Goal: Task Accomplishment & Management: Use online tool/utility

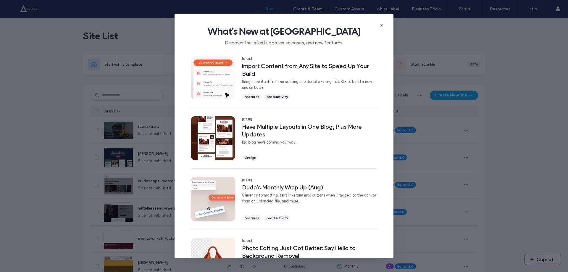
click at [380, 22] on div "What's New at Duda Discover the latest updates, releases, and new features." at bounding box center [284, 34] width 219 height 40
click at [380, 23] on icon at bounding box center [381, 25] width 5 height 5
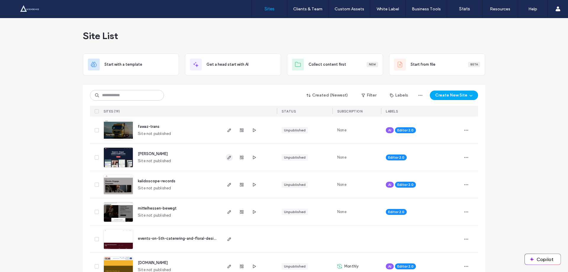
click at [229, 157] on icon "button" at bounding box center [229, 157] width 5 height 5
click at [251, 162] on div at bounding box center [242, 157] width 32 height 27
click at [253, 158] on use "button" at bounding box center [254, 157] width 3 height 4
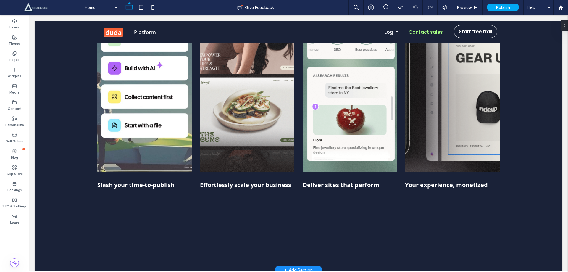
scroll to position [197, 0]
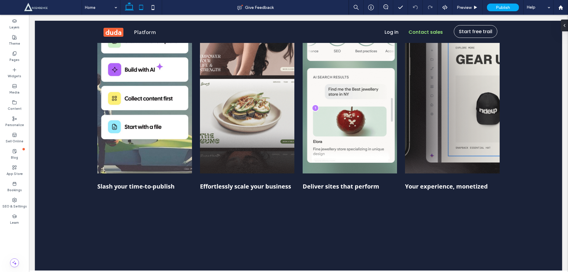
click at [135, 5] on icon at bounding box center [141, 7] width 12 height 12
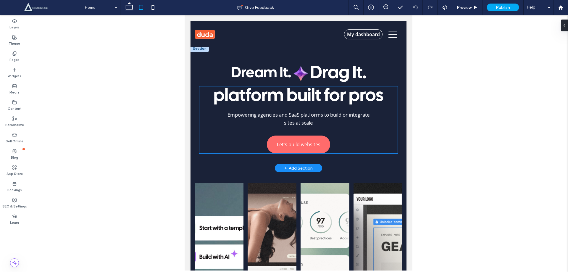
scroll to position [0, 0]
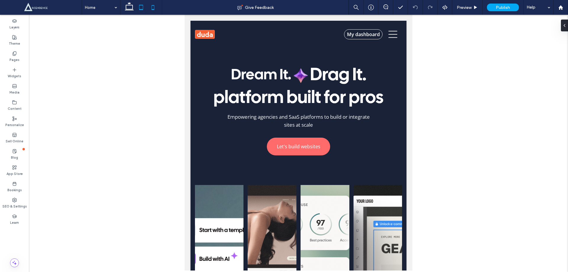
click at [155, 9] on icon at bounding box center [153, 7] width 12 height 12
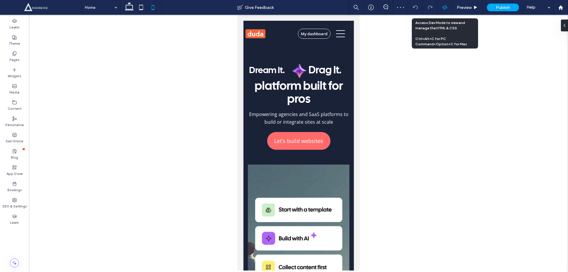
click at [446, 7] on icon at bounding box center [444, 7] width 5 height 5
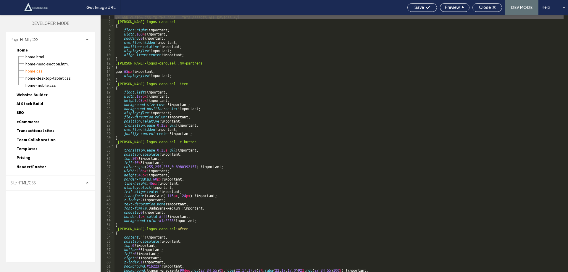
click at [42, 175] on div "Site HTML/CSS" at bounding box center [50, 182] width 89 height 15
click at [47, 206] on span "site.css" at bounding box center [61, 209] width 67 height 6
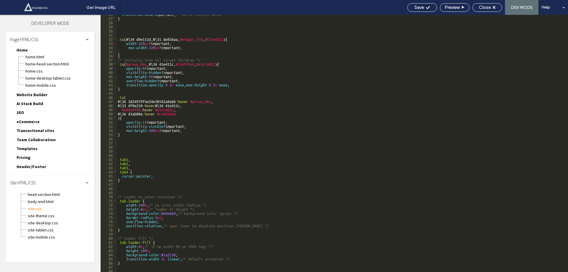
scroll to position [106, 0]
click at [164, 144] on div "transition : none !important; /* extra scaling hatao */ } :is (#\ 34 d9e111d ,#…" at bounding box center [340, 144] width 447 height 265
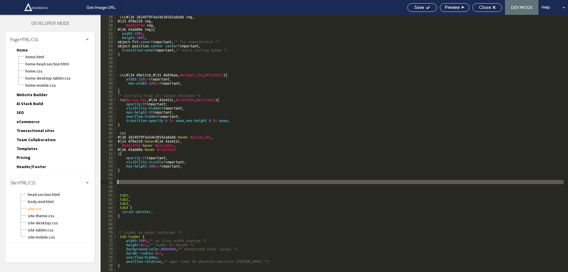
scroll to position [18, 0]
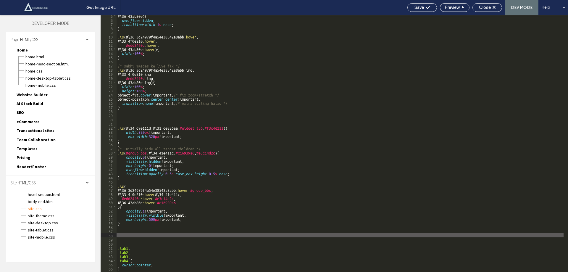
click at [153, 60] on div "#\ 36 43ab80e ) { overflow : hidden ; transition : width 1 s ease ; } :is (#\ 3…" at bounding box center [340, 146] width 447 height 265
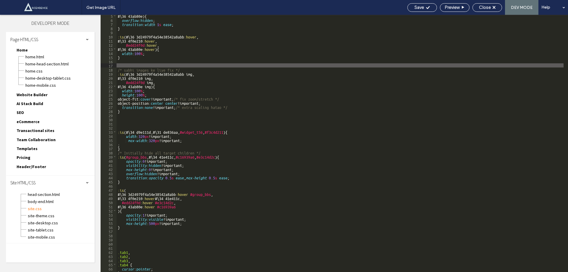
type textarea "**"
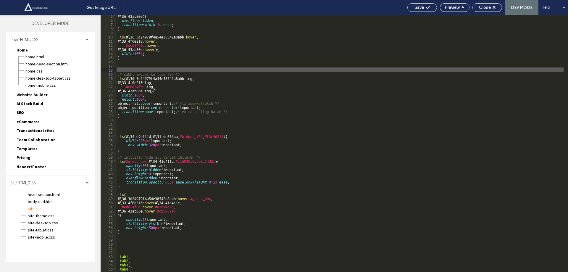
click at [492, 3] on div "Save Preview Close DEV MODE Help" at bounding box center [486, 7] width 164 height 15
click at [491, 8] on div "Close" at bounding box center [487, 7] width 29 height 5
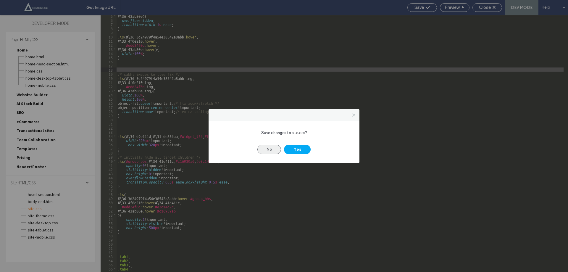
click at [271, 148] on button "No" at bounding box center [269, 149] width 24 height 9
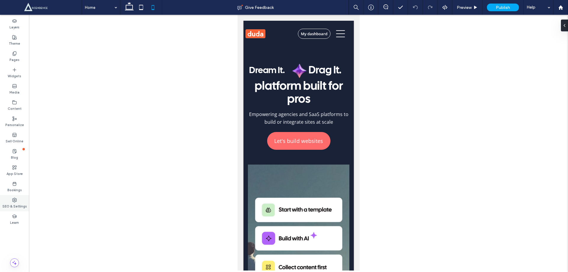
click at [21, 205] on label "SEO & Settings" at bounding box center [14, 205] width 25 height 7
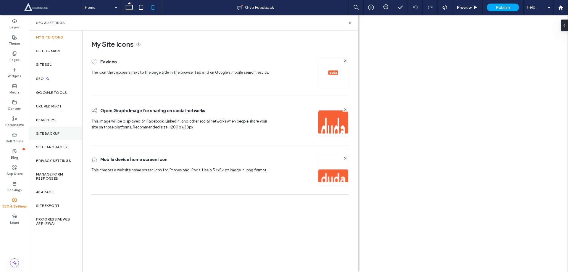
click at [54, 139] on div "Site Backup" at bounding box center [55, 134] width 53 height 14
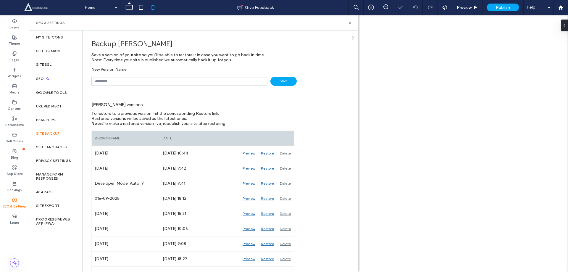
click at [114, 76] on div "New Version Name Save" at bounding box center [217, 76] width 253 height 19
click at [114, 81] on input "text" at bounding box center [179, 81] width 176 height 9
click at [105, 83] on input "**********" at bounding box center [179, 81] width 176 height 9
click at [148, 83] on input "**********" at bounding box center [179, 81] width 176 height 9
type input "**********"
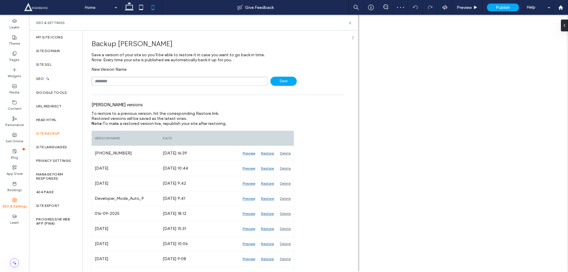
click at [430, 37] on div at bounding box center [298, 143] width 539 height 256
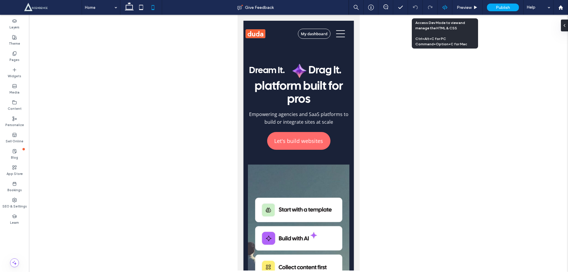
click at [440, 10] on div at bounding box center [445, 7] width 15 height 15
click at [442, 9] on icon at bounding box center [444, 7] width 5 height 5
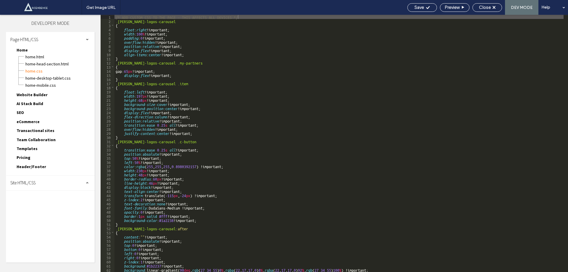
click at [37, 181] on div "Site HTML/CSS" at bounding box center [50, 182] width 89 height 15
click at [37, 198] on span "body-end.html" at bounding box center [61, 201] width 67 height 6
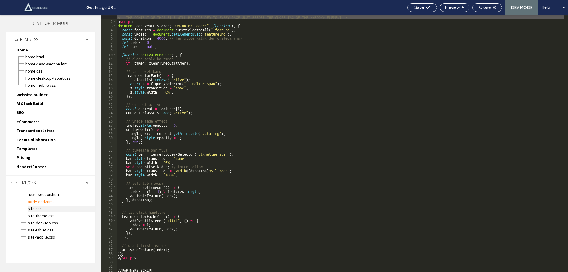
click at [36, 209] on span "site.css" at bounding box center [61, 209] width 67 height 6
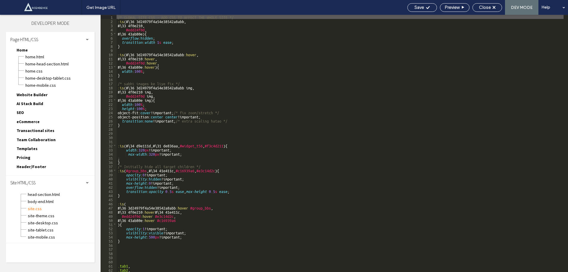
click at [135, 80] on div "/* GLOBAL SITE CSS - ADD CSS TO AFFECT THE WHOLE SITE */ :is (#\ 36 3d24979f4a5…" at bounding box center [340, 147] width 447 height 265
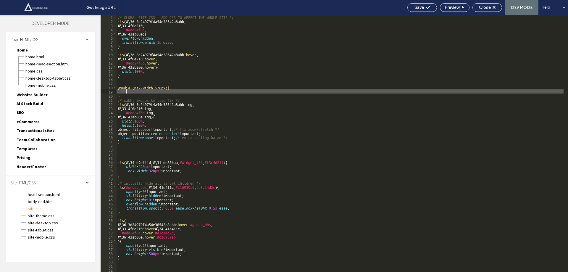
click at [123, 90] on div "/* GLOBAL SITE CSS - ADD CSS TO AFFECT THE WHOLE SITE */ :is (#\ 36 3d24979f4a5…" at bounding box center [340, 147] width 447 height 265
click at [132, 93] on div "/* GLOBAL SITE CSS - ADD CSS TO AFFECT THE WHOLE SITE */ :is (#\ 36 3d24979f4a5…" at bounding box center [340, 147] width 447 height 265
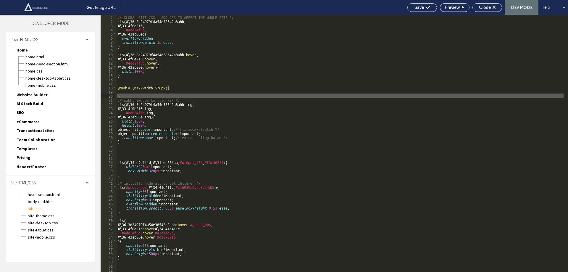
click at [127, 91] on div "/* GLOBAL SITE CSS - ADD CSS TO AFFECT THE WHOLE SITE */ :is (#\ 36 3d24979f4a5…" at bounding box center [340, 147] width 447 height 265
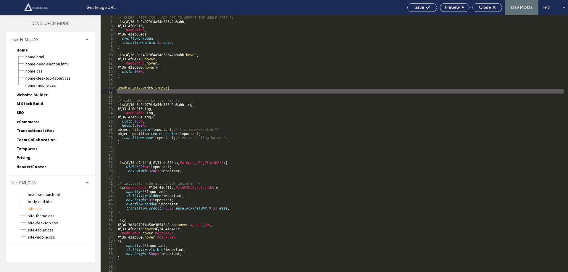
click at [131, 90] on div "/* GLOBAL SITE CSS - ADD CSS TO AFFECT THE WHOLE SITE */ :is (#\ 36 3d24979f4a5…" at bounding box center [340, 147] width 447 height 265
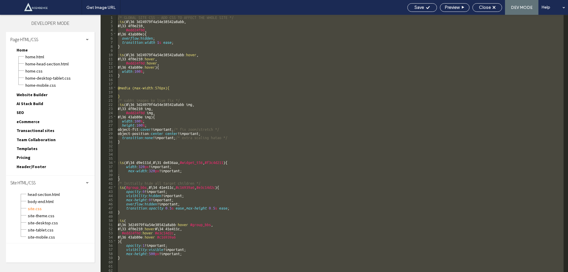
click at [131, 90] on div "/* GLOBAL SITE CSS - ADD CSS TO AFFECT THE WHOLE SITE */ :is (#\ 36 3d24979f4a5…" at bounding box center [340, 147] width 447 height 265
click at [126, 92] on div "/* GLOBAL SITE CSS - ADD CSS TO AFFECT THE WHOLE SITE */ :is (#\ 36 3d24979f4a5…" at bounding box center [340, 143] width 447 height 257
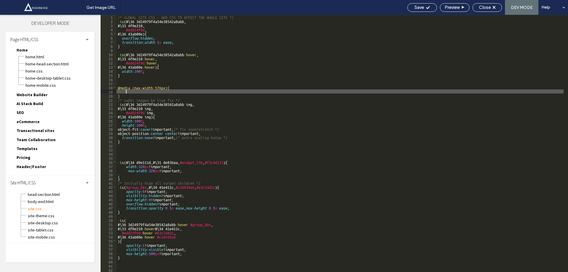
click at [125, 92] on div "/* GLOBAL SITE CSS - ADD CSS TO AFFECT THE WHOLE SITE */ :is (#\ 36 3d24979f4a5…" at bounding box center [340, 147] width 447 height 265
click at [135, 92] on div "/* GLOBAL SITE CSS - ADD CSS TO AFFECT THE WHOLE SITE */ :is (#\ 36 3d24979f4a5…" at bounding box center [340, 147] width 447 height 265
click at [118, 55] on div "/* GLOBAL SITE CSS - ADD CSS TO AFFECT THE WHOLE SITE */ :is (#\ 36 3d24979f4a5…" at bounding box center [340, 147] width 447 height 265
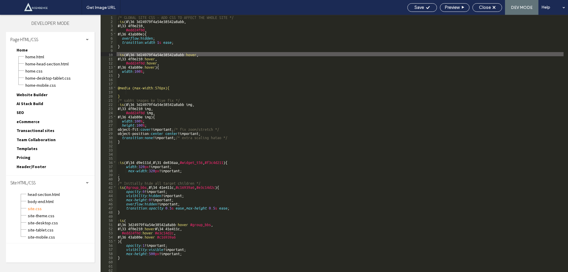
click at [131, 76] on div "/* GLOBAL SITE CSS - ADD CSS TO AFFECT THE WHOLE SITE */ :is (#\ 36 3d24979f4a5…" at bounding box center [340, 147] width 447 height 265
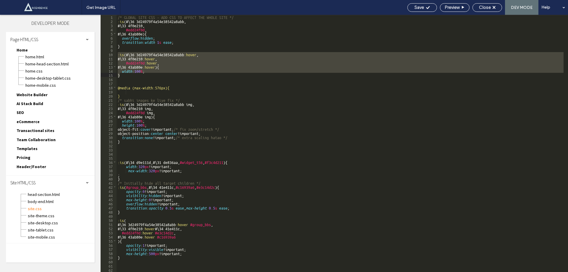
click at [124, 90] on div "/* GLOBAL SITE CSS - ADD CSS TO AFFECT THE WHOLE SITE */ :is (#\ 36 3d24979f4a5…" at bounding box center [340, 147] width 447 height 265
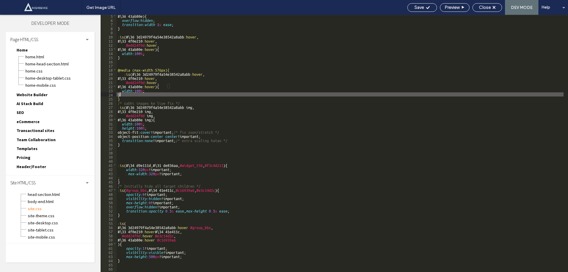
click at [144, 87] on div "#\ 36 43ab80e ) { overflow : hidden ; transition : width 1 s ease ; } :is (#\ 3…" at bounding box center [340, 146] width 447 height 265
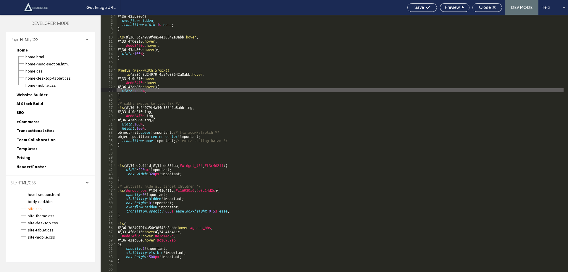
scroll to position [0, 0]
click at [123, 74] on div "#\ 36 43ab80e ) { overflow : hidden ; transition : width 1 s ease ; } :is (#\ 3…" at bounding box center [340, 146] width 447 height 265
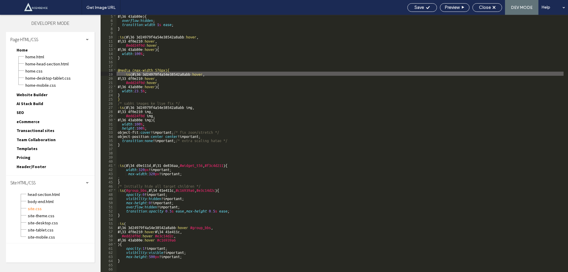
click at [126, 91] on div "#\ 36 43ab80e ) { overflow : hidden ; transition : width 1 s ease ; } :is (#\ 3…" at bounding box center [340, 146] width 447 height 265
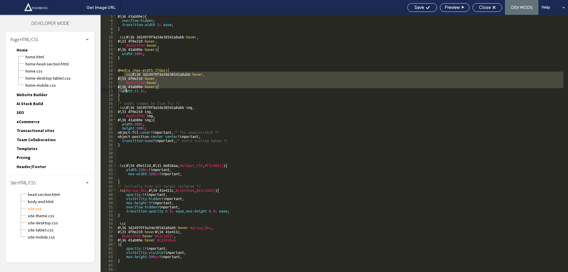
click at [128, 93] on div "#\ 36 43ab80e ) { overflow : hidden ; transition : width 1 s ease ; } :is (#\ 3…" at bounding box center [340, 146] width 447 height 265
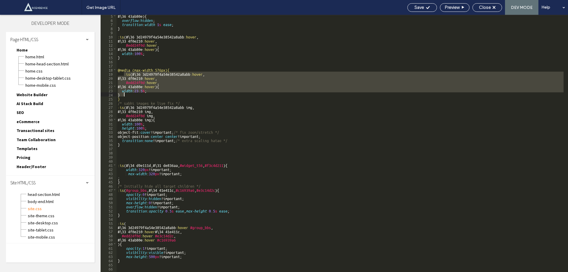
click at [142, 79] on div "#\ 36 43ab80e ) { overflow : hidden ; transition : width 1 s ease ; } :is (#\ 3…" at bounding box center [340, 143] width 447 height 257
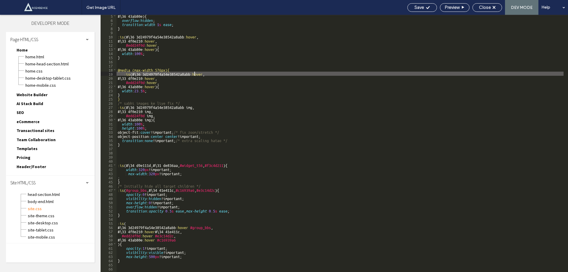
click at [194, 72] on div "#\ 36 43ab80e ) { overflow : hidden ; transition : width 1 s ease ; } :is (#\ 3…" at bounding box center [340, 146] width 447 height 265
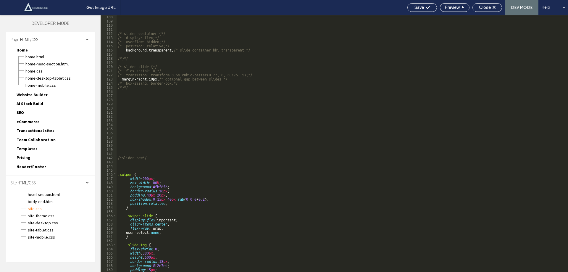
scroll to position [444, 0]
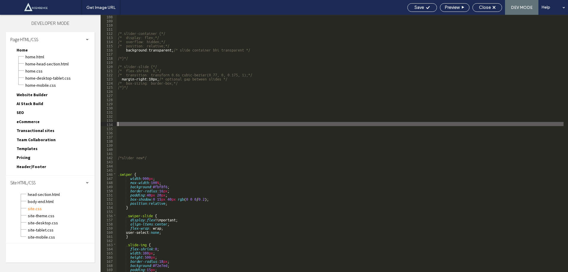
click at [171, 125] on div "/*.slider-container {*/ /* display: flex;*/ /* overflow: hidden;*/ /* position:…" at bounding box center [340, 146] width 447 height 265
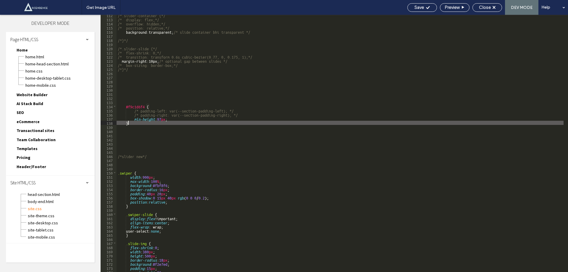
scroll to position [461, 0]
click at [138, 122] on div "/*.slider-container {*/ /* display: flex;*/ /* overflow: hidden;*/ /* position:…" at bounding box center [340, 145] width 447 height 265
click at [140, 121] on div "/*.slider-container {*/ /* display: flex;*/ /* overflow: hidden;*/ /* position:…" at bounding box center [340, 145] width 447 height 265
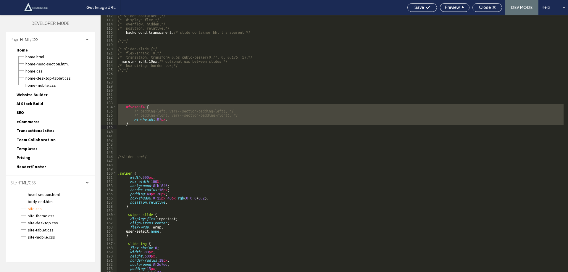
click at [140, 121] on div "/*.slider-container {*/ /* display: flex;*/ /* overflow: hidden;*/ /* position:…" at bounding box center [340, 145] width 447 height 265
click at [150, 119] on div "/*.slider-container {*/ /* display: flex;*/ /* overflow: hidden;*/ /* position:…" at bounding box center [340, 143] width 447 height 257
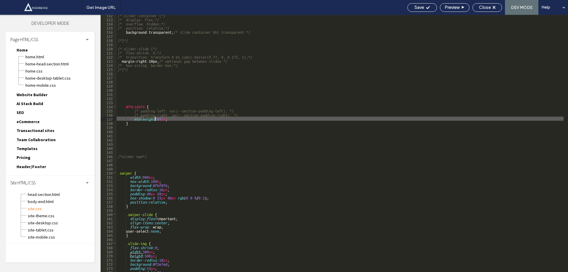
click at [150, 119] on div "/*.slider-container {*/ /* display: flex;*/ /* overflow: hidden;*/ /* position:…" at bounding box center [340, 145] width 447 height 265
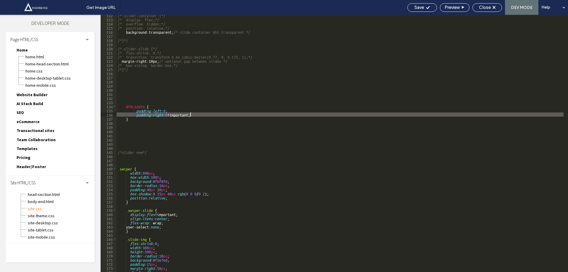
scroll to position [0, 0]
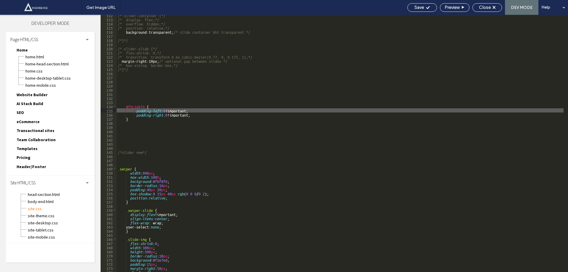
click at [416, 2] on div "Save Preview Close DEV MODE Help" at bounding box center [486, 7] width 164 height 15
click at [417, 5] on span "Save" at bounding box center [418, 7] width 9 height 5
click at [127, 101] on div "/*.slider-container {*/ /* display: flex;*/ /* overflow: hidden;*/ /* position:…" at bounding box center [340, 145] width 447 height 265
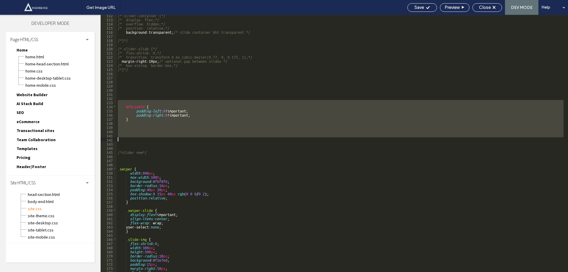
click at [143, 139] on div "/*.slider-container {*/ /* display: flex;*/ /* overflow: hidden;*/ /* position:…" at bounding box center [340, 145] width 447 height 265
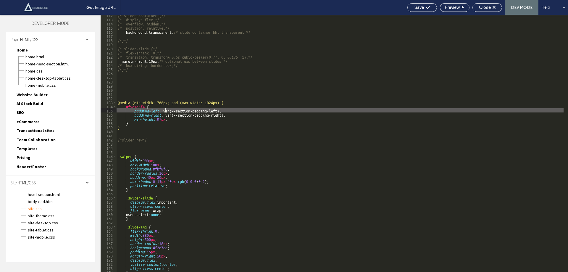
click at [164, 110] on div "/*.slider-container {*/ /* display: flex;*/ /* overflow: hidden;*/ /* position:…" at bounding box center [340, 145] width 447 height 265
click at [160, 110] on div "/*.slider-container {*/ /* display: flex;*/ /* overflow: hidden;*/ /* position:…" at bounding box center [340, 145] width 447 height 265
click at [164, 110] on div "/*.slider-container {*/ /* display: flex;*/ /* overflow: hidden;*/ /* position:…" at bounding box center [340, 145] width 447 height 265
click at [222, 114] on div "/*.slider-container {*/ /* display: flex;*/ /* overflow: hidden;*/ /* position:…" at bounding box center [340, 145] width 447 height 265
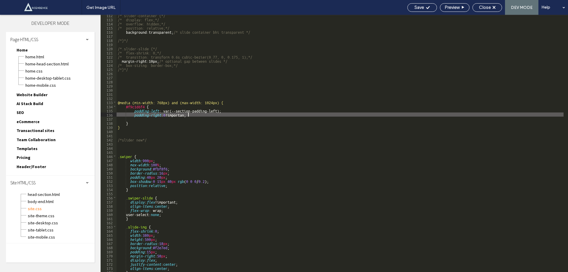
type textarea "**"
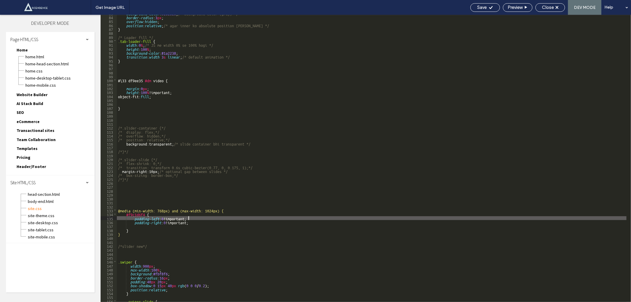
scroll to position [327, 0]
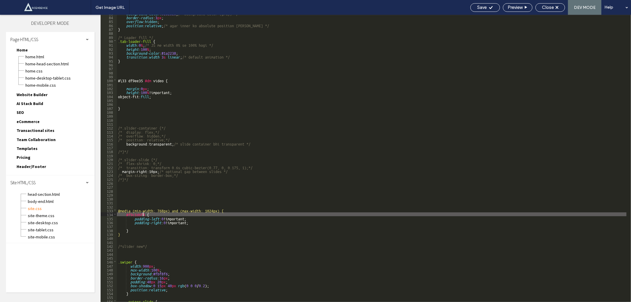
click at [142, 216] on div "background-color : #e0e0e0 ; /* background color (gray) */ border-radius : 3 px…" at bounding box center [372, 158] width 510 height 295
click at [465, 60] on div "background-color : #e0e0e0 ; /* background color (gray) */ border-radius : 3 px…" at bounding box center [372, 158] width 510 height 295
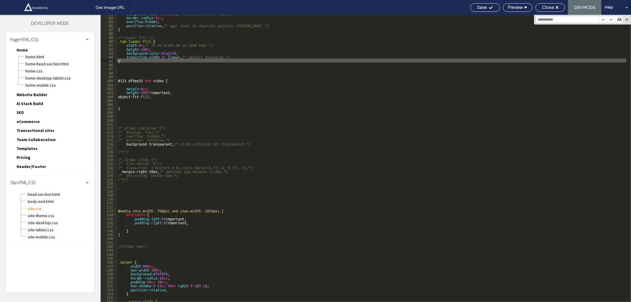
type input "********"
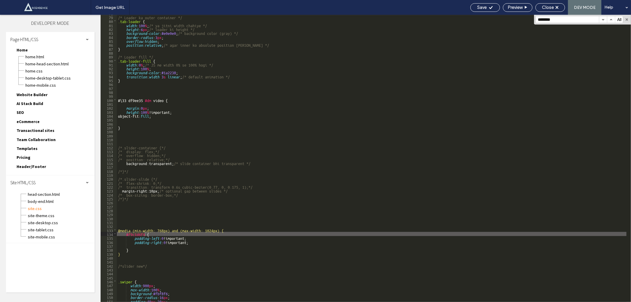
scroll to position [307, 0]
click at [568, 19] on input "********" at bounding box center [567, 19] width 63 height 7
click at [126, 218] on div "/* Loader ka outer container */ .tab-loader { width : 100 % ; /* ya jitni width…" at bounding box center [372, 158] width 510 height 295
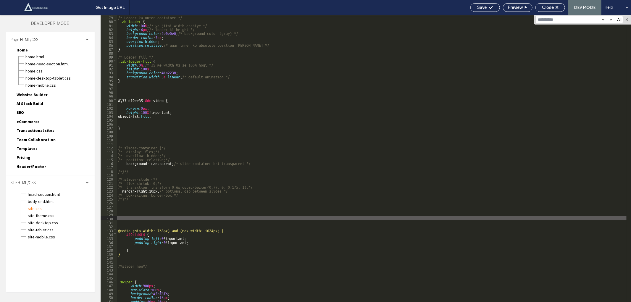
click at [139, 257] on div "/* Loader ka outer container */ .tab-loader { width : 100 % ; /* ya jitni width…" at bounding box center [372, 158] width 510 height 295
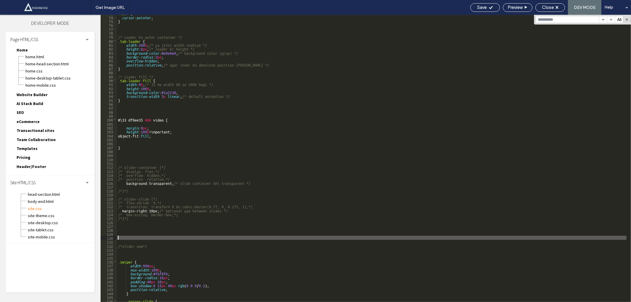
scroll to position [288, 0]
click at [543, 22] on input at bounding box center [567, 19] width 63 height 7
paste input "**********"
type input "**********"
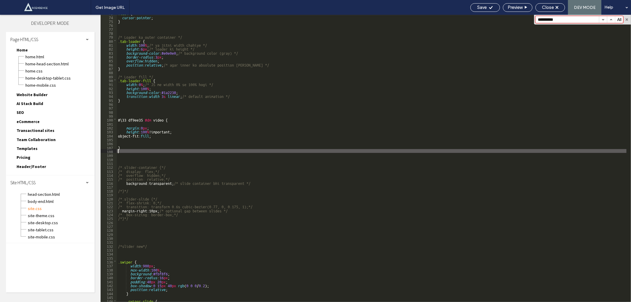
click at [135, 149] on div ".tab4 { cursor : pointer ; } /* Loader ka outer container */ .tab-loader { widt…" at bounding box center [372, 158] width 510 height 295
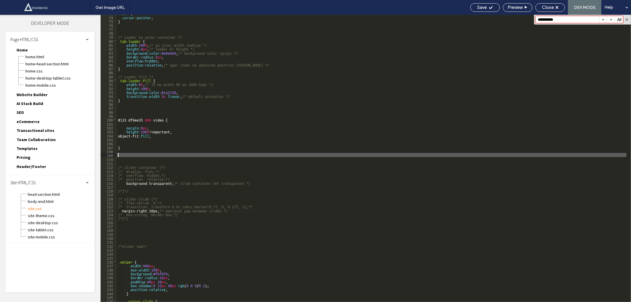
click at [134, 155] on div ".tab4 { cursor : pointer ; } /* Loader ka outer container */ .tab-loader { widt…" at bounding box center [372, 158] width 510 height 295
paste textarea
click at [147, 153] on div ".tab4 { cursor : pointer ; } /* Loader ka outer container */ .tab-loader { widt…" at bounding box center [372, 158] width 510 height 295
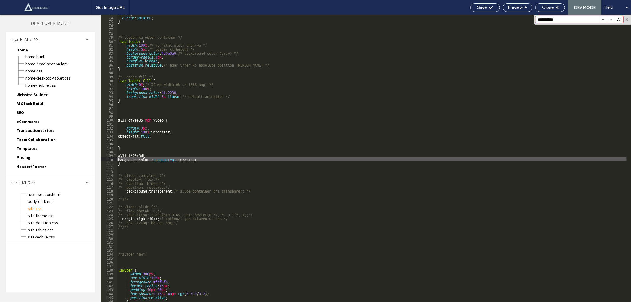
type textarea "**"
click at [128, 159] on div ".tab4 { cursor : pointer ; } /* Loader ka outer container */ .tab-loader { widt…" at bounding box center [372, 158] width 510 height 295
click at [127, 159] on div ".tab4 { cursor : pointer ; } /* Loader ka outer container */ .tab-loader { widt…" at bounding box center [372, 158] width 510 height 295
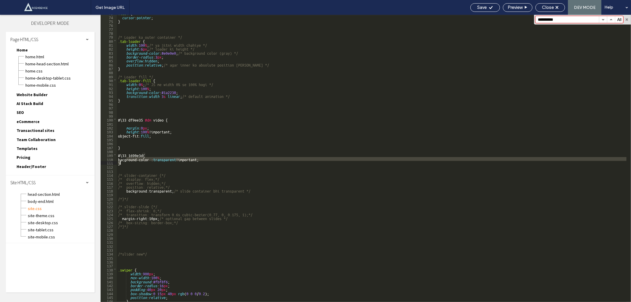
click at [236, 164] on div ".tab4 { cursor : pointer ; } /* Loader ka outer container */ .tab-loader { widt…" at bounding box center [372, 158] width 510 height 295
click at [235, 160] on div ".tab4 { cursor : pointer ; } /* Loader ka outer container */ .tab-loader { widt…" at bounding box center [372, 158] width 510 height 287
paste textarea
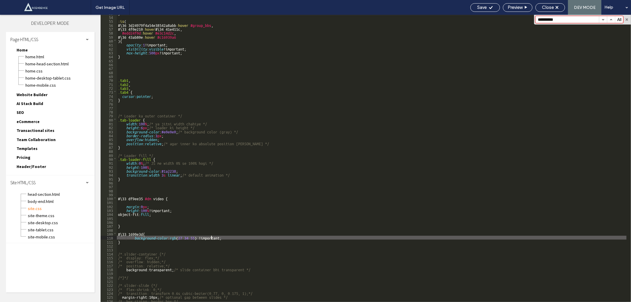
scroll to position [209, 0]
click at [118, 233] on div "} :is ( #\ 36 3d24979f4a54e38542a8abb :hover #group_bbs , #\ 33 4f0e210 :hover …" at bounding box center [372, 158] width 510 height 295
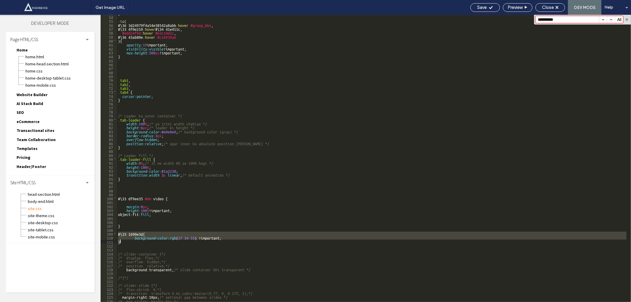
click at [126, 241] on div "} :is ( #\ 36 3d24979f4a54e38542a8abb :hover #group_bbs , #\ 33 4f0e210 :hover …" at bounding box center [372, 158] width 510 height 295
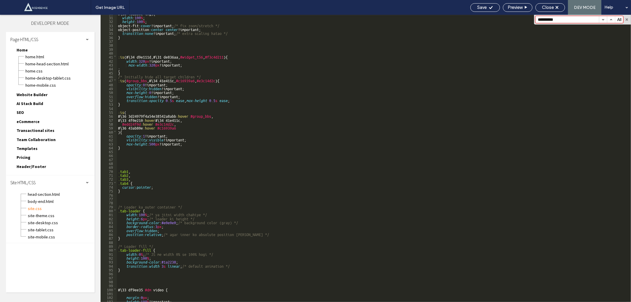
scroll to position [118, 0]
click at [140, 167] on div "#\ 36 43ab80e img ) { width : 100 % ; height : 100 % ; object-fit: cover !impor…" at bounding box center [372, 158] width 510 height 295
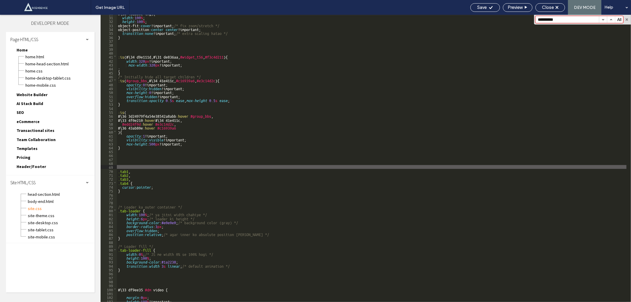
paste textarea
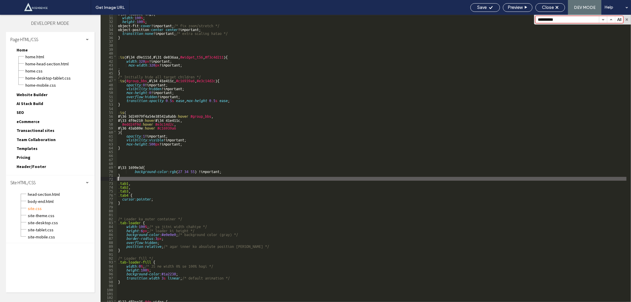
type textarea "**"
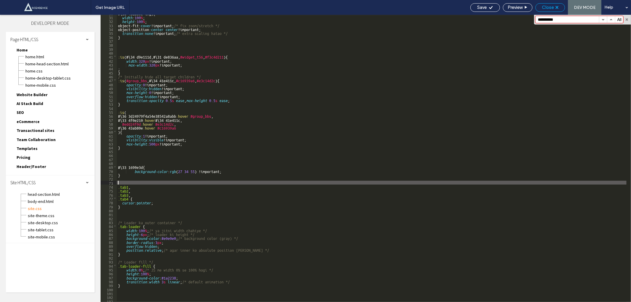
click at [558, 7] on use at bounding box center [557, 7] width 3 height 3
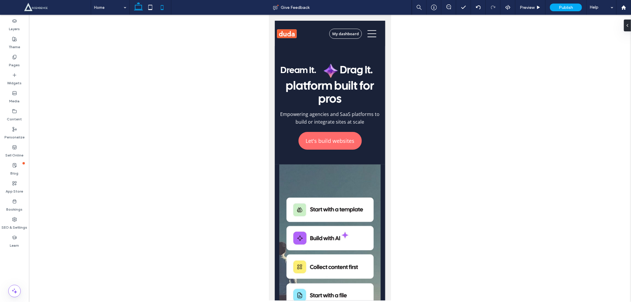
click at [136, 10] on use at bounding box center [138, 6] width 9 height 8
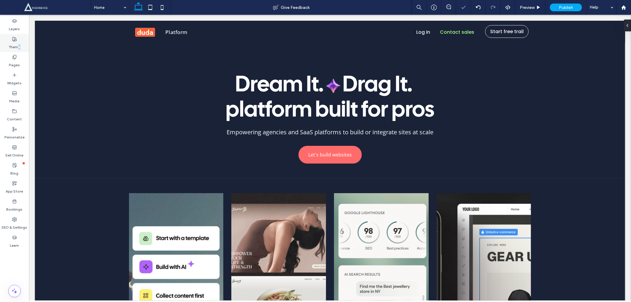
click at [19, 40] on div "Theme" at bounding box center [14, 43] width 29 height 18
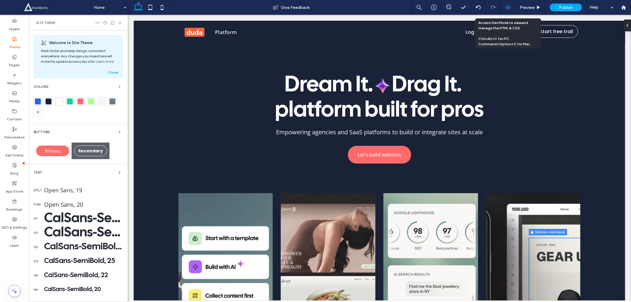
click at [505, 7] on div at bounding box center [508, 7] width 14 height 5
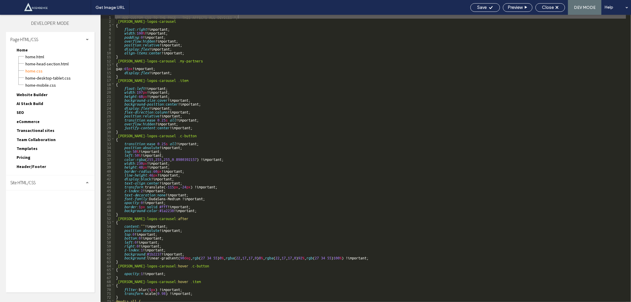
click at [53, 175] on div "Site HTML/CSS" at bounding box center [50, 182] width 89 height 15
click at [48, 206] on span "site.css" at bounding box center [61, 209] width 67 height 6
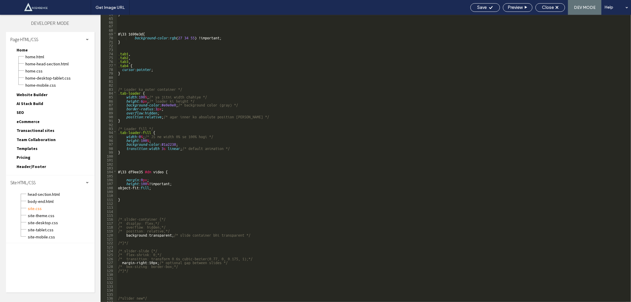
scroll to position [212, 0]
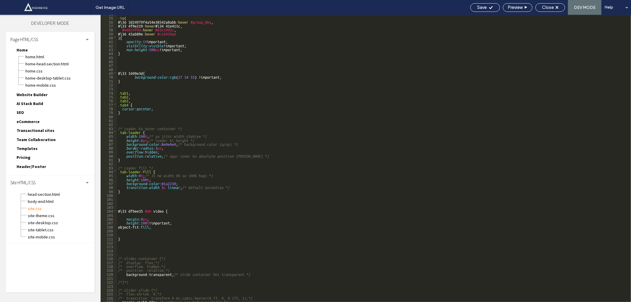
click at [138, 198] on div ":is ( #\ 36 3d24979f4a54e38542a8abb :hover #group_bbs , #\ 33 4f0e210 :hover #\…" at bounding box center [371, 159] width 509 height 295
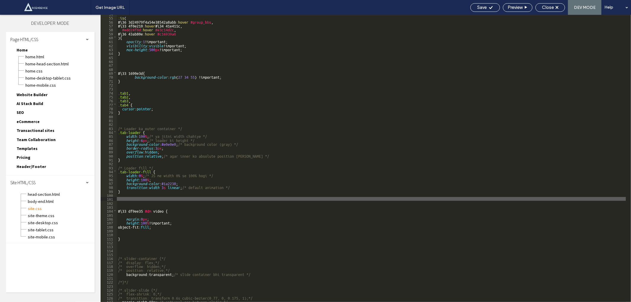
paste textarea
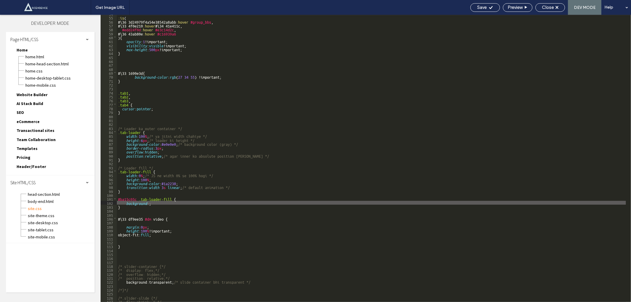
scroll to position [252, 0]
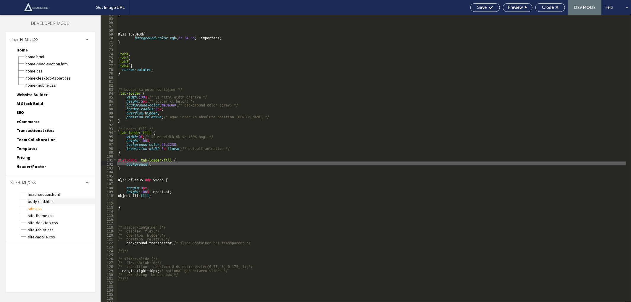
click at [41, 198] on span "body-end.html" at bounding box center [61, 201] width 67 height 6
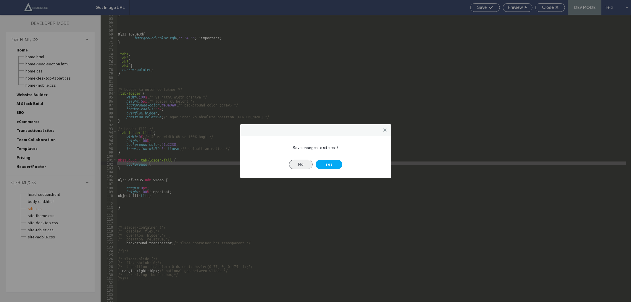
click at [296, 167] on button "No" at bounding box center [301, 164] width 24 height 9
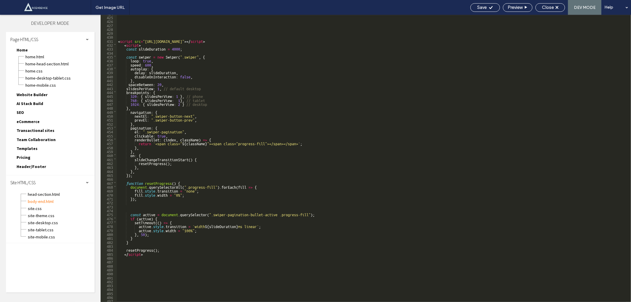
scroll to position [1672, 0]
click at [130, 38] on div "< script src = "https://cdn.jsdelivr.net/npm/swiper@10/swiper-bundle.min.js" > …" at bounding box center [371, 158] width 509 height 295
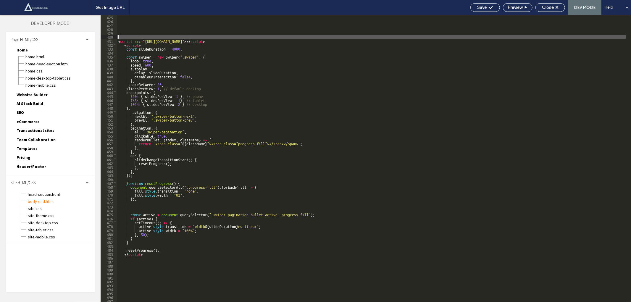
click at [130, 38] on div "< script src = "https://cdn.jsdelivr.net/npm/swiper@10/swiper-bundle.min.js" > …" at bounding box center [371, 158] width 509 height 295
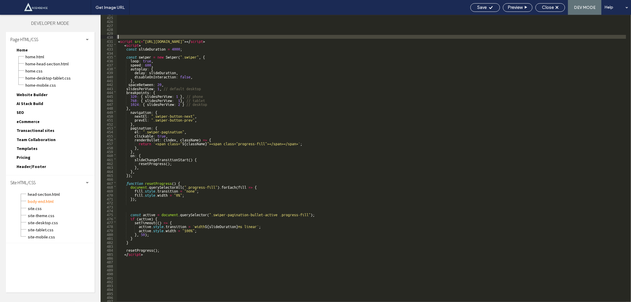
click at [130, 38] on div "< script src = "https://cdn.jsdelivr.net/npm/swiper@10/swiper-bundle.min.js" > …" at bounding box center [371, 158] width 509 height 295
click at [117, 39] on div "< script src = "https://cdn.jsdelivr.net/npm/swiper@10/swiper-bundle.min.js" > …" at bounding box center [371, 158] width 509 height 287
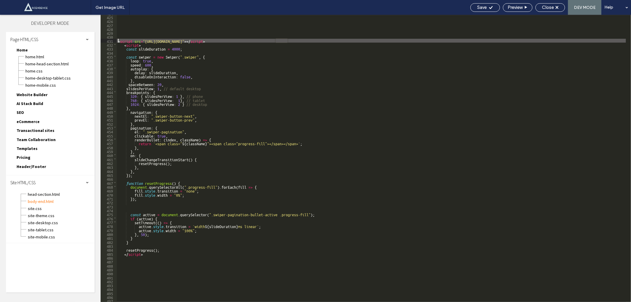
click at [304, 40] on div "< script src = "https://cdn.jsdelivr.net/npm/swiper@10/swiper-bundle.min.js" > …" at bounding box center [371, 158] width 509 height 295
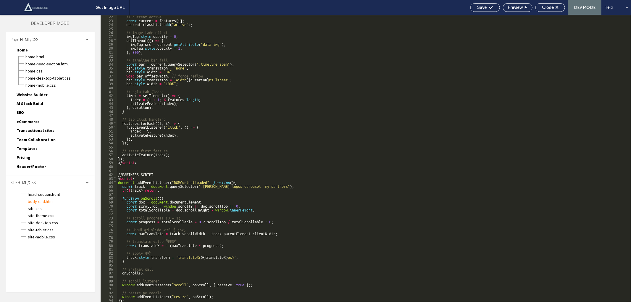
scroll to position [0, 0]
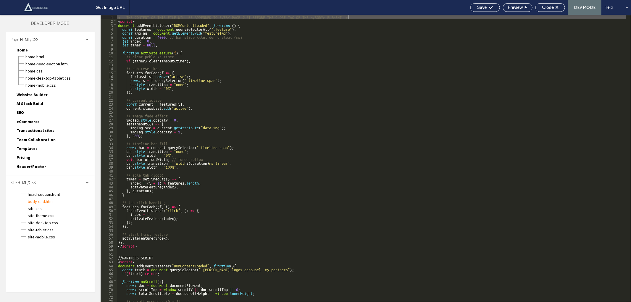
click at [359, 15] on div "<!--THE CONTENT OF THIS FILE WILL BE APPENDED TO EVERY PAGE JUST BEFORE THE CLO…" at bounding box center [371, 162] width 509 height 295
type textarea "**"
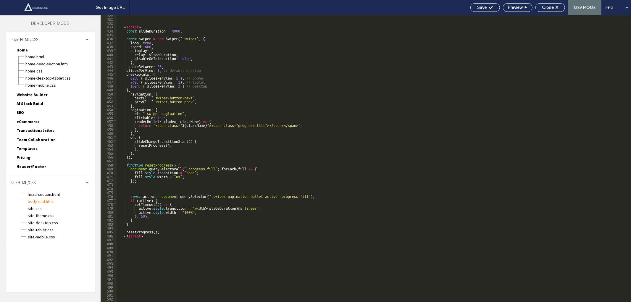
scroll to position [1697, 0]
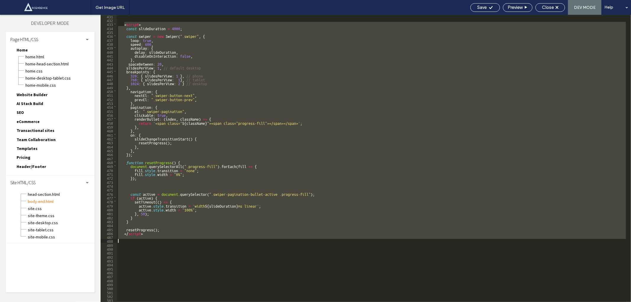
drag, startPoint x: 124, startPoint y: 24, endPoint x: 158, endPoint y: 240, distance: 218.1
click at [158, 240] on div "< script > const slideDuration = 4000 ; const swiper = new Swiper ( ".swiper" ,…" at bounding box center [371, 161] width 509 height 295
click at [49, 206] on span "site.css" at bounding box center [61, 209] width 67 height 6
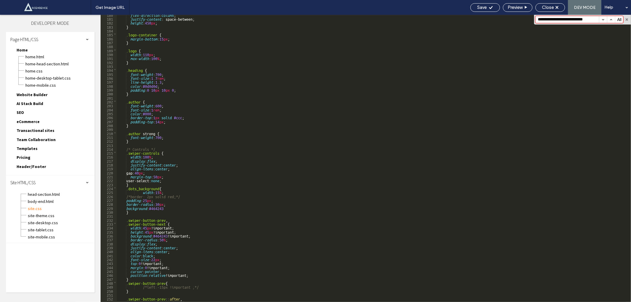
scroll to position [0, 0]
type input "**********"
click at [169, 211] on div "flex-direction : column ; justify-content : space-between; height : 450 px ; } …" at bounding box center [371, 160] width 509 height 295
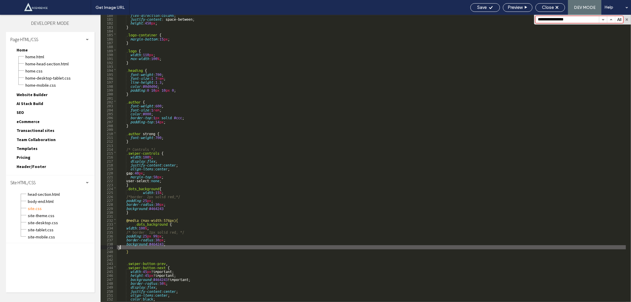
click at [126, 231] on div "flex-direction : column ; justify-content : space-between; height : 450 px ; } …" at bounding box center [371, 160] width 509 height 295
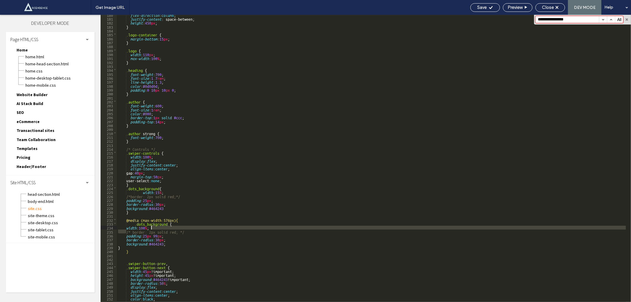
click at [189, 229] on div "flex-direction : column ; justify-content : space-between; height : 450 px ; } …" at bounding box center [371, 160] width 509 height 295
click at [189, 229] on div "flex-direction : column ; justify-content : space-between; height : 450 px ; } …" at bounding box center [371, 158] width 509 height 287
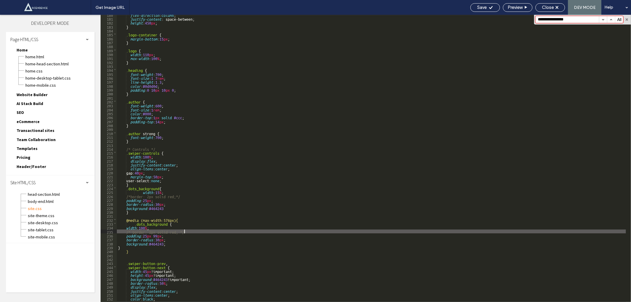
click at [188, 231] on div "flex-direction : column ; justify-content : space-between; height : 450 px ; } …" at bounding box center [371, 160] width 509 height 295
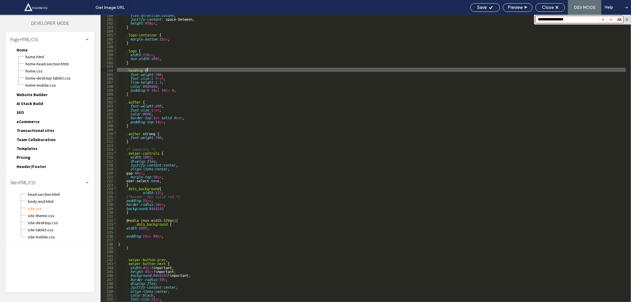
click at [269, 71] on div "flex-direction : column ; justify-content : space-between; height : 450 px ; } …" at bounding box center [371, 160] width 509 height 295
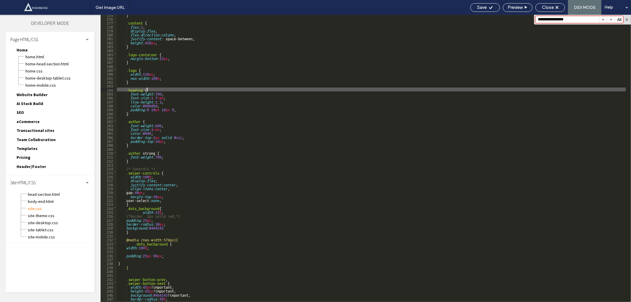
scroll to position [688, 0]
click at [149, 248] on div "} .content { flex : 1 ; display : flex ; flex-direction : column ; justify-cont…" at bounding box center [371, 160] width 509 height 295
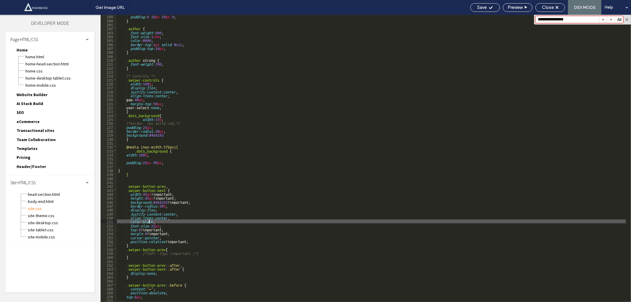
scroll to position [782, 0]
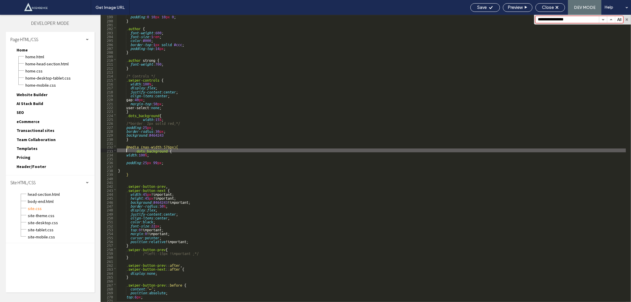
click at [126, 149] on div "padding : 0 10 px 10 px 0 ; } .author { font-weight : 600 ; font-size : 1 rem ;…" at bounding box center [371, 161] width 509 height 295
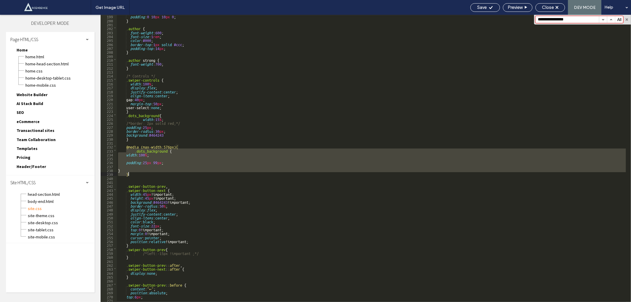
click at [133, 173] on div "padding : 0 10 px 10 px 0 ; } .author { font-weight : 600 ; font-size : 1 rem ;…" at bounding box center [371, 161] width 509 height 295
click at [133, 173] on div "padding : 0 10 px 10 px 0 ; } .author { font-weight : 600 ; font-size : 1 rem ;…" at bounding box center [371, 158] width 509 height 287
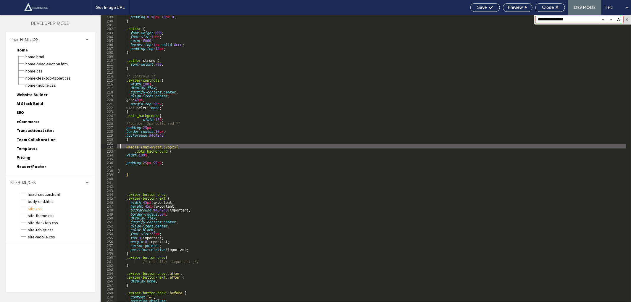
click at [119, 148] on div "padding : 0 10 px 10 px 0 ; } .author { font-weight : 600 ; font-size : 1 rem ;…" at bounding box center [371, 161] width 509 height 295
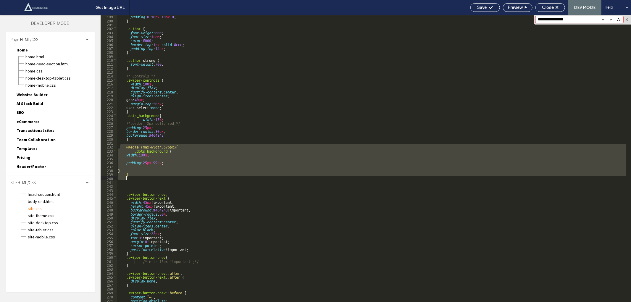
click at [156, 176] on div "padding : 0 10 px 10 px 0 ; } .author { font-weight : 600 ; font-size : 1 rem ;…" at bounding box center [371, 161] width 509 height 295
click at [156, 176] on div "padding : 0 10 px 10 px 0 ; } .author { font-weight : 600 ; font-size : 1 rem ;…" at bounding box center [371, 158] width 509 height 287
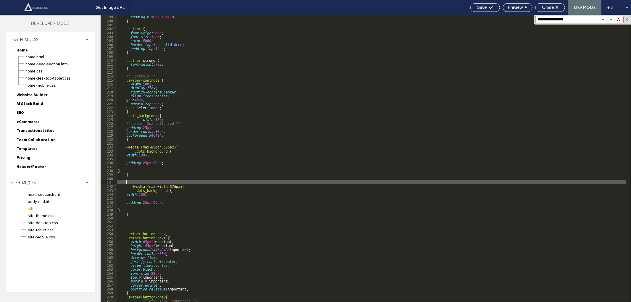
click at [175, 184] on div "padding : 0 10 px 10 px 0 ; } .author { font-weight : 600 ; font-size : 1 rem ;…" at bounding box center [371, 161] width 509 height 295
click at [174, 187] on div "padding : 0 10 px 10 px 0 ; } .author { font-weight : 600 ; font-size : 1 rem ;…" at bounding box center [371, 161] width 509 height 295
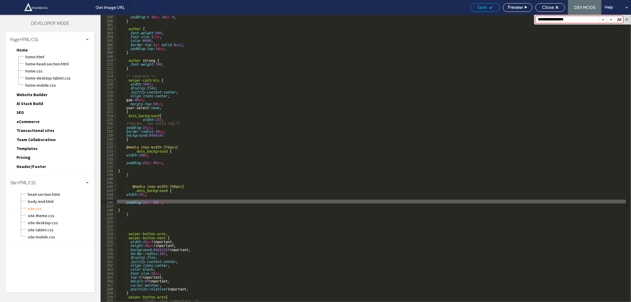
click at [484, 4] on div "Save" at bounding box center [485, 7] width 30 height 9
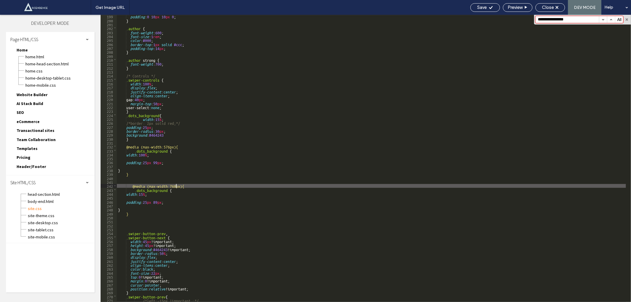
click at [175, 185] on div "padding : 0 10 px 10 px 0 ; } .author { font-weight : 600 ; font-size : 1 rem ;…" at bounding box center [371, 161] width 509 height 295
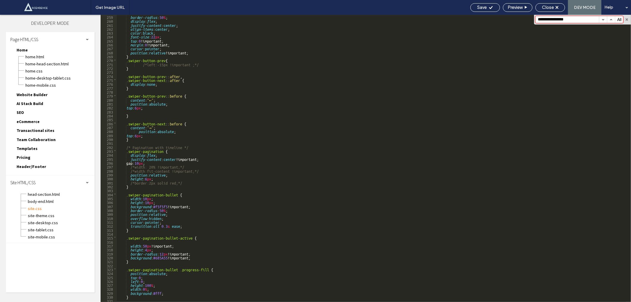
scroll to position [1018, 0]
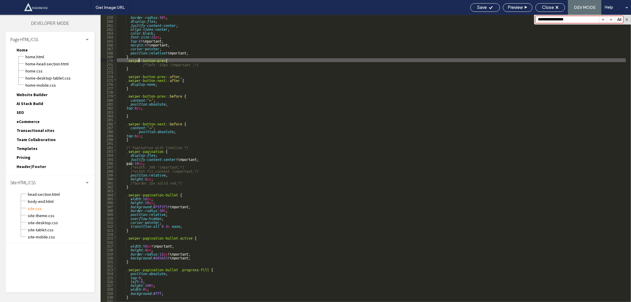
click at [138, 61] on div "border-radius : 50 % ; display : flex ; justify-content : center ; align-items …" at bounding box center [371, 162] width 509 height 295
click at [131, 59] on div "border-radius : 50 % ; display : flex ; justify-content : center ; align-items …" at bounding box center [371, 158] width 509 height 287
click at [131, 59] on div "border-radius : 50 % ; display : flex ; justify-content : center ; align-items …" at bounding box center [371, 162] width 509 height 295
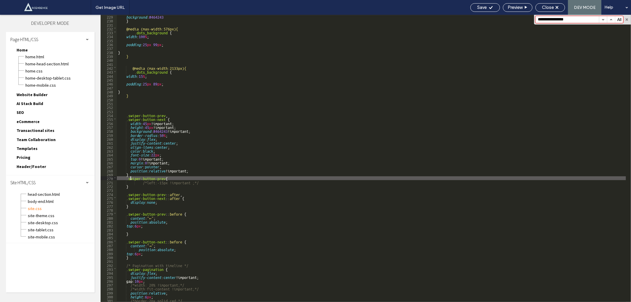
scroll to position [900, 0]
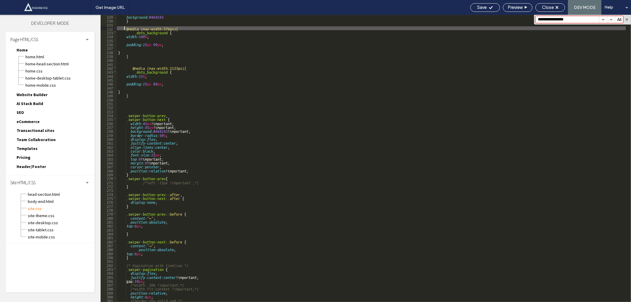
click at [125, 28] on div "background : #464243 } @media (max-width:576px){ .dots_background { width : 100…" at bounding box center [371, 161] width 509 height 295
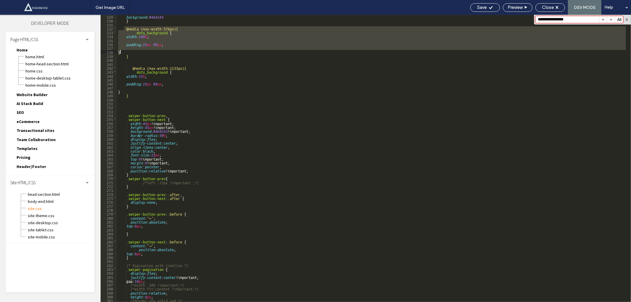
click at [134, 53] on div "background : #464243 } @media (max-width:576px){ .dots_background { width : 100…" at bounding box center [371, 161] width 509 height 295
click at [134, 54] on div "background : #464243 } @media (max-width:576px){ .dots_background { width : 100…" at bounding box center [371, 158] width 509 height 287
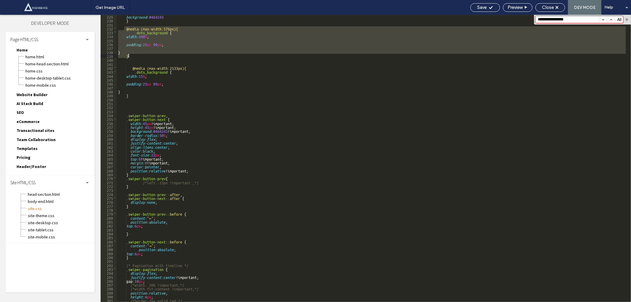
click at [135, 56] on div "background : #464243 } @media (max-width:576px){ .dots_background { width : 100…" at bounding box center [371, 161] width 509 height 295
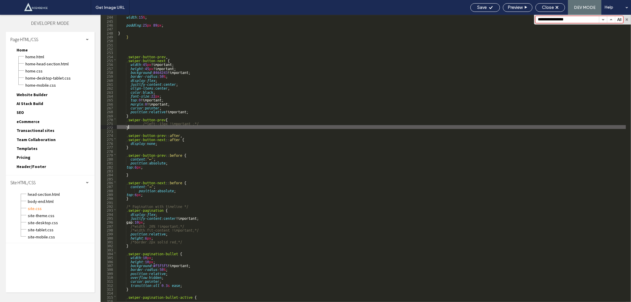
click at [169, 127] on div "width : 15 % ; padding : 25 px 89 px ; } } .swiper-button-prev , .swiper-button…" at bounding box center [371, 161] width 509 height 295
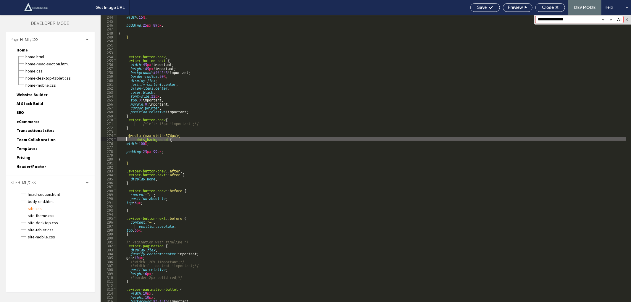
click at [125, 137] on div "width : 15 % ; padding : 25 px 89 px ; } } .swiper-button-prev , .swiper-button…" at bounding box center [371, 161] width 509 height 295
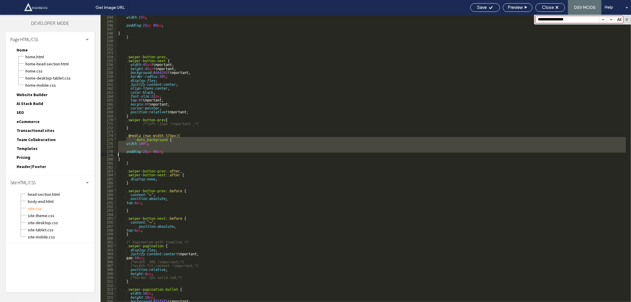
click at [149, 153] on div "width : 15 % ; padding : 25 px 89 px ; } } .swiper-button-prev , .swiper-button…" at bounding box center [371, 161] width 509 height 295
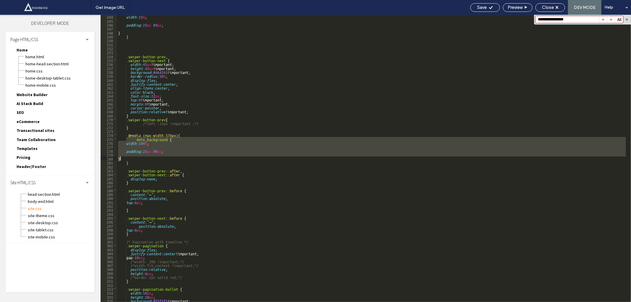
click at [153, 159] on div "width : 15 % ; padding : 25 px 89 px ; } } .swiper-button-prev , .swiper-button…" at bounding box center [371, 161] width 509 height 295
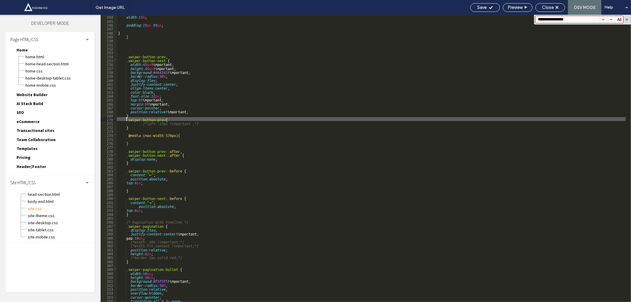
click at [125, 120] on div "width : 15 % ; padding : 25 px 89 px ; } } .swiper-button-prev , .swiper-button…" at bounding box center [371, 161] width 509 height 295
click at [164, 125] on div "width : 15 % ; padding : 25 px 89 px ; } } .swiper-button-prev , .swiper-button…" at bounding box center [371, 161] width 509 height 295
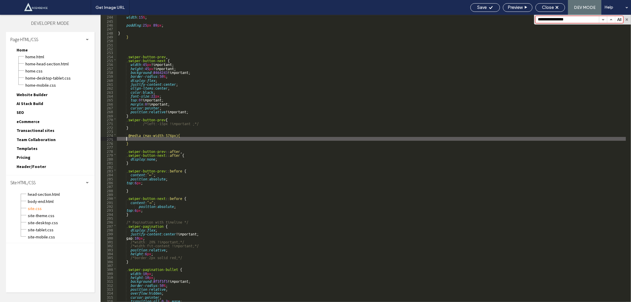
click at [152, 140] on div "width : 15 % ; padding : 25 px 89 px ; } } .swiper-button-prev , .swiper-button…" at bounding box center [371, 161] width 509 height 295
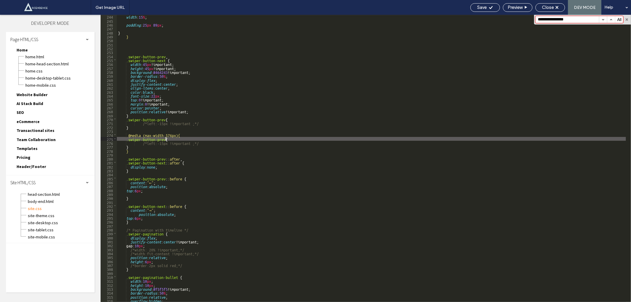
click at [166, 139] on div "width : 15 % ; padding : 25 px 89 px ; } } .swiper-button-prev , .swiper-button…" at bounding box center [371, 161] width 509 height 295
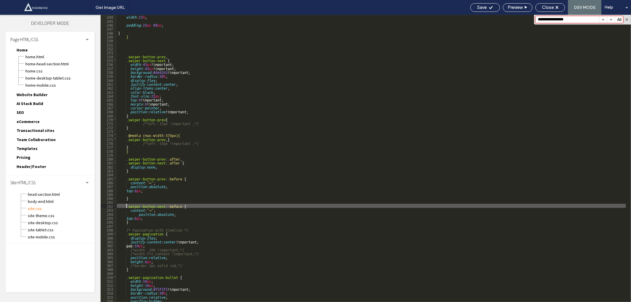
click at [126, 207] on div "width : 15 % ; padding : 25 px 89 px ; } } .swiper-button-prev , .swiper-button…" at bounding box center [371, 161] width 509 height 295
click at [165, 204] on div "width : 15 % ; padding : 25 px 89 px ; } } .swiper-button-prev , .swiper-button…" at bounding box center [371, 161] width 509 height 295
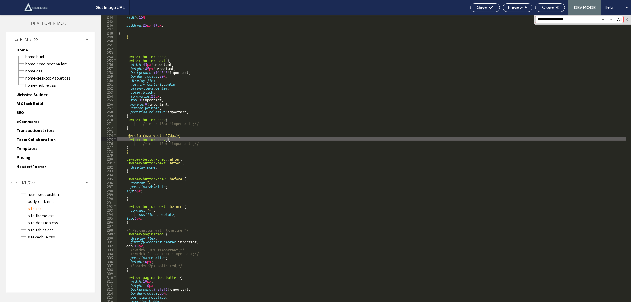
click at [168, 138] on div "width : 15 % ; padding : 25 px 89 px ; } } .swiper-button-prev , .swiper-button…" at bounding box center [371, 161] width 509 height 295
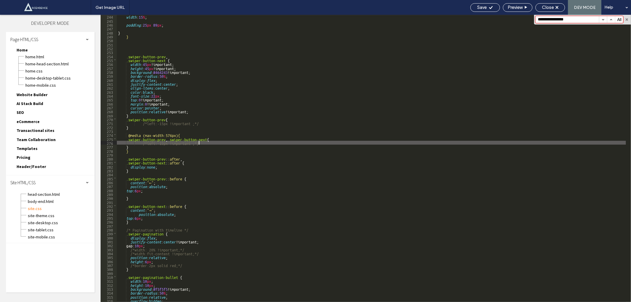
click at [201, 144] on div "width : 15 % ; padding : 25 px 89 px ; } } .swiper-button-prev , .swiper-button…" at bounding box center [371, 161] width 509 height 295
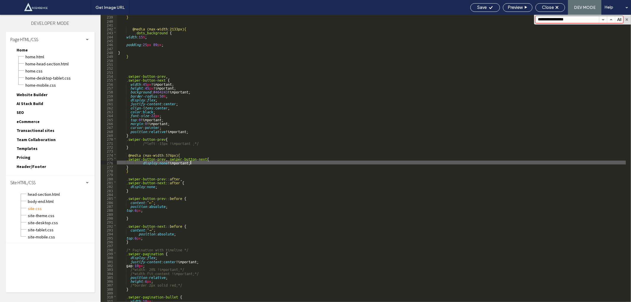
scroll to position [939, 0]
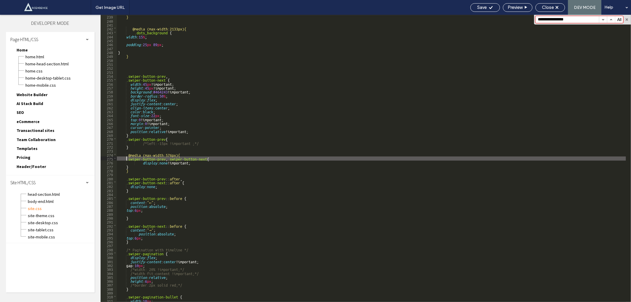
click at [126, 159] on div "} @media (max-width:2133px){ .dots_background { width : 15 % ; padding : 25 px …" at bounding box center [371, 161] width 509 height 295
click at [130, 165] on div "} @media (max-width:2133px){ .dots_background { width : 15 % ; padding : 25 px …" at bounding box center [371, 161] width 509 height 295
paste textarea
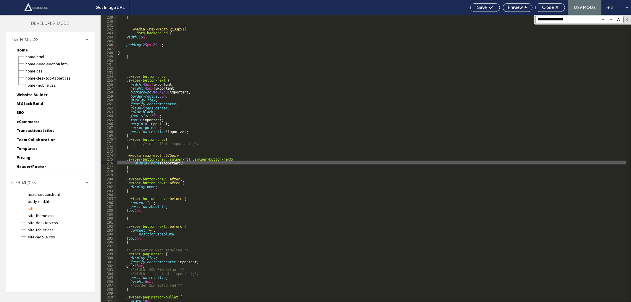
click at [55, 204] on div "site.css" at bounding box center [61, 207] width 67 height 7
click at [41, 198] on span "body-end.html" at bounding box center [61, 201] width 67 height 6
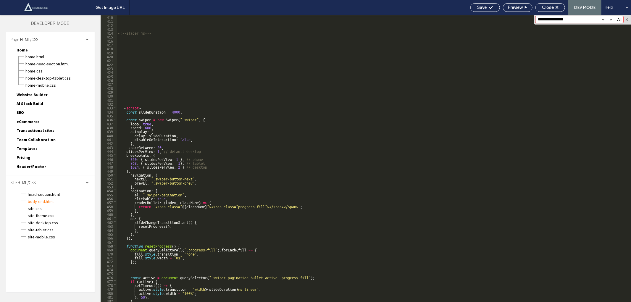
scroll to position [1613, 0]
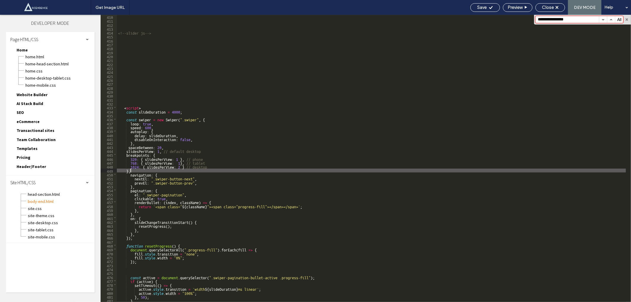
click at [181, 171] on div "<!--slider js--> < script > const slideDuration = 4000 ; const swiper = new Swi…" at bounding box center [371, 162] width 509 height 295
click at [183, 166] on div "<!--slider js--> < script > const slideDuration = 4000 ; const swiper = new Swi…" at bounding box center [371, 162] width 509 height 295
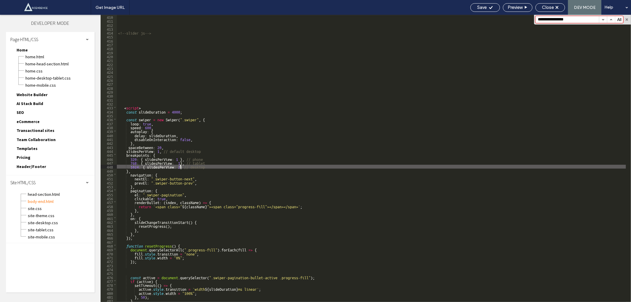
type textarea "**"
click at [553, 7] on span "Close" at bounding box center [548, 7] width 12 height 5
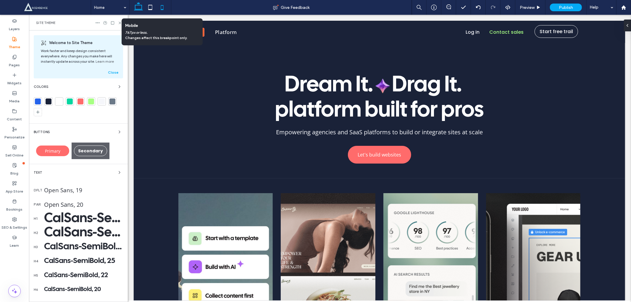
click at [167, 9] on icon at bounding box center [162, 7] width 12 height 12
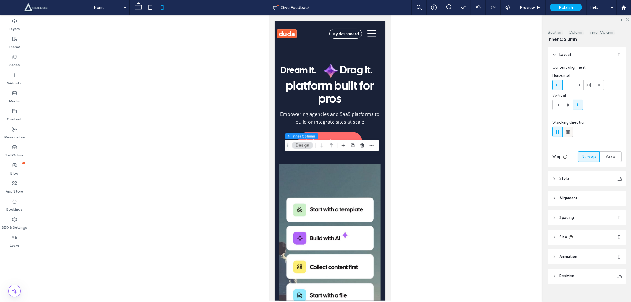
click at [566, 133] on use at bounding box center [568, 132] width 4 height 4
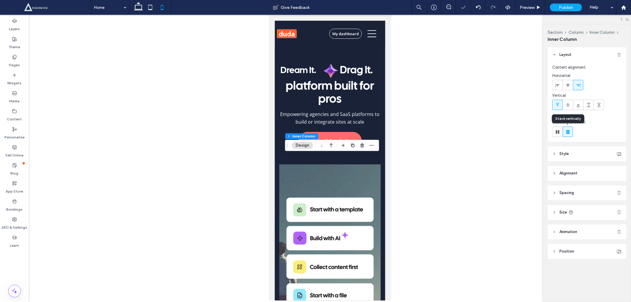
type input "**"
type input "****"
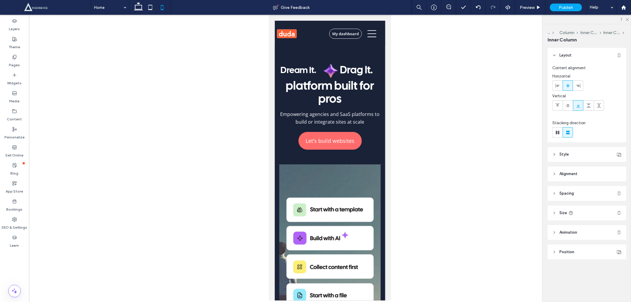
type input "***"
click at [419, 160] on div at bounding box center [330, 158] width 602 height 286
click at [430, 175] on div at bounding box center [330, 158] width 602 height 286
click at [564, 172] on span "Alignment" at bounding box center [568, 174] width 18 height 6
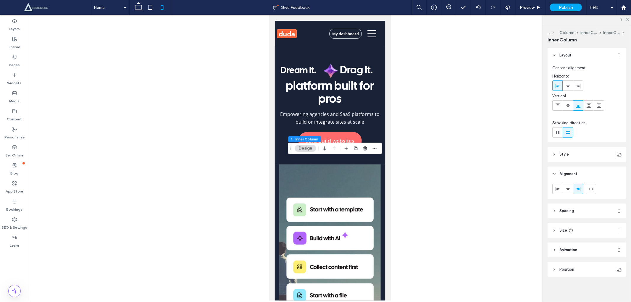
click at [569, 209] on span "Spacing" at bounding box center [566, 211] width 14 height 6
click at [583, 269] on input "**" at bounding box center [585, 269] width 8 height 7
type input "*"
click at [569, 280] on label "10px" at bounding box center [573, 280] width 9 height 5
type input "**"
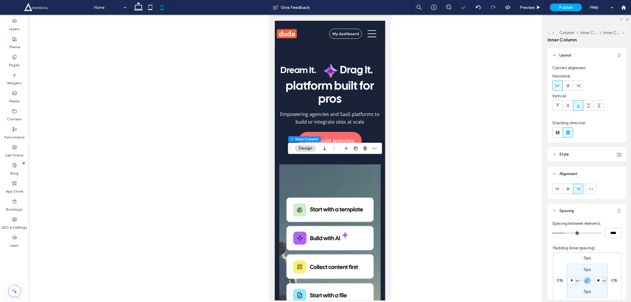
type input "*"
click at [496, 219] on div at bounding box center [330, 158] width 602 height 286
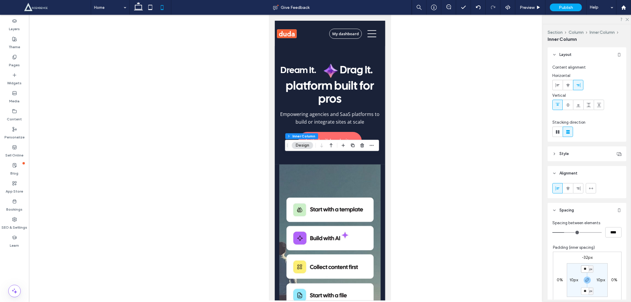
click at [581, 267] on input "**" at bounding box center [585, 268] width 8 height 7
type input "*"
click at [569, 278] on label "10px" at bounding box center [573, 279] width 9 height 5
type input "**"
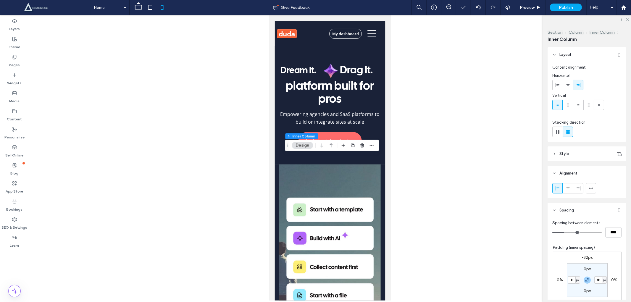
type input "*"
click at [424, 196] on div at bounding box center [330, 158] width 602 height 286
type input "*"
click at [570, 106] on icon at bounding box center [568, 105] width 5 height 5
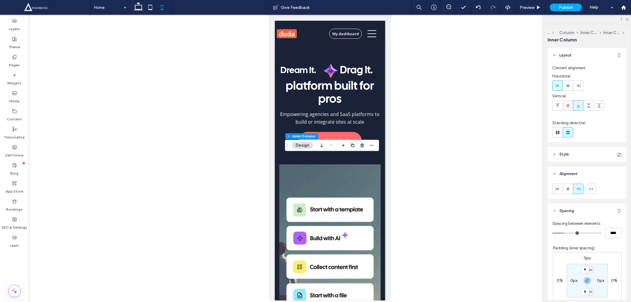
click at [567, 108] on span at bounding box center [568, 106] width 5 height 10
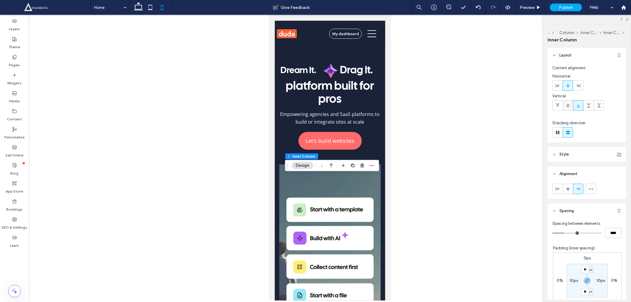
click at [566, 108] on span at bounding box center [568, 106] width 5 height 10
click at [445, 202] on div at bounding box center [330, 158] width 602 height 286
click at [433, 199] on div at bounding box center [330, 158] width 602 height 286
click at [401, 132] on div at bounding box center [330, 158] width 602 height 286
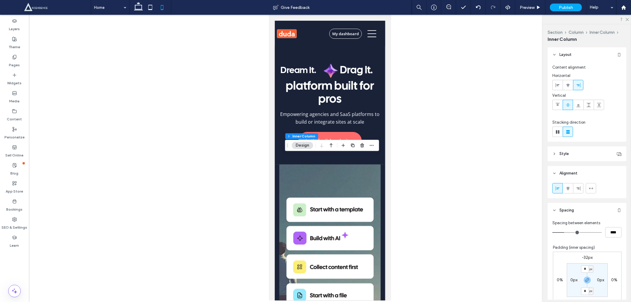
type input "**"
type input "****"
type input "**"
type input "****"
type input "*"
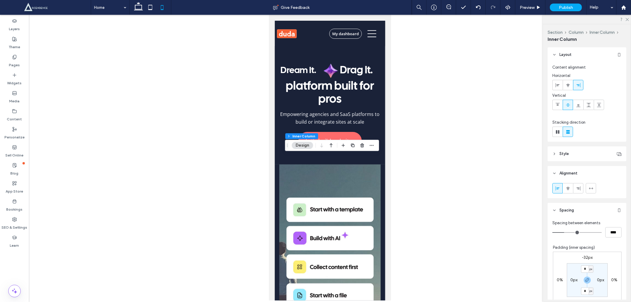
type input "***"
type input "*"
type input "***"
drag, startPoint x: 563, startPoint y: 232, endPoint x: 522, endPoint y: 227, distance: 41.2
type input "*"
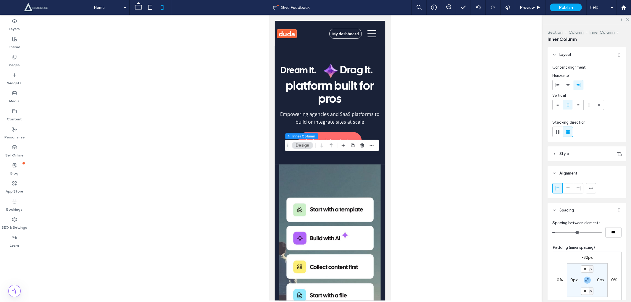
click at [552, 233] on input "range" at bounding box center [576, 232] width 49 height 1
click at [328, 137] on button "Inner Column" at bounding box center [339, 136] width 27 height 6
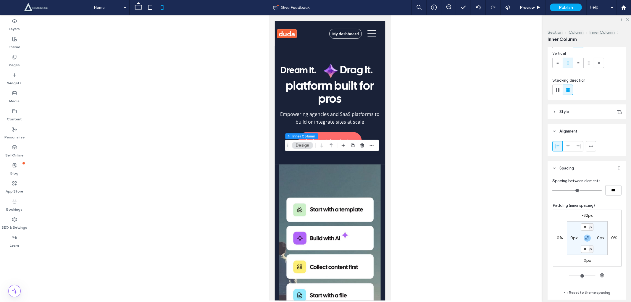
scroll to position [43, 0]
click at [578, 65] on span at bounding box center [578, 62] width 5 height 10
click at [557, 65] on span at bounding box center [557, 62] width 5 height 10
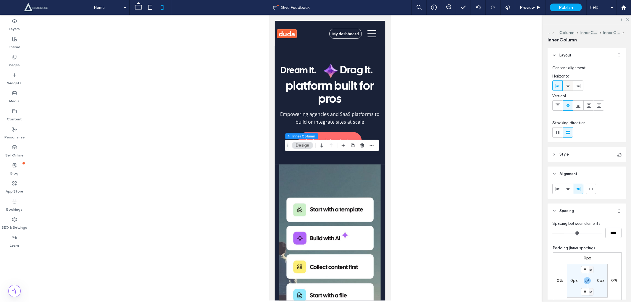
click at [568, 87] on icon at bounding box center [568, 85] width 5 height 5
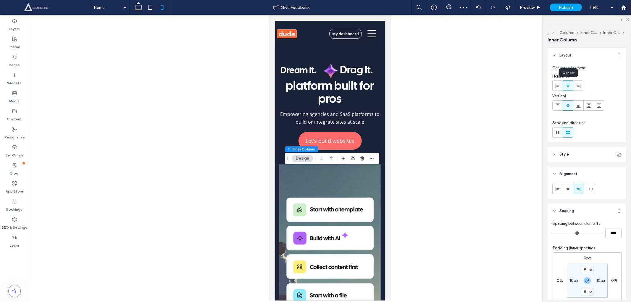
click at [569, 88] on span at bounding box center [568, 86] width 5 height 10
click at [501, 147] on div at bounding box center [330, 158] width 602 height 286
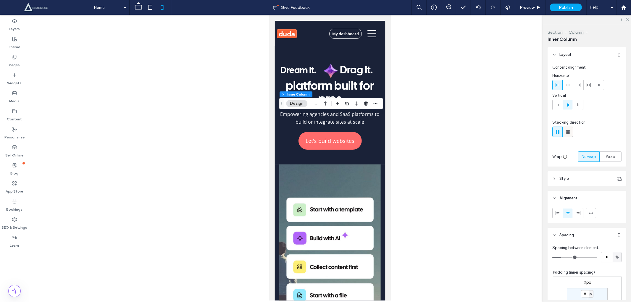
click at [568, 131] on use at bounding box center [568, 132] width 4 height 4
type input "**"
type input "****"
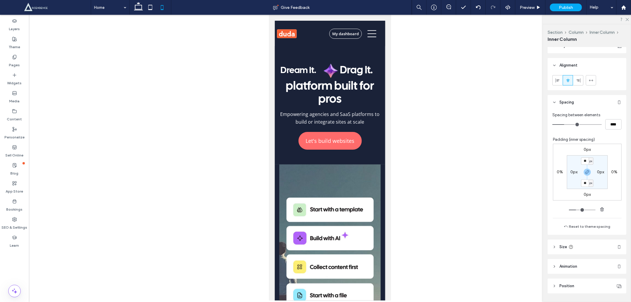
scroll to position [119, 0]
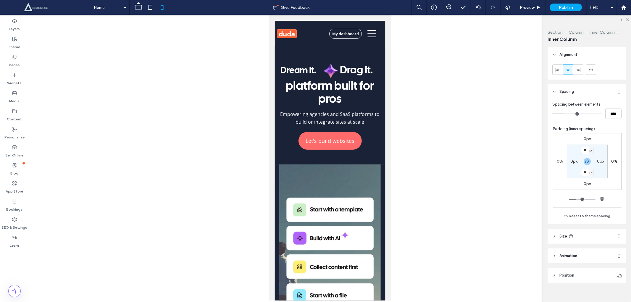
type input "***"
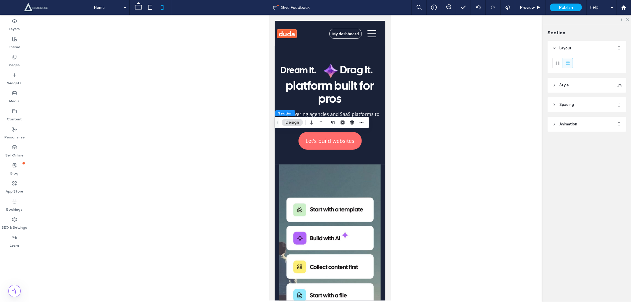
click at [573, 107] on span "Spacing" at bounding box center [566, 105] width 14 height 6
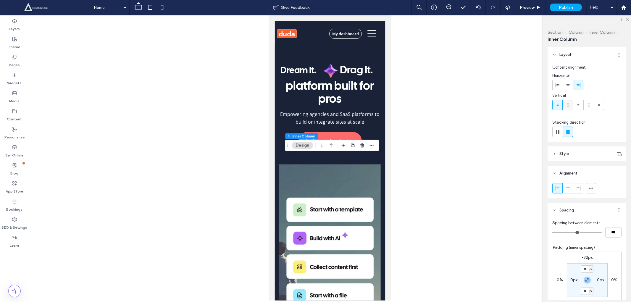
click at [567, 100] on span at bounding box center [568, 105] width 5 height 10
click at [569, 82] on span at bounding box center [568, 85] width 5 height 10
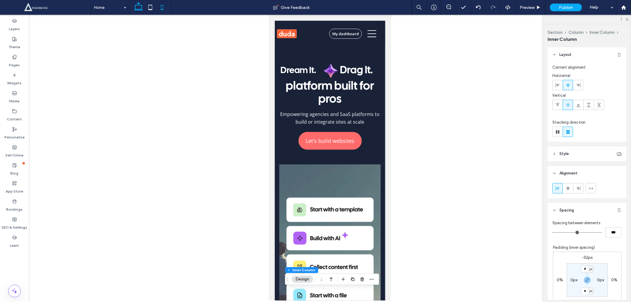
click at [139, 11] on icon at bounding box center [139, 7] width 12 height 12
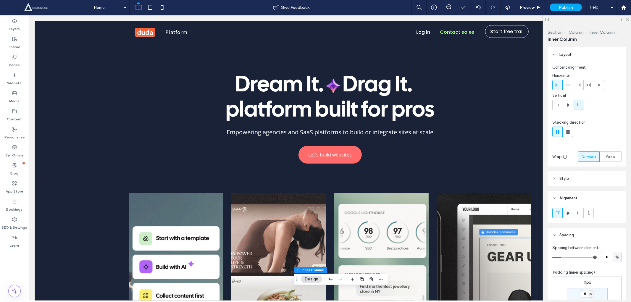
type input "*"
type input "**"
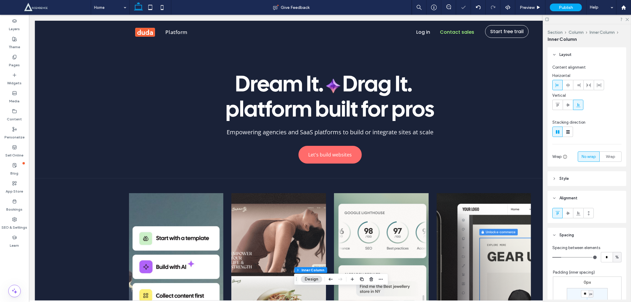
type input "**"
type input "***"
click at [13, 60] on label "Pages" at bounding box center [14, 63] width 11 height 8
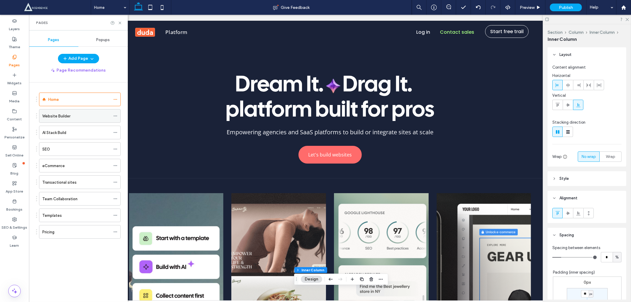
click at [46, 109] on div "Website Builder" at bounding box center [76, 115] width 68 height 13
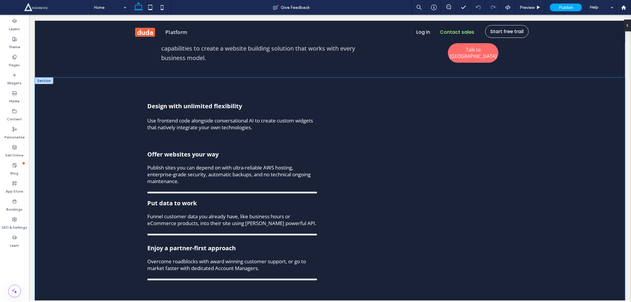
scroll to position [1928, 0]
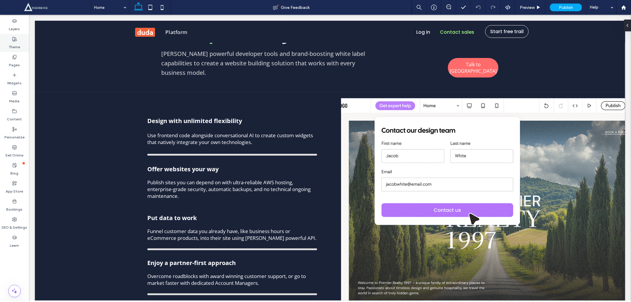
click at [15, 40] on icon at bounding box center [14, 39] width 5 height 5
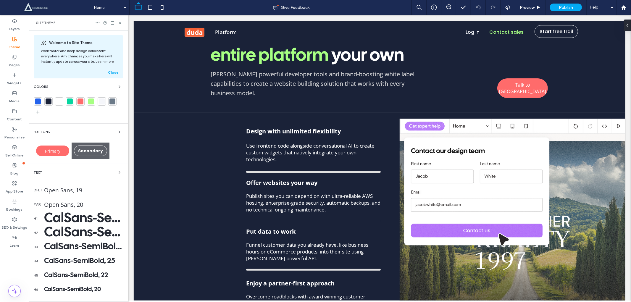
scroll to position [1935, 0]
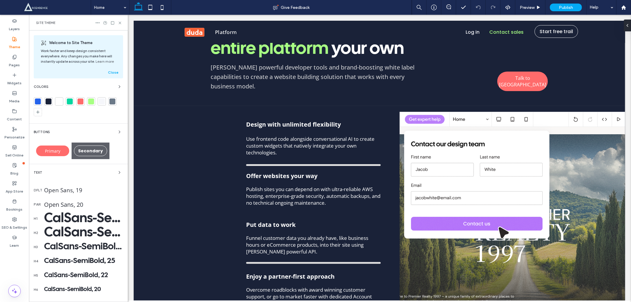
click at [37, 100] on div at bounding box center [38, 102] width 6 height 6
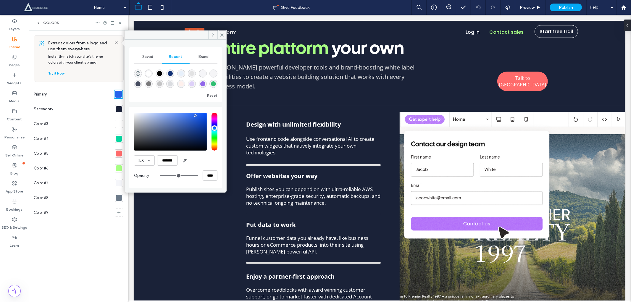
click at [37, 102] on div "Secondary" at bounding box center [73, 109] width 79 height 15
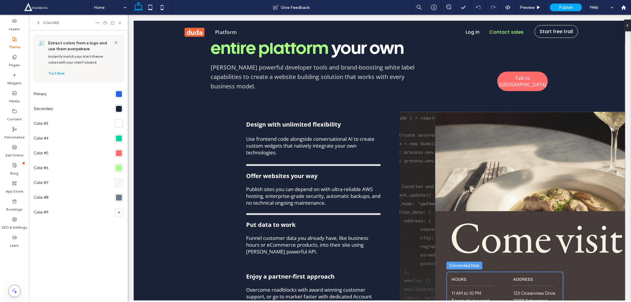
click at [37, 102] on div "Secondary" at bounding box center [73, 108] width 79 height 15
click at [120, 94] on div at bounding box center [119, 94] width 6 height 6
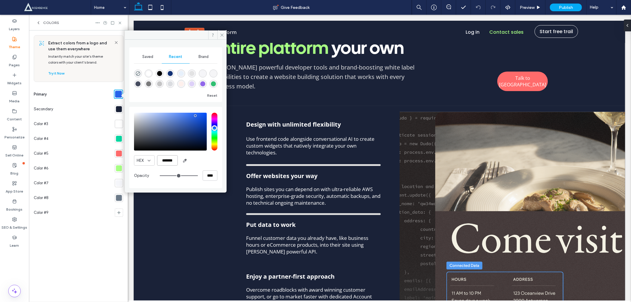
click at [169, 159] on input "*******" at bounding box center [167, 160] width 21 height 10
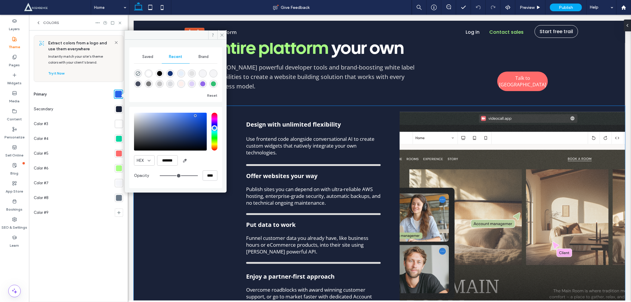
click at [197, 204] on div "Design with unlimited flexibility Use frontend code alongside conversational AI…" at bounding box center [378, 237] width 491 height 263
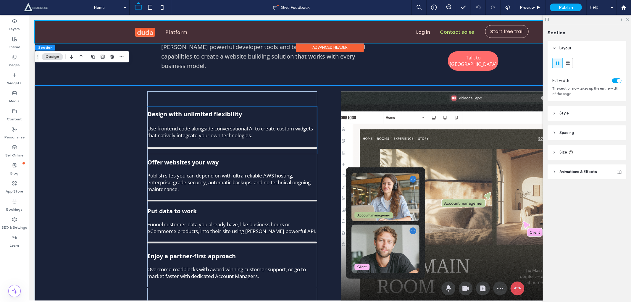
scroll to position [1928, 0]
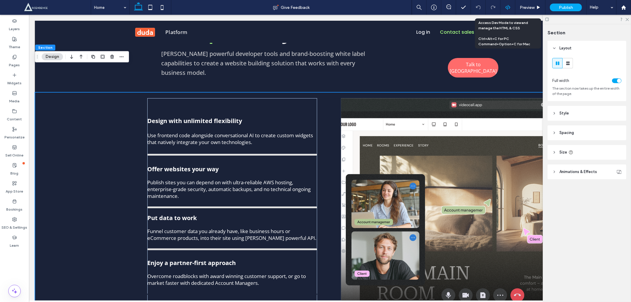
click at [510, 11] on div at bounding box center [508, 7] width 15 height 15
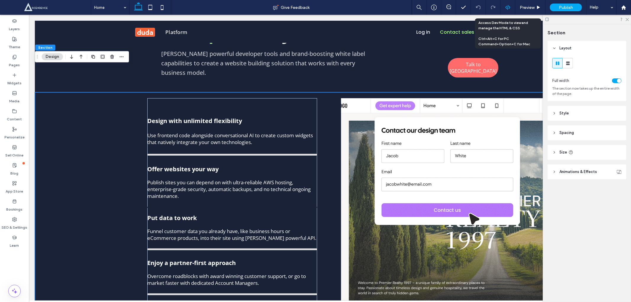
click at [511, 12] on div at bounding box center [508, 7] width 15 height 15
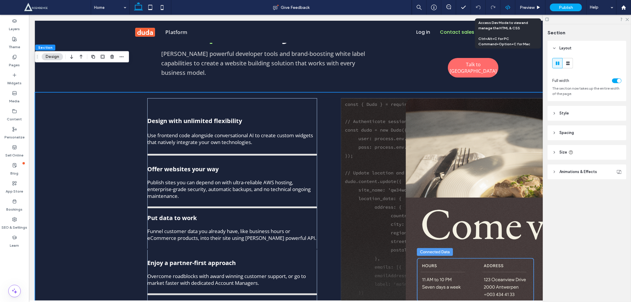
click at [506, 5] on icon at bounding box center [507, 7] width 5 height 5
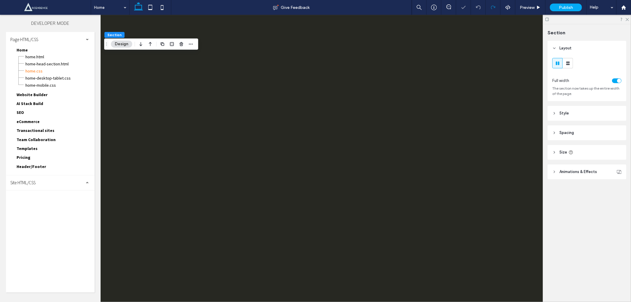
scroll to position [0, 0]
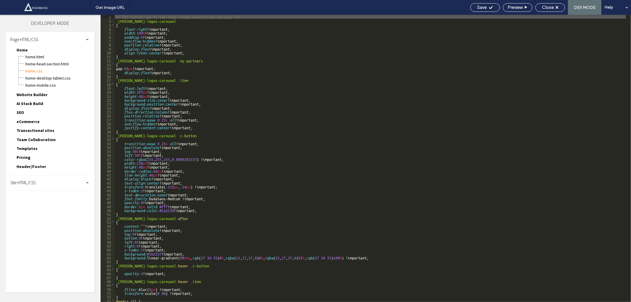
click at [15, 180] on span "Site HTML/CSS" at bounding box center [22, 183] width 25 height 6
click at [31, 206] on span "site.css" at bounding box center [61, 209] width 67 height 6
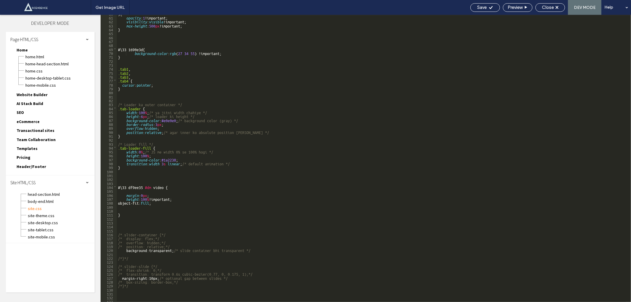
scroll to position [236, 0]
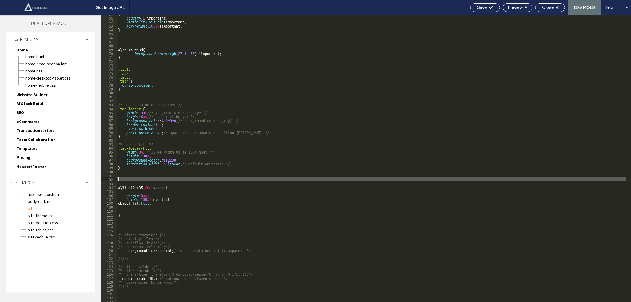
click at [125, 180] on div ") { opacity : 1 !important; visibility : visible !important; max-height : 500 p…" at bounding box center [371, 159] width 509 height 295
paste textarea
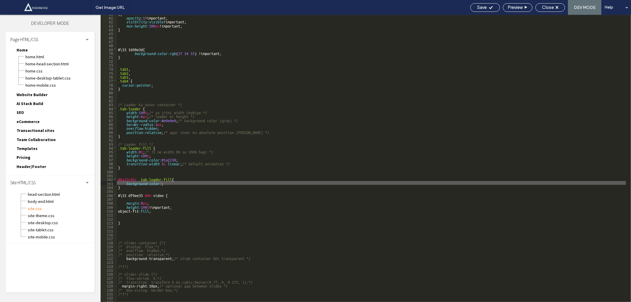
click at [308, 194] on div ") { opacity : 1 !important; visibility : visible !important; max-height : 500 p…" at bounding box center [371, 159] width 509 height 295
click at [169, 183] on div ") { opacity : 1 !important; visibility : visible !important; max-height : 500 p…" at bounding box center [371, 159] width 509 height 295
paste textarea
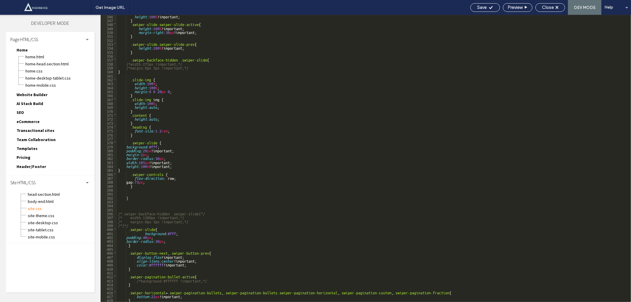
scroll to position [1361, 0]
click at [46, 198] on span "body-end.html" at bounding box center [61, 201] width 67 height 6
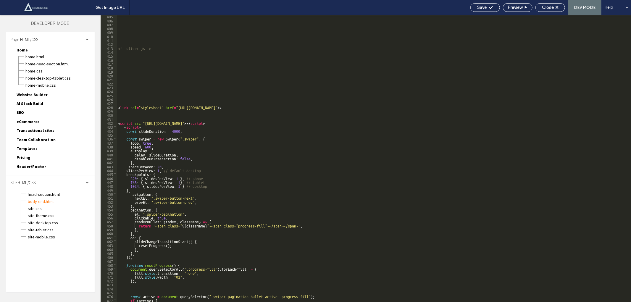
scroll to position [1594, 0]
click at [146, 106] on div "<!--slider js--> < link rel = "stylesheet" href = "https://cdn.jsdelivr.net/npm…" at bounding box center [371, 161] width 509 height 295
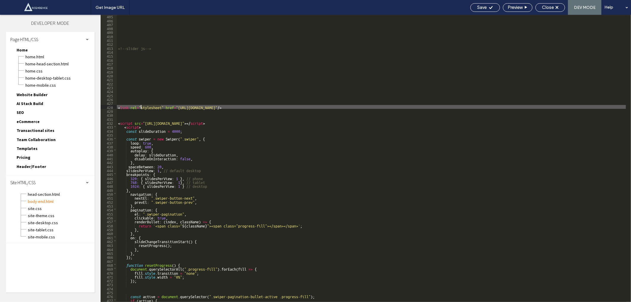
click at [146, 106] on div "<!--slider js--> < link rel = "stylesheet" href = "https://cdn.jsdelivr.net/npm…" at bounding box center [371, 161] width 509 height 295
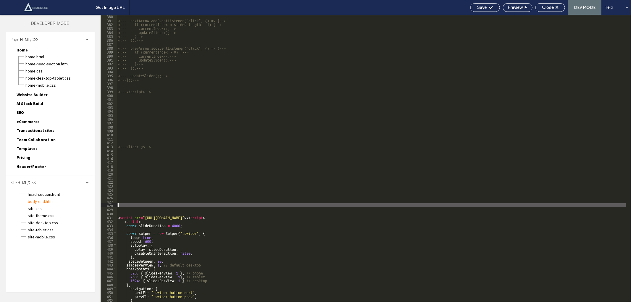
scroll to position [1495, 0]
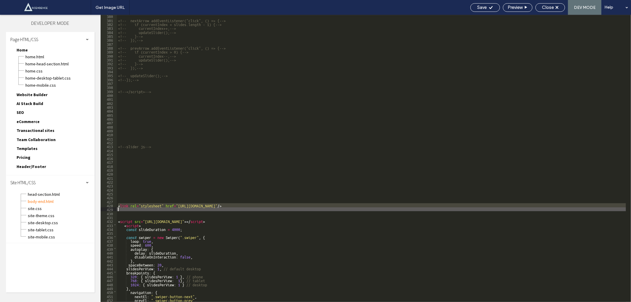
click at [264, 202] on div "<!-- nextArrow.addEventListener("click", () => {--> <!-- if (currentIndex < sli…" at bounding box center [371, 161] width 509 height 295
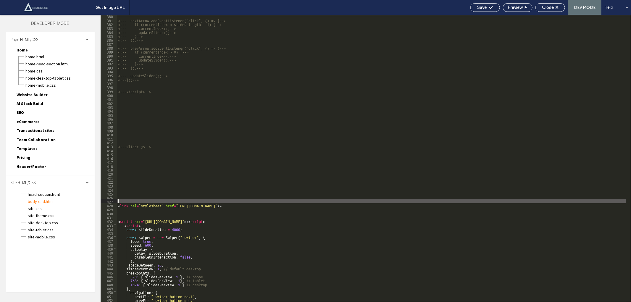
click at [264, 202] on div "<!-- nextArrow.addEventListener("click", () => {--> <!-- if (currentIndex < sli…" at bounding box center [371, 161] width 509 height 295
click at [259, 206] on div "<!-- nextArrow.addEventListener("click", () => {--> <!-- if (currentIndex < sli…" at bounding box center [371, 161] width 509 height 295
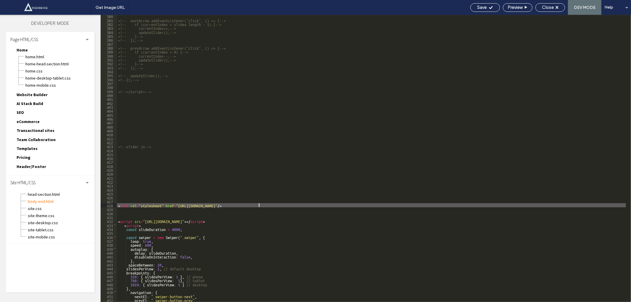
click at [259, 206] on div "<!-- nextArrow.addEventListener("click", () => {--> <!-- if (currentIndex < sli…" at bounding box center [371, 161] width 509 height 295
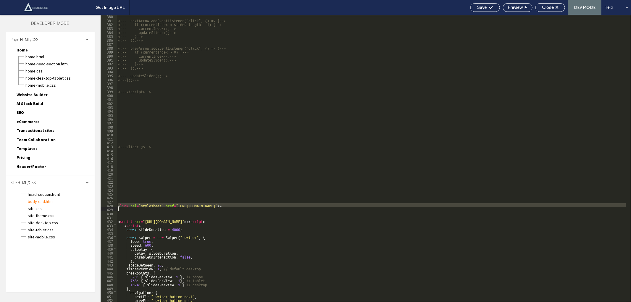
click at [259, 206] on div "<!-- nextArrow.addEventListener("click", () => {--> <!-- if (currentIndex < sli…" at bounding box center [371, 161] width 509 height 295
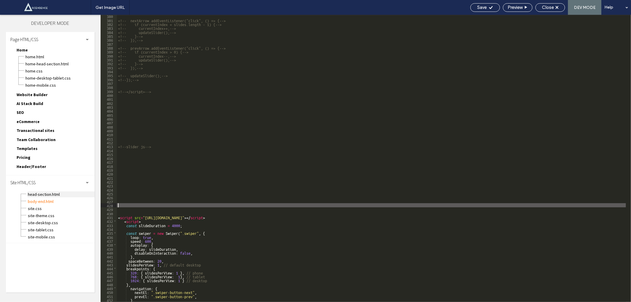
click at [43, 191] on span "head-section.html" at bounding box center [61, 194] width 67 height 6
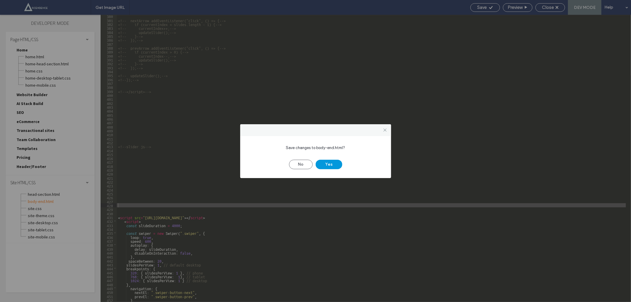
click at [322, 164] on button "Yes" at bounding box center [329, 164] width 27 height 9
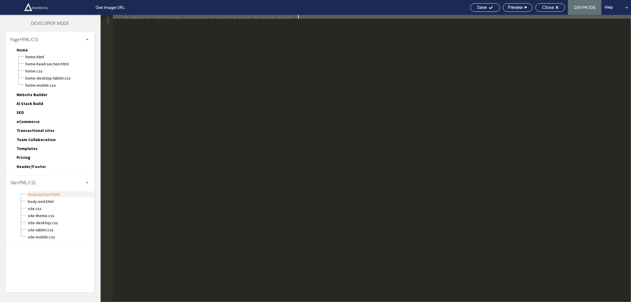
click at [43, 191] on span "head-section.html" at bounding box center [61, 194] width 67 height 6
click at [202, 131] on div "<!--THE CONTENT OF THIS FILE WILL BE APPENDED TO EVERY PAGE INSIDE THE </HEAD> …" at bounding box center [372, 162] width 518 height 295
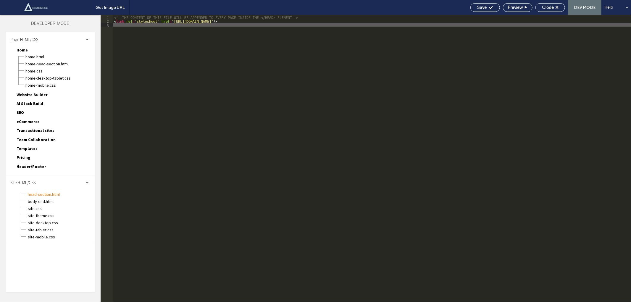
scroll to position [0, 0]
click at [244, 125] on div "<!--THE CONTENT OF THIS FILE WILL BE APPENDED TO EVERY PAGE INSIDE THE </HEAD> …" at bounding box center [372, 162] width 518 height 295
click at [484, 11] on div "Save" at bounding box center [485, 7] width 30 height 9
click at [50, 198] on span "body-end.html" at bounding box center [61, 201] width 67 height 6
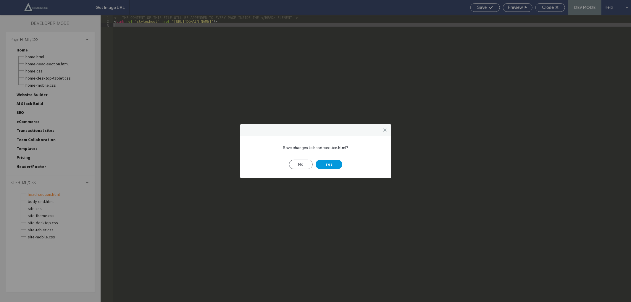
click at [326, 163] on button "Yes" at bounding box center [329, 164] width 27 height 9
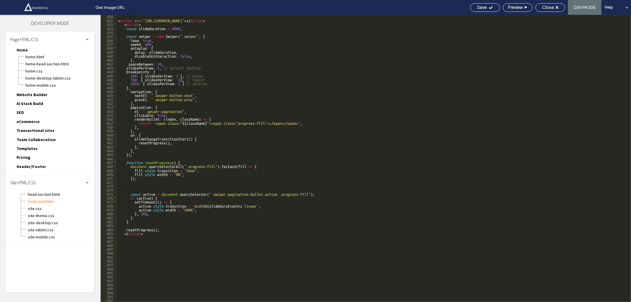
scroll to position [1653, 0]
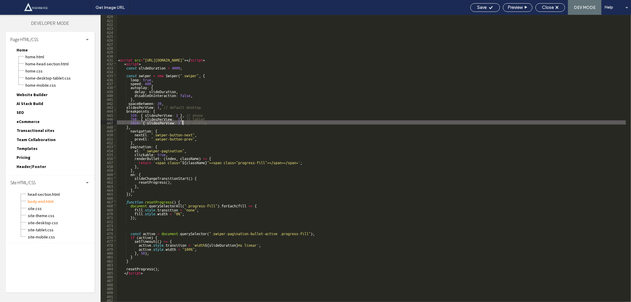
click at [181, 121] on div "< script src = "https://cdn.jsdelivr.net/npm/swiper@10/swiper-bundle.min.js" > …" at bounding box center [371, 161] width 509 height 295
type textarea "**"
click at [38, 206] on span "site.css" at bounding box center [61, 209] width 67 height 6
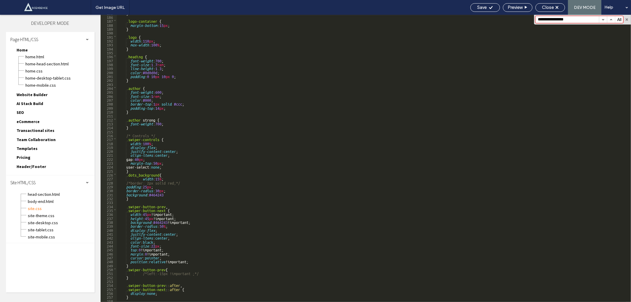
scroll to position [732, 0]
type input "**********"
click at [149, 196] on div ".logo-container { margin-bottom : 15 px ; } .logo { width : 110 px ; max-width …" at bounding box center [371, 160] width 509 height 295
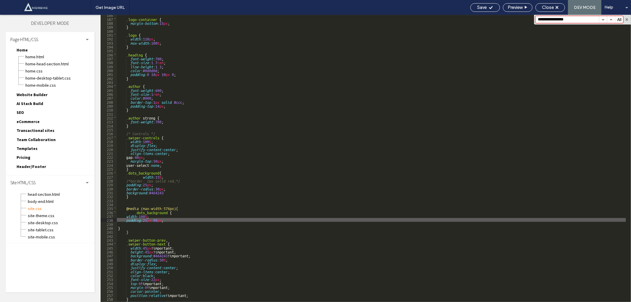
click at [127, 208] on div ".logo-container { margin-bottom : 15 px ; } .logo { width : 110 px ; max-width …" at bounding box center [371, 160] width 509 height 295
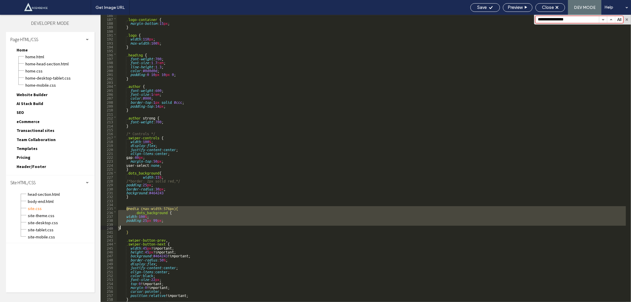
click at [135, 227] on div ".logo-container { margin-bottom : 15 px ; } .logo { width : 110 px ; max-width …" at bounding box center [371, 160] width 509 height 295
click at [140, 229] on div ".logo-container { margin-bottom : 15 px ; } .logo { width : 110 px ; max-width …" at bounding box center [371, 158] width 509 height 287
click at [136, 231] on div ".logo-container { margin-bottom : 15 px ; } .logo { width : 110 px ; max-width …" at bounding box center [371, 160] width 509 height 295
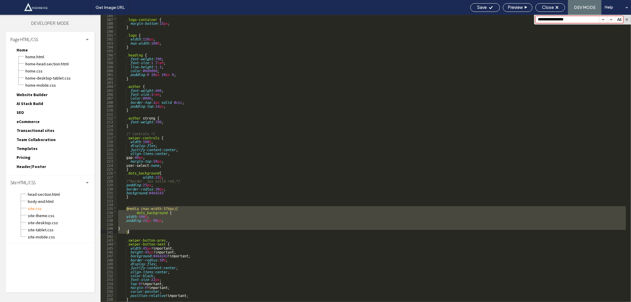
click at [134, 232] on div ".logo-container { margin-bottom : 15 px ; } .logo { width : 110 px ; max-width …" at bounding box center [371, 158] width 509 height 287
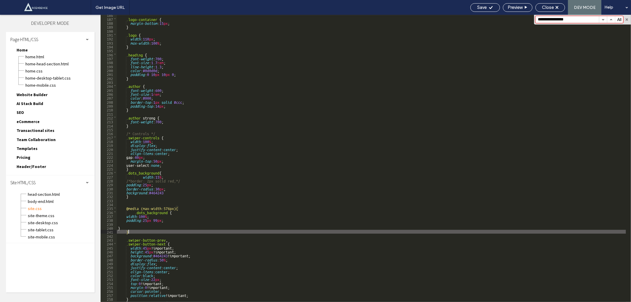
scroll to position [0, 0]
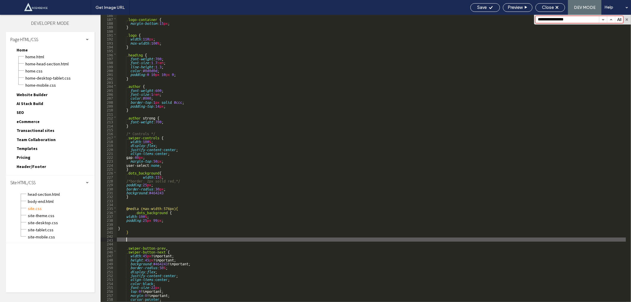
type textarea "**"
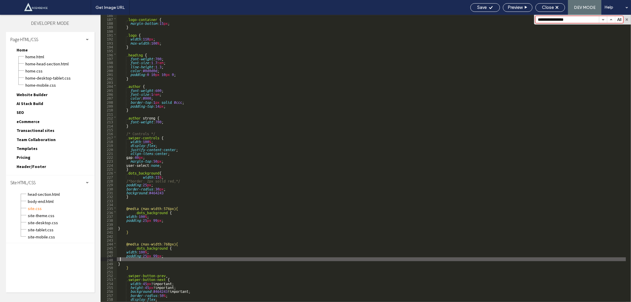
scroll to position [732, 0]
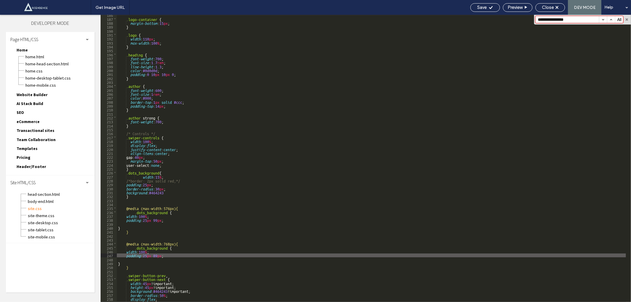
click at [171, 242] on div ".logo-container { margin-bottom : 15 px ; } .logo { width : 110 px ; max-width …" at bounding box center [371, 160] width 509 height 295
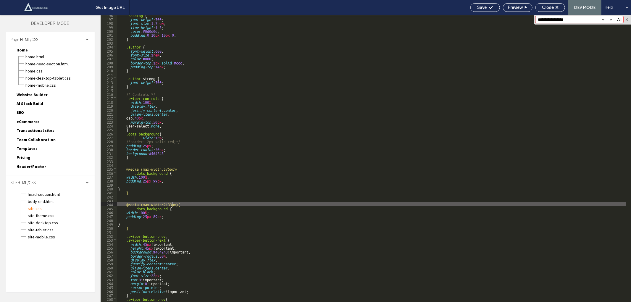
scroll to position [791, 0]
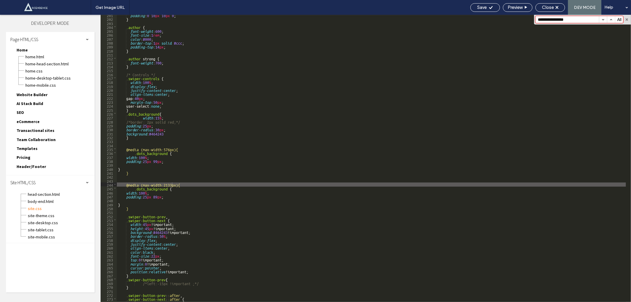
click at [590, 51] on div "padding : 0 10 px 10 px 0 ; } .author { font-weight : 600 ; font-size : 1 rem ;…" at bounding box center [371, 160] width 509 height 295
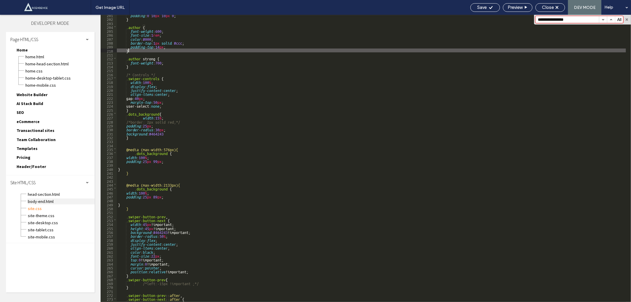
click at [42, 198] on span "body-end.html" at bounding box center [61, 201] width 67 height 6
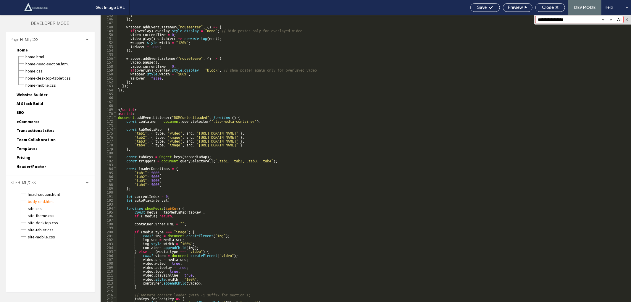
scroll to position [570, 0]
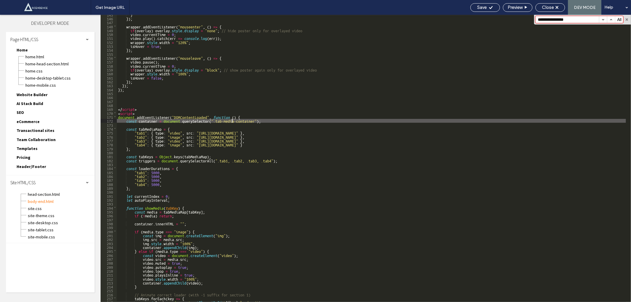
click at [231, 120] on div "} }) ; wrapper . addEventListener ( "mouseenter" , ( ) => { if ( overlay ) over…" at bounding box center [371, 159] width 509 height 295
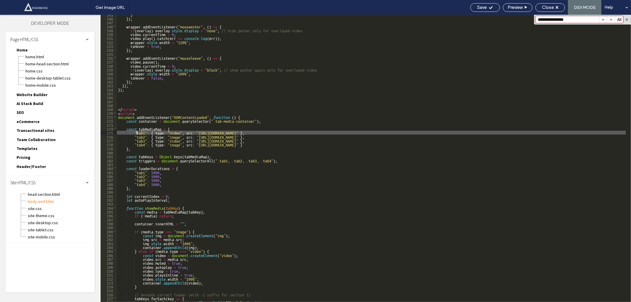
click at [137, 134] on div "} }) ; wrapper . addEventListener ( "mouseenter" , ( ) => { if ( overlay ) over…" at bounding box center [371, 159] width 509 height 295
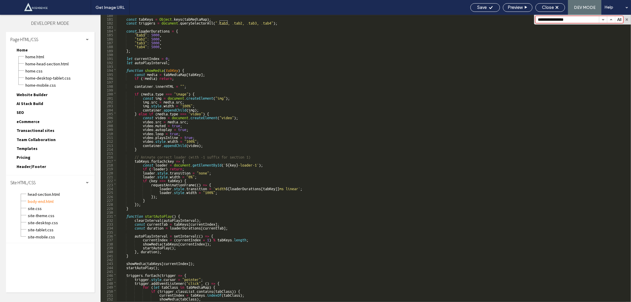
scroll to position [708, 0]
click at [251, 164] on div "const tabKeys = Object . keys ( tabMediaMap ) ; const triggers = document . que…" at bounding box center [371, 160] width 509 height 295
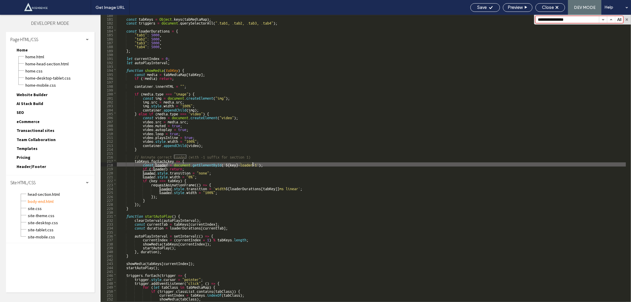
click at [251, 164] on div "const tabKeys = Object . keys ( tabMediaMap ) ; const triggers = document . que…" at bounding box center [371, 160] width 509 height 295
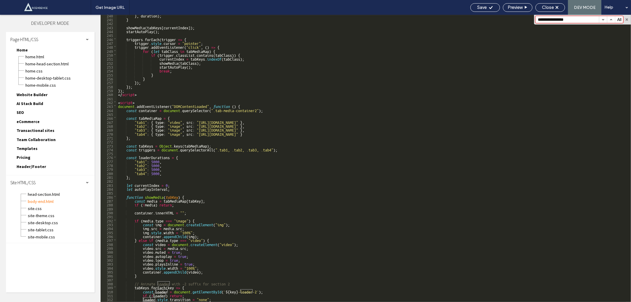
scroll to position [944, 0]
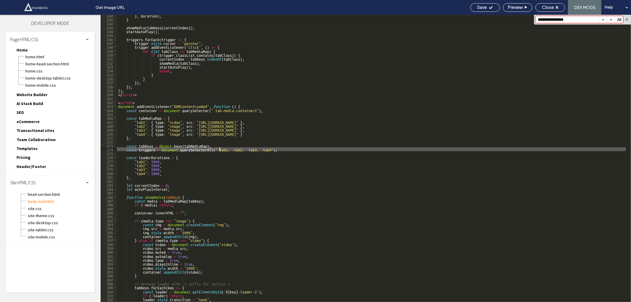
click at [220, 149] on div "} , duration ) ; } showMedia ( tabKeys [ currentIndex ]) ; startAutoPlay ( ) ; …" at bounding box center [371, 160] width 509 height 295
click at [234, 149] on div "} , duration ) ; } showMedia ( tabKeys [ currentIndex ]) ; startAutoPlay ( ) ; …" at bounding box center [371, 160] width 509 height 295
click at [249, 149] on div "} , duration ) ; } showMedia ( tabKeys [ currentIndex ]) ; startAutoPlay ( ) ; …" at bounding box center [371, 160] width 509 height 295
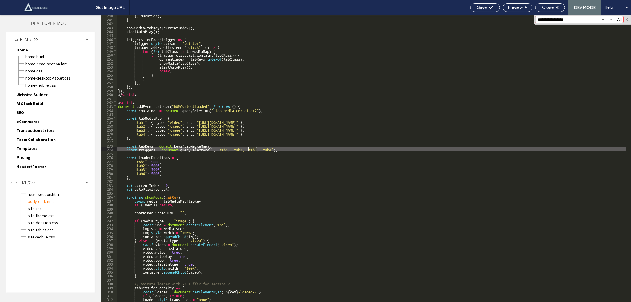
click at [249, 149] on div "} , duration ) ; } showMedia ( tabKeys [ currentIndex ]) ; startAutoPlay ( ) ; …" at bounding box center [371, 160] width 509 height 295
click at [268, 147] on div "} , duration ) ; } showMedia ( tabKeys [ currentIndex ]) ; startAutoPlay ( ) ; …" at bounding box center [371, 160] width 509 height 295
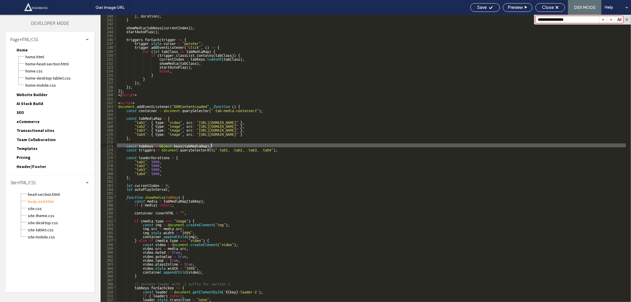
click at [268, 147] on div "} , duration ) ; } showMedia ( tabKeys [ currentIndex ]) ; startAutoPlay ( ) ; …" at bounding box center [371, 160] width 509 height 295
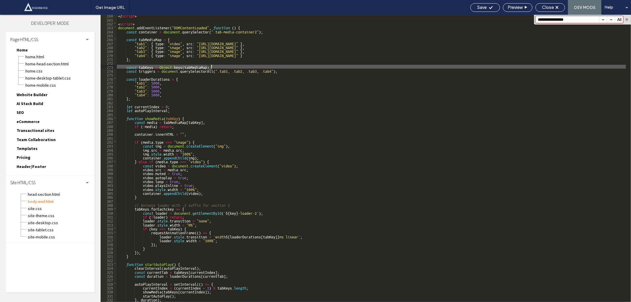
scroll to position [1042, 0]
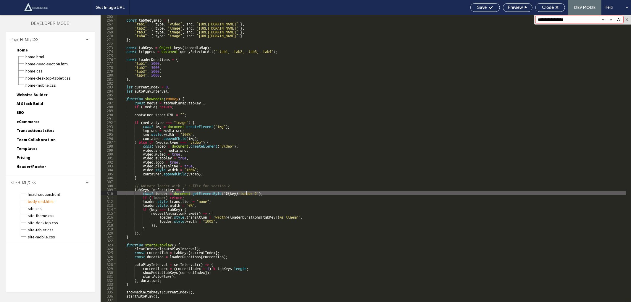
click at [247, 194] on div "const tabMediaMap = { "tab1" : { type : "video" , src : "https://vid.cdn-websit…" at bounding box center [371, 161] width 509 height 295
click at [256, 192] on div "const tabMediaMap = { "tab1" : { type : "video" , src : "https://vid.cdn-websit…" at bounding box center [371, 161] width 509 height 295
click at [246, 193] on div "const tabMediaMap = { "tab1" : { type : "video" , src : "https://vid.cdn-websit…" at bounding box center [371, 161] width 509 height 295
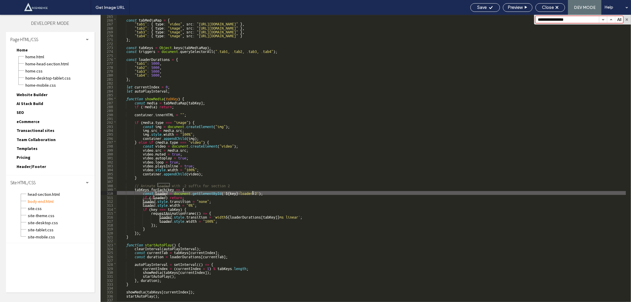
click at [246, 193] on div "const tabMediaMap = { "tab1" : { type : "video" , src : "https://vid.cdn-websit…" at bounding box center [371, 161] width 509 height 295
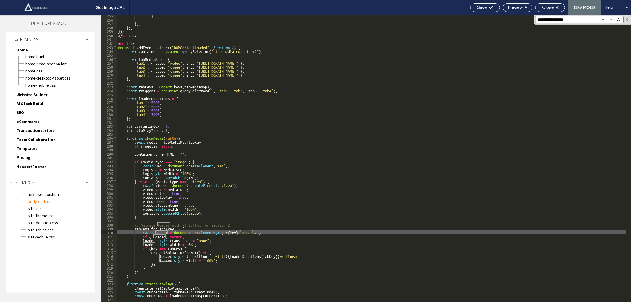
scroll to position [1003, 0]
click at [46, 206] on span "site.css" at bounding box center [61, 209] width 67 height 6
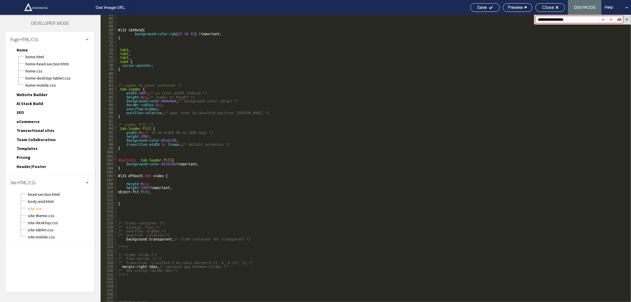
scroll to position [216, 0]
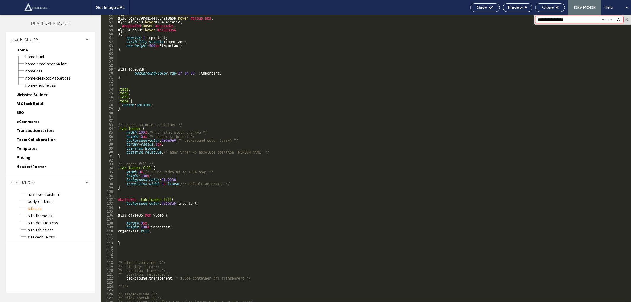
click at [44, 198] on span "body-end.html" at bounding box center [61, 201] width 67 height 6
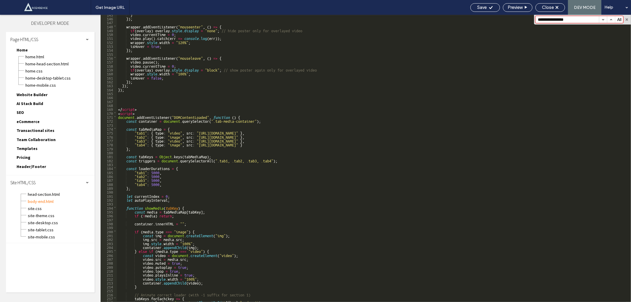
scroll to position [570, 0]
click at [119, 111] on div "} }) ; wrapper . addEventListener ( "mouseenter" , ( ) => { if ( overlay ) over…" at bounding box center [371, 159] width 509 height 295
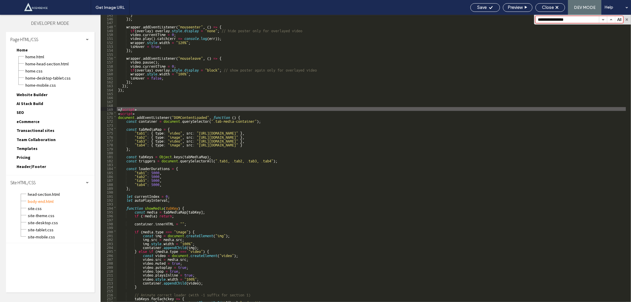
click at [119, 112] on div "} }) ; wrapper . addEventListener ( "mouseenter" , ( ) => { if ( overlay ) over…" at bounding box center [371, 159] width 509 height 295
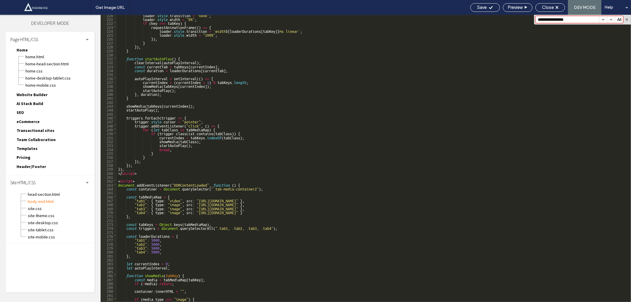
scroll to position [866, 0]
click at [143, 176] on div "loader . style . transition = "none" ; loader . style . width = "0%" ; if ( key…" at bounding box center [371, 160] width 509 height 295
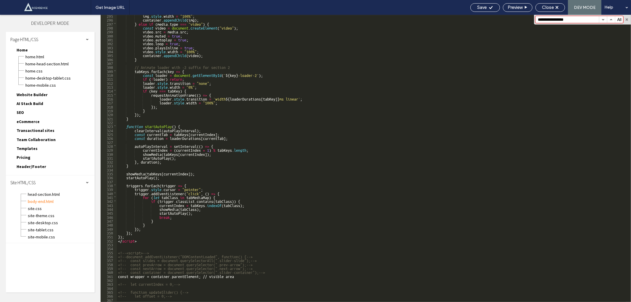
scroll to position [1161, 0]
click at [142, 240] on div "img . style . width = "100%" ; container . appendChild ( img ) ; } else if ( me…" at bounding box center [371, 161] width 509 height 295
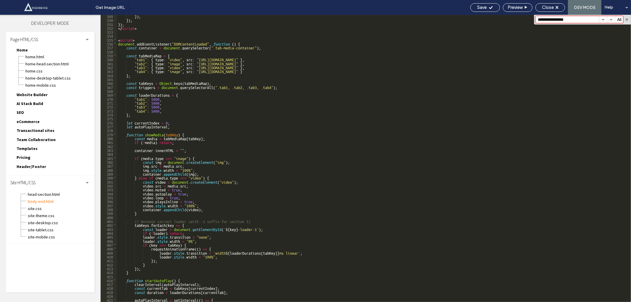
scroll to position [1373, 0]
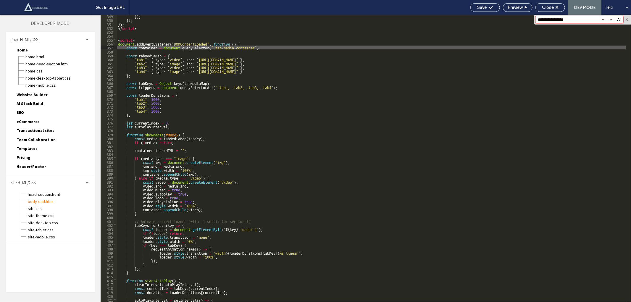
click at [255, 49] on div "}) ; }) ; }) ; </ script > < script > document . addEventListener ( "DOMContent…" at bounding box center [371, 161] width 509 height 295
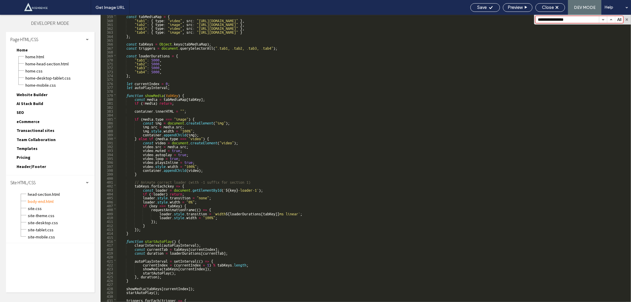
scroll to position [1413, 0]
click at [258, 188] on div "const tabMediaMap = { "tab1" : { type : "video" , src : "https://vid.cdn-websit…" at bounding box center [371, 161] width 509 height 295
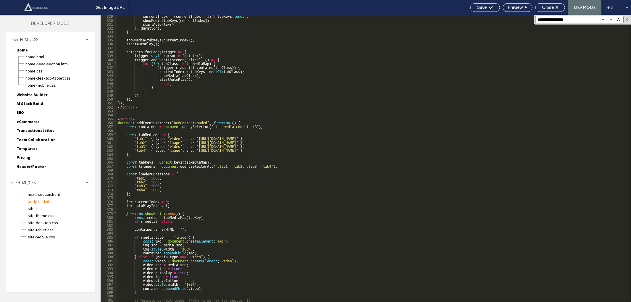
scroll to position [1295, 0]
click at [204, 136] on div "currentIndex = ( currentIndex + 1 ) % tabKeys . length ; showMedia ( tabKeys [ …" at bounding box center [371, 161] width 509 height 295
click at [203, 137] on div "currentIndex = ( currentIndex + 1 ) % tabKeys . length ; showMedia ( tabKeys [ …" at bounding box center [371, 158] width 509 height 287
click at [203, 137] on div "currentIndex = ( currentIndex + 1 ) % tabKeys . length ; showMedia ( tabKeys [ …" at bounding box center [371, 161] width 509 height 295
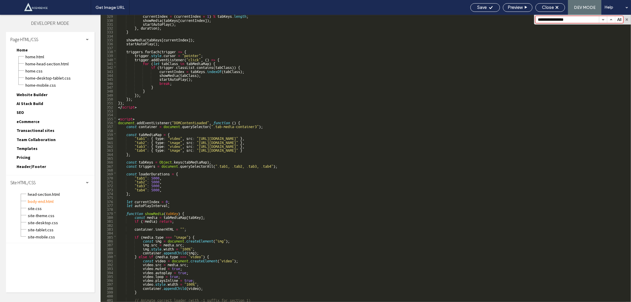
click at [198, 137] on div "currentIndex = ( currentIndex + 1 ) % tabKeys . length ; showMedia ( tabKeys [ …" at bounding box center [371, 158] width 509 height 287
click at [198, 137] on div "currentIndex = ( currentIndex + 1 ) % tabKeys . length ; showMedia ( tabKeys [ …" at bounding box center [371, 161] width 509 height 295
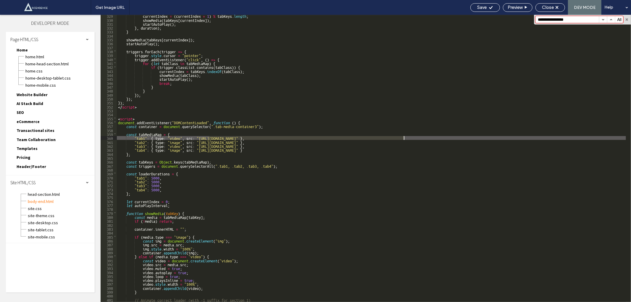
click at [404, 138] on div "currentIndex = ( currentIndex + 1 ) % tabKeys . length ; showMedia ( tabKeys [ …" at bounding box center [371, 161] width 509 height 295
click at [197, 137] on div "currentIndex = ( currentIndex + 1 ) % tabKeys . length ; showMedia ( tabKeys [ …" at bounding box center [371, 161] width 509 height 295
click at [404, 137] on div "currentIndex = ( currentIndex + 1 ) % tabKeys . length ; showMedia ( tabKeys [ …" at bounding box center [371, 161] width 509 height 295
click at [176, 138] on div "currentIndex = ( currentIndex + 1 ) % tabKeys . length ; showMedia ( tabKeys [ …" at bounding box center [371, 161] width 509 height 295
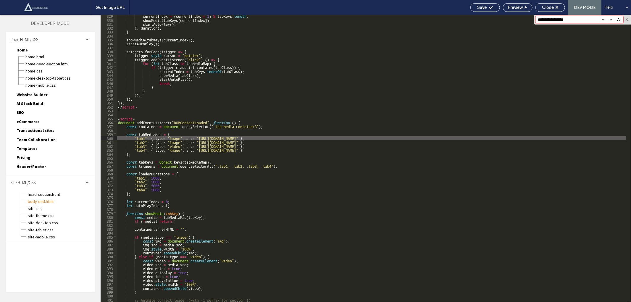
click at [198, 141] on div "currentIndex = ( currentIndex + 1 ) % tabKeys . length ; showMedia ( tabKeys [ …" at bounding box center [371, 161] width 509 height 295
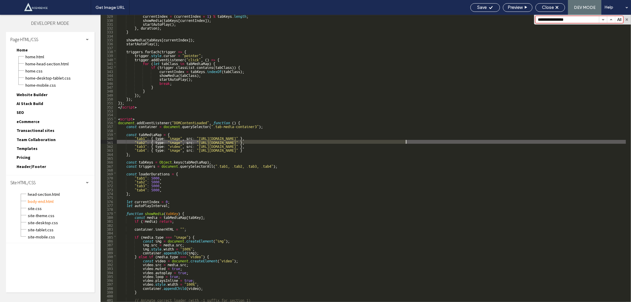
click at [406, 143] on div "currentIndex = ( currentIndex + 1 ) % tabKeys . length ; showMedia ( tabKeys [ …" at bounding box center [371, 161] width 509 height 295
click at [198, 141] on div "currentIndex = ( currentIndex + 1 ) % tabKeys . length ; showMedia ( tabKeys [ …" at bounding box center [371, 161] width 509 height 295
click at [199, 140] on div "currentIndex = ( currentIndex + 1 ) % tabKeys . length ; showMedia ( tabKeys [ …" at bounding box center [371, 161] width 509 height 295
click at [406, 141] on div "currentIndex = ( currentIndex + 1 ) % tabKeys . length ; showMedia ( tabKeys [ …" at bounding box center [371, 161] width 509 height 295
click at [198, 143] on div "currentIndex = ( currentIndex + 1 ) % tabKeys . length ; showMedia ( tabKeys [ …" at bounding box center [371, 161] width 509 height 295
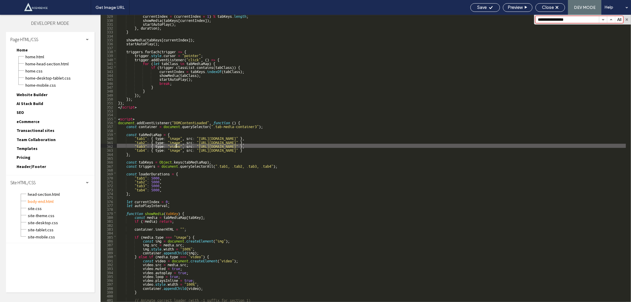
click at [176, 145] on div "currentIndex = ( currentIndex + 1 ) % tabKeys . length ; showMedia ( tabKeys [ …" at bounding box center [371, 161] width 509 height 295
click at [199, 151] on div "currentIndex = ( currentIndex + 1 ) % tabKeys . length ; showMedia ( tabKeys [ …" at bounding box center [371, 161] width 509 height 295
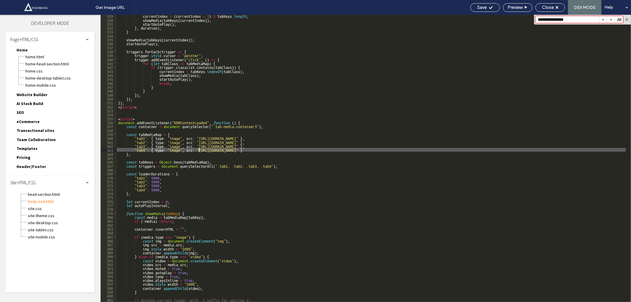
click at [388, 150] on div "currentIndex = ( currentIndex + 1 ) % tabKeys . length ; showMedia ( tabKeys [ …" at bounding box center [371, 161] width 509 height 295
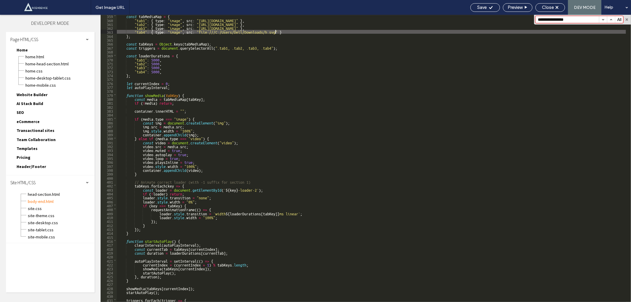
scroll to position [1413, 0]
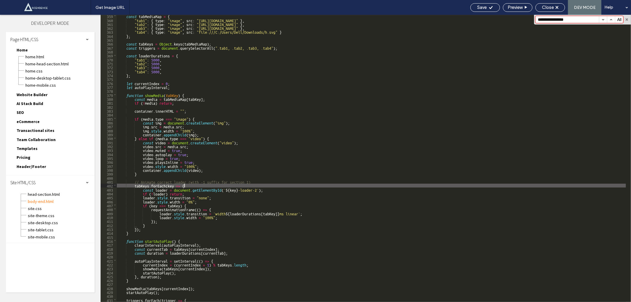
click at [256, 187] on div "const tabMediaMap = { "tab1" : { type : "image" , src : "https://lirp.cdn-websi…" at bounding box center [371, 161] width 509 height 295
click at [257, 188] on div "const tabMediaMap = { "tab1" : { type : "image" , src : "https://lirp.cdn-websi…" at bounding box center [371, 161] width 509 height 295
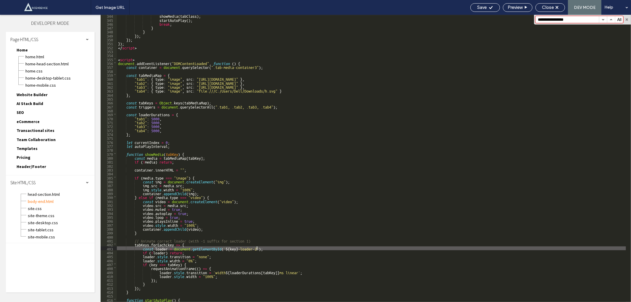
scroll to position [1354, 0]
click at [283, 159] on div "showMedia ( tabClass ) ; startAutoPlay ( ) ; break ; } } }) ; }) ; }) ; </ scri…" at bounding box center [371, 161] width 509 height 295
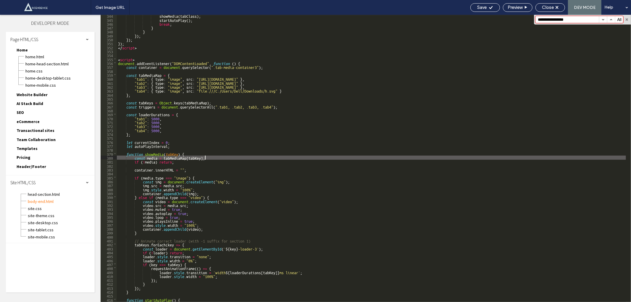
click at [118, 54] on div "showMedia ( tabClass ) ; startAutoPlay ( ) ; break ; } } }) ; }) ; }) ; </ scri…" at bounding box center [371, 161] width 509 height 295
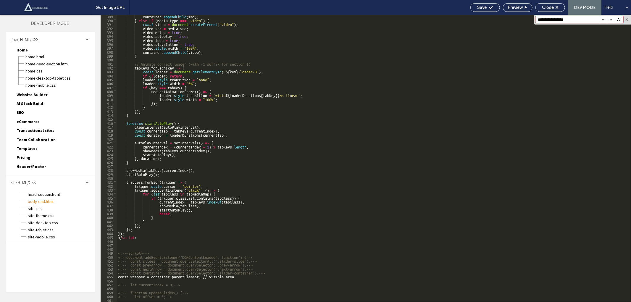
scroll to position [1531, 0]
click at [140, 243] on div "container . appendChild ( img ) ; } else if ( media . type === "video" ) { cons…" at bounding box center [371, 161] width 509 height 295
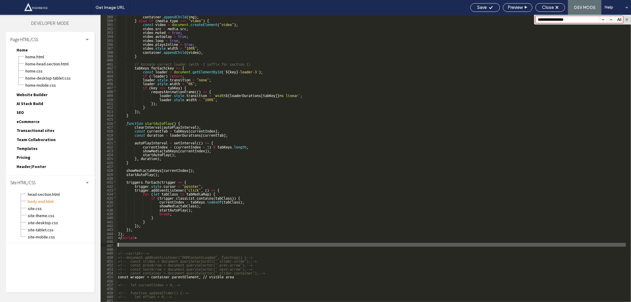
click at [140, 243] on div "container . appendChild ( img ) ; } else if ( media . type === "video" ) { cons…" at bounding box center [371, 161] width 509 height 295
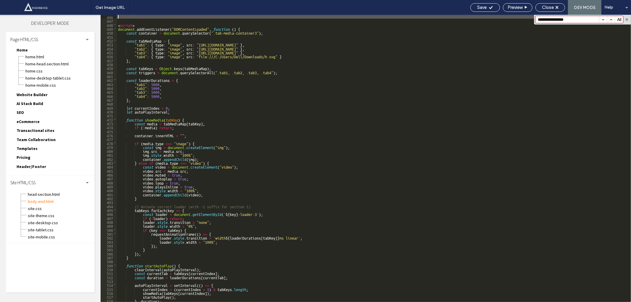
scroll to position [1755, 0]
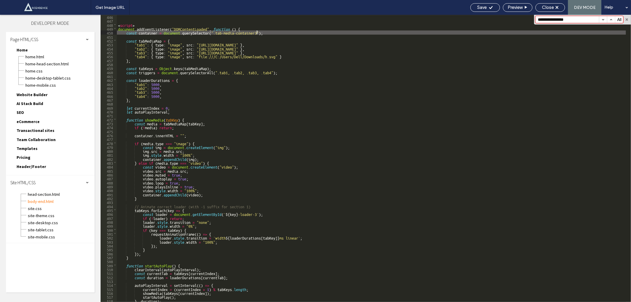
click at [256, 32] on div "< script > document . addEventListener ( "DOMContentLoaded" , function ( ) { co…" at bounding box center [371, 162] width 509 height 295
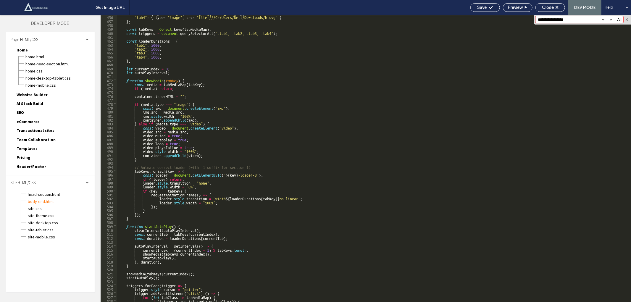
scroll to position [1794, 0]
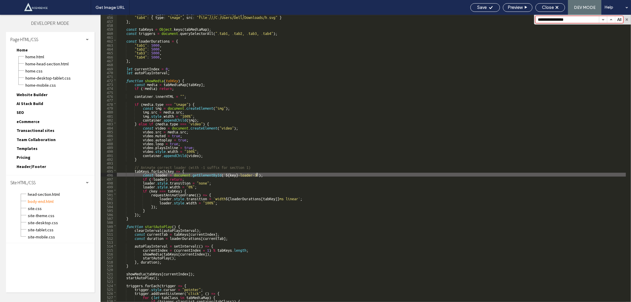
click at [257, 174] on div ""tab3" : { type : "image" , src : "https://lirp.cdn-website.com/a8ff2f1c/dms3re…" at bounding box center [371, 158] width 509 height 295
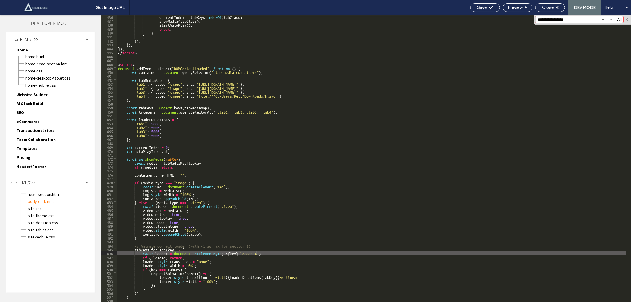
scroll to position [1716, 0]
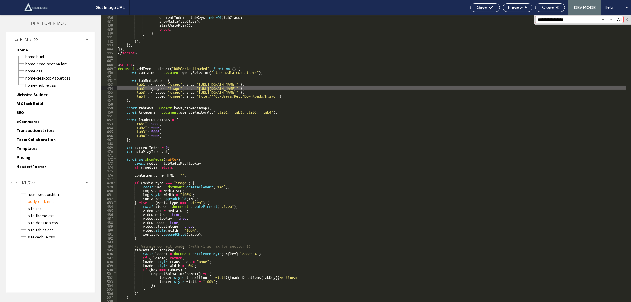
click at [199, 86] on div "currentIndex = tabKeys . indexOf ( tabClass ) ; showMedia ( tabClass ) ; startA…" at bounding box center [371, 162] width 509 height 295
click at [199, 83] on div "currentIndex = tabKeys . indexOf ( tabClass ) ; showMedia ( tabClass ) ; startA…" at bounding box center [371, 162] width 509 height 295
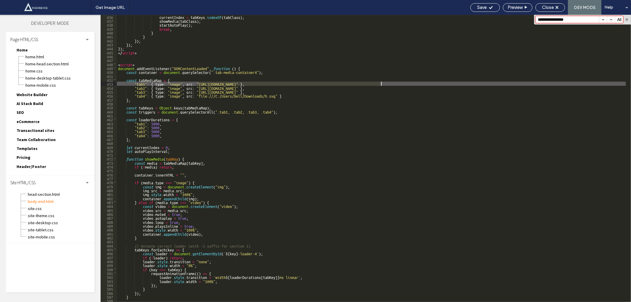
click at [380, 82] on div "currentIndex = tabKeys . indexOf ( tabClass ) ; showMedia ( tabClass ) ; startA…" at bounding box center [371, 162] width 509 height 295
click at [199, 85] on div "currentIndex = tabKeys . indexOf ( tabClass ) ; showMedia ( tabClass ) ; startA…" at bounding box center [371, 162] width 509 height 295
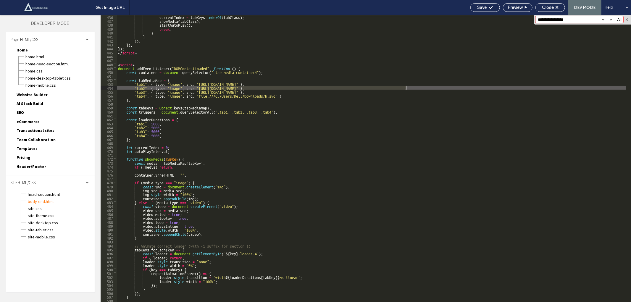
click at [406, 89] on div "currentIndex = tabKeys . indexOf ( tabClass ) ; showMedia ( tabClass ) ; startA…" at bounding box center [371, 162] width 509 height 295
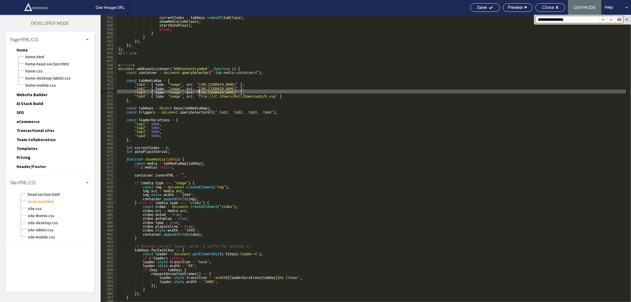
click at [199, 92] on div "currentIndex = tabKeys . indexOf ( tabClass ) ; showMedia ( tabClass ) ; startA…" at bounding box center [371, 162] width 509 height 295
click at [370, 91] on div "currentIndex = tabKeys . indexOf ( tabClass ) ; showMedia ( tabClass ) ; startA…" at bounding box center [371, 162] width 509 height 295
click at [200, 94] on div "currentIndex = tabKeys . indexOf ( tabClass ) ; showMedia ( tabClass ) ; startA…" at bounding box center [371, 162] width 509 height 295
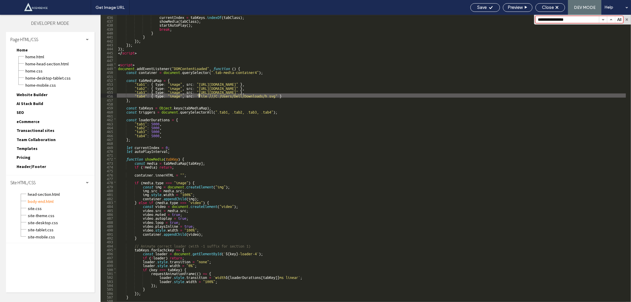
click at [199, 96] on div "currentIndex = tabKeys . indexOf ( tabClass ) ; showMedia ( tabClass ) ; startA…" at bounding box center [371, 162] width 509 height 295
click at [276, 97] on div "currentIndex = tabKeys . indexOf ( tabClass ) ; showMedia ( tabClass ) ; startA…" at bounding box center [371, 162] width 509 height 295
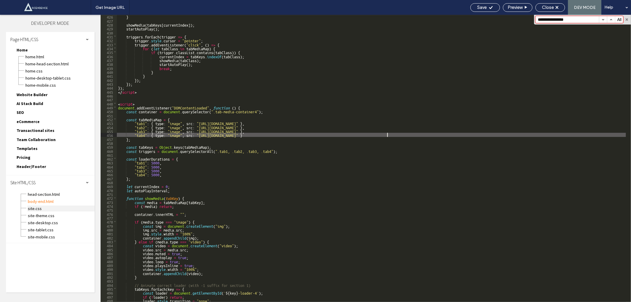
click at [41, 206] on span "site.css" at bounding box center [61, 209] width 67 height 6
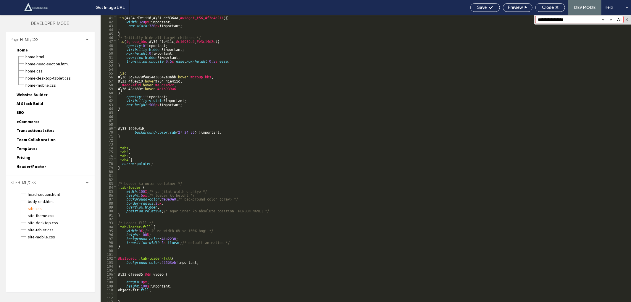
scroll to position [177, 0]
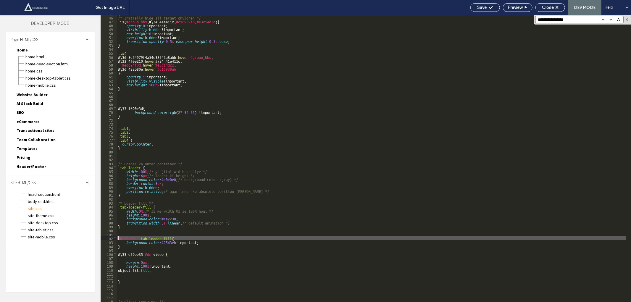
click at [117, 238] on div "} /* Initially hide all target children */ :is ( #group_bbs ,#\ 34 41e411c , #c…" at bounding box center [371, 158] width 509 height 295
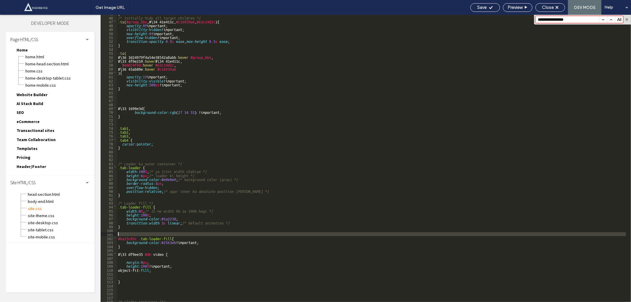
click at [172, 236] on div "} /* Initially hide all target children */ :is ( #group_bbs ,#\ 34 41e411c , #c…" at bounding box center [371, 158] width 509 height 295
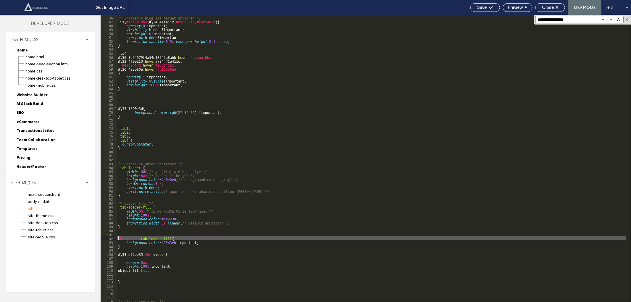
click at [172, 238] on div "} /* Initially hide all target children */ :is ( #group_bbs ,#\ 34 41e411c , #c…" at bounding box center [371, 158] width 509 height 295
type textarea "**"
click at [481, 10] on div "Save" at bounding box center [485, 7] width 30 height 9
click at [483, 7] on span "Save" at bounding box center [481, 7] width 9 height 5
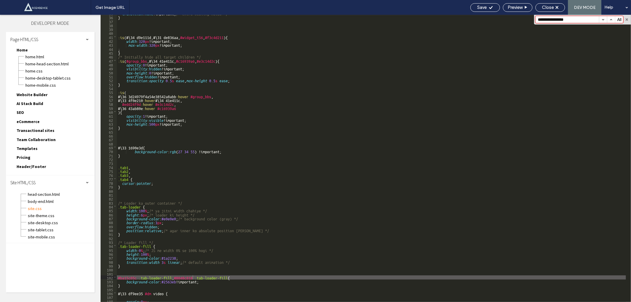
scroll to position [138, 0]
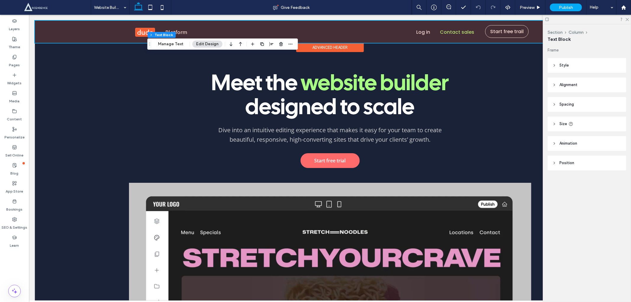
scroll to position [877, 0]
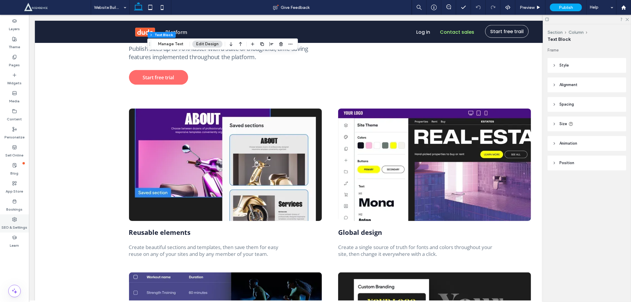
click at [8, 215] on div "SEO & Settings" at bounding box center [14, 223] width 29 height 18
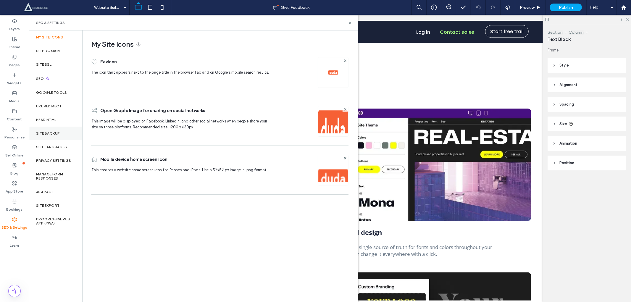
click at [57, 136] on div "Site Backup" at bounding box center [55, 134] width 53 height 14
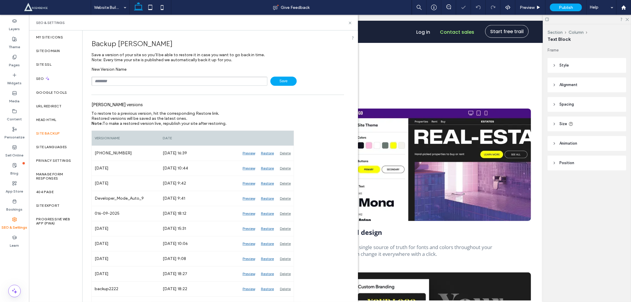
click at [116, 81] on input "text" at bounding box center [179, 81] width 176 height 9
type input "**********"
click at [401, 75] on div "Do it faster than you ever thought possible Publish sites up to 70% faster with…" at bounding box center [330, 210] width 402 height 422
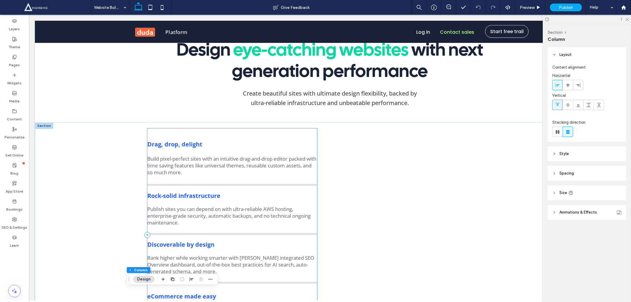
scroll to position [482, 0]
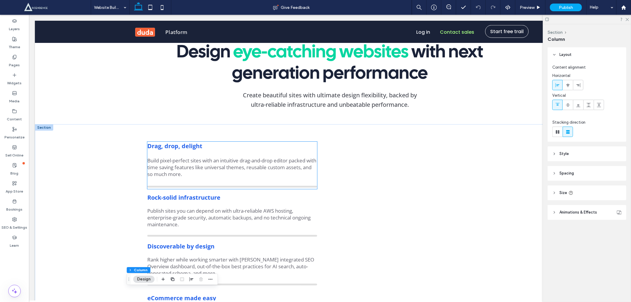
click at [176, 148] on strong "Drag, drop, delight" at bounding box center [174, 146] width 55 height 8
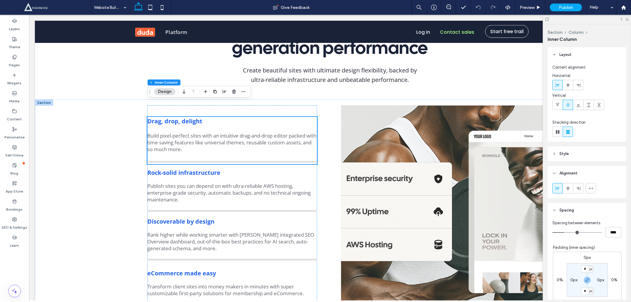
scroll to position [526, 0]
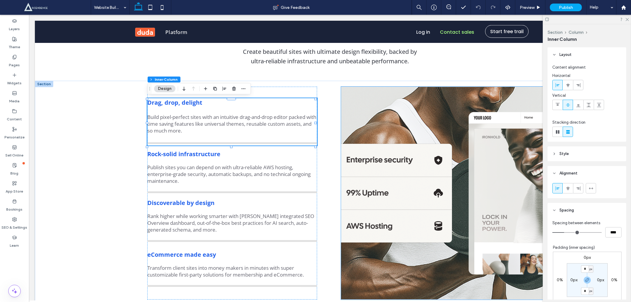
click at [394, 117] on img at bounding box center [483, 192] width 284 height 213
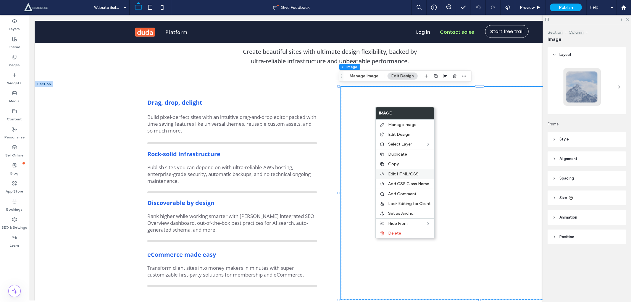
click at [403, 174] on span "Edit HTML/CSS" at bounding box center [403, 174] width 30 height 5
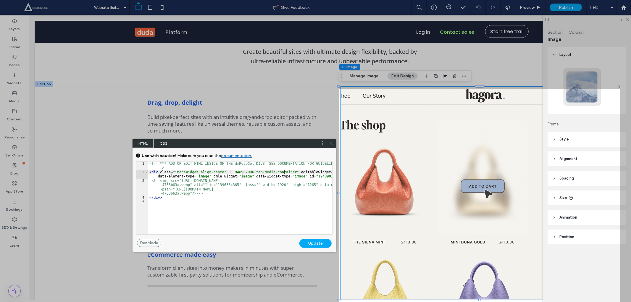
click at [283, 172] on div "<!-- *** ADD OR EDIT HTML INSIDE OF THE dmRespCol DIVS, SEE DOCUMENTATION FOR G…" at bounding box center [240, 204] width 184 height 85
type textarea "**"
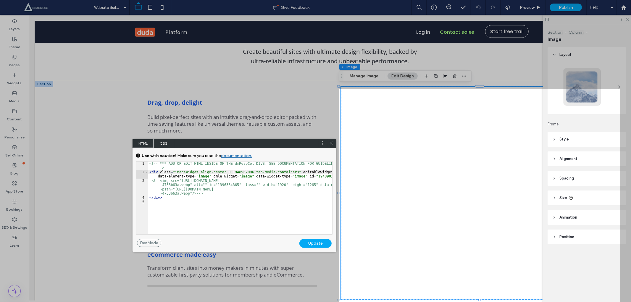
click at [317, 243] on div "Update" at bounding box center [315, 243] width 32 height 9
click at [318, 242] on div "Update" at bounding box center [315, 243] width 32 height 9
click at [330, 143] on icon at bounding box center [331, 143] width 4 height 4
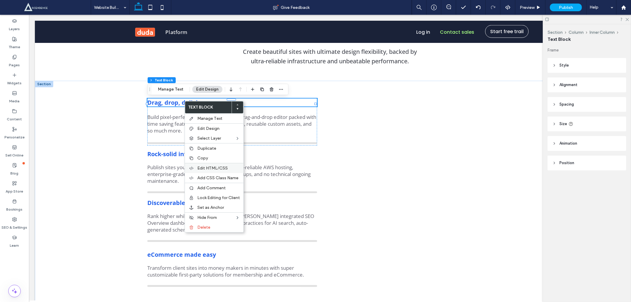
click at [203, 170] on div "Edit HTML/CSS" at bounding box center [214, 168] width 59 height 10
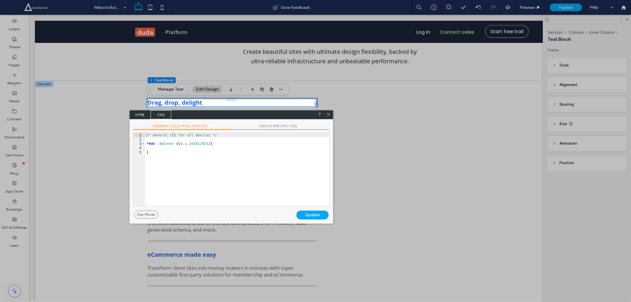
click at [142, 115] on span "HTML" at bounding box center [140, 114] width 21 height 9
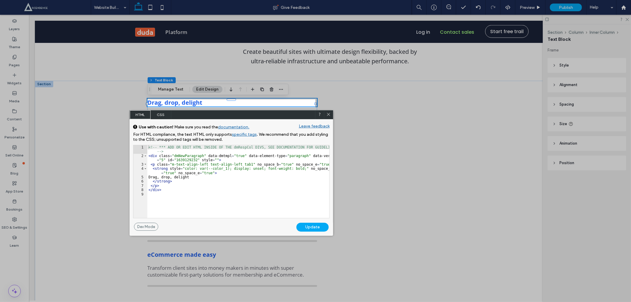
drag, startPoint x: 328, startPoint y: 114, endPoint x: 190, endPoint y: 134, distance: 139.6
click at [328, 114] on use at bounding box center [328, 114] width 3 height 3
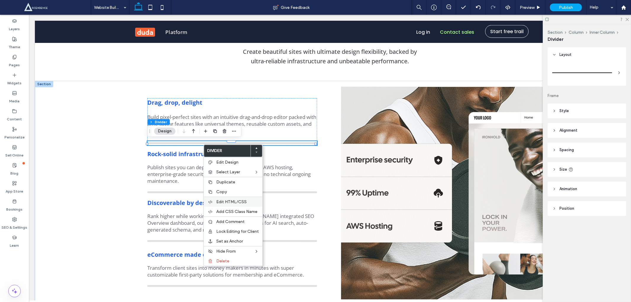
click at [227, 199] on span "Edit HTML/CSS" at bounding box center [231, 201] width 30 height 5
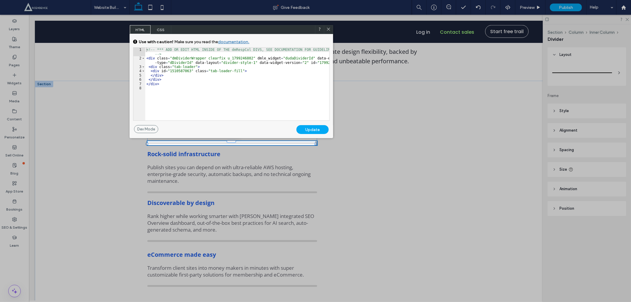
click at [326, 27] on icon at bounding box center [328, 29] width 4 height 4
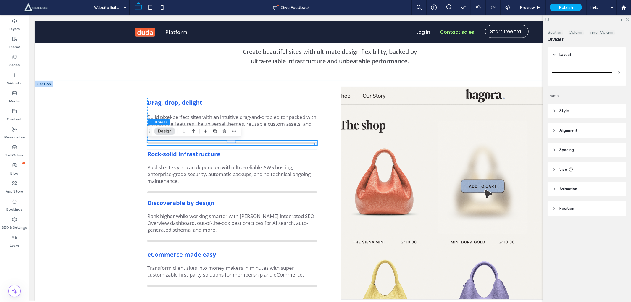
click at [203, 150] on strong "Rock-solid infrastructure" at bounding box center [183, 154] width 73 height 8
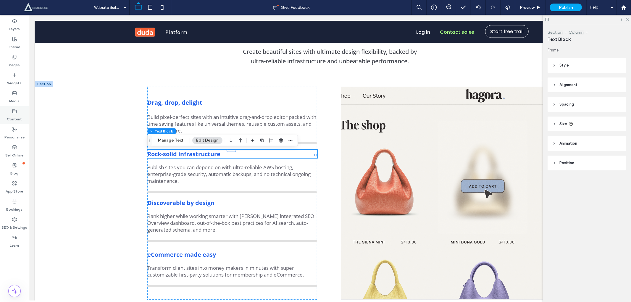
click at [18, 116] on label "Content" at bounding box center [14, 118] width 15 height 8
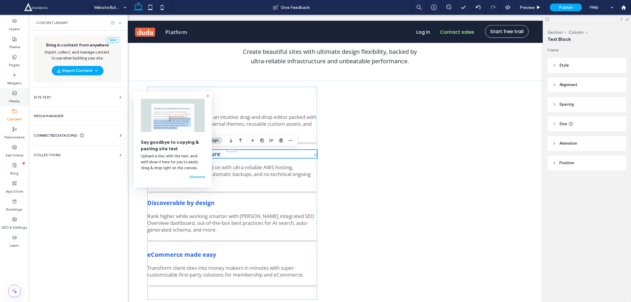
click at [14, 93] on icon at bounding box center [14, 93] width 5 height 5
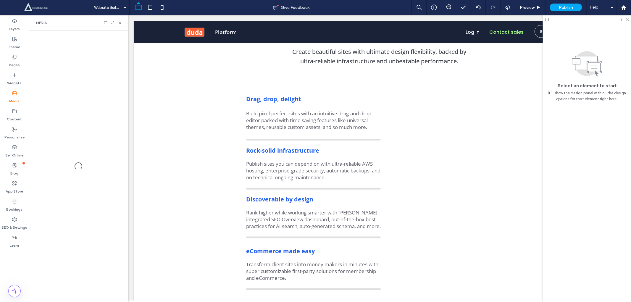
click at [15, 94] on icon at bounding box center [14, 93] width 5 height 5
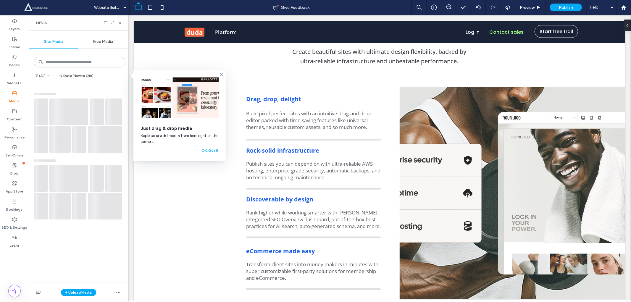
click at [63, 290] on button "Upload Media" at bounding box center [78, 292] width 35 height 7
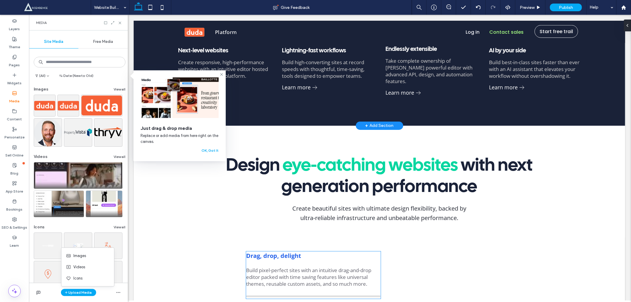
scroll to position [263, 0]
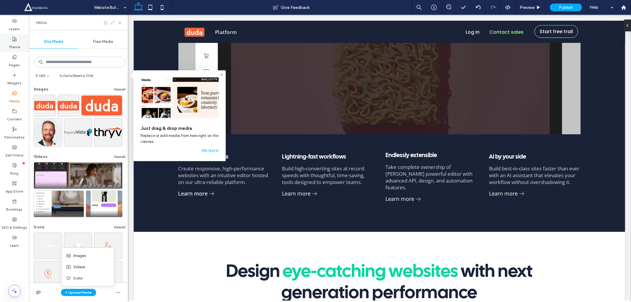
click at [4, 51] on div "Theme" at bounding box center [14, 43] width 29 height 18
click at [17, 61] on label "Pages" at bounding box center [14, 63] width 11 height 8
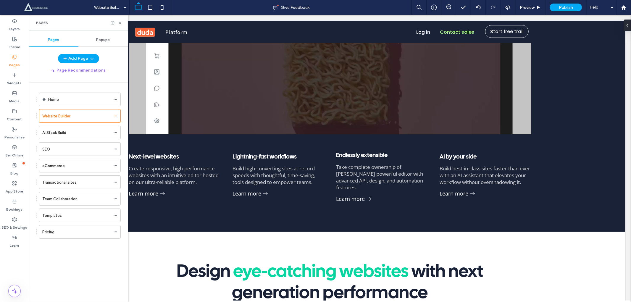
click at [14, 60] on label "Pages" at bounding box center [14, 63] width 11 height 8
click at [65, 104] on div "Home" at bounding box center [79, 99] width 62 height 13
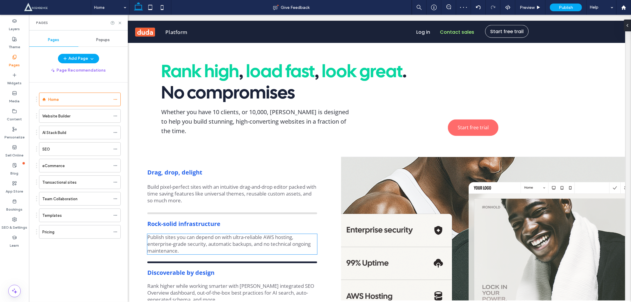
scroll to position [920, 0]
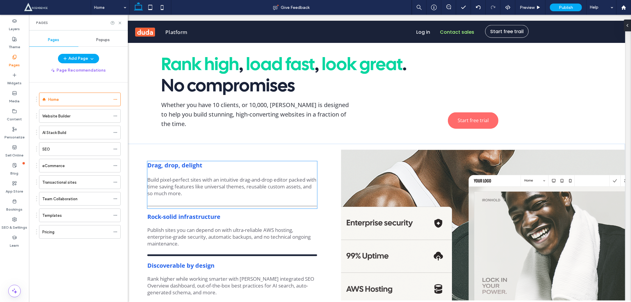
click at [202, 205] on div at bounding box center [232, 206] width 170 height 2
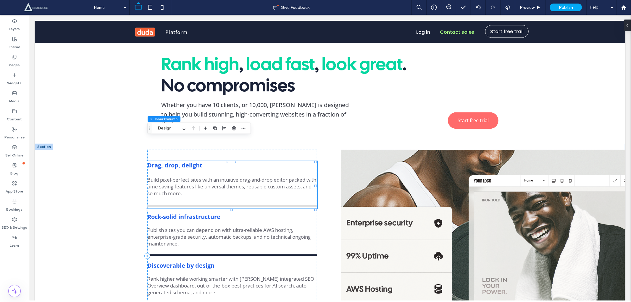
click at [202, 205] on div at bounding box center [232, 206] width 170 height 2
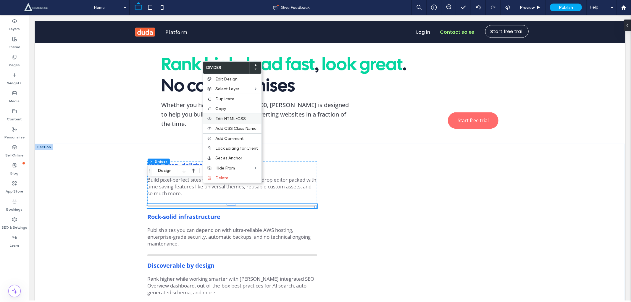
click at [230, 116] on span "Edit HTML/CSS" at bounding box center [230, 118] width 30 height 5
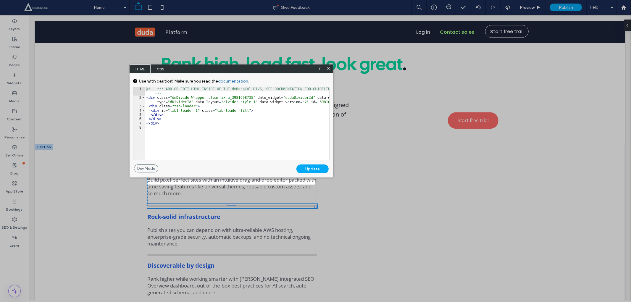
click at [146, 106] on div "<!-- *** ADD OR EDIT HTML INSIDE OF THE dmRespCol DIVS, SEE DOCUMENTATION FOR G…" at bounding box center [237, 129] width 184 height 85
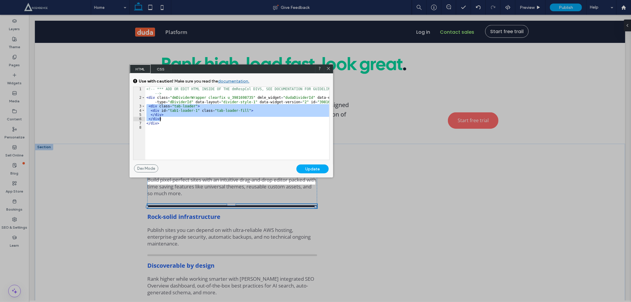
click at [164, 117] on div "<!-- *** ADD OR EDIT HTML INSIDE OF THE dmRespCol DIVS, SEE DOCUMENTATION FOR G…" at bounding box center [237, 129] width 184 height 85
click at [326, 71] on span at bounding box center [328, 68] width 4 height 5
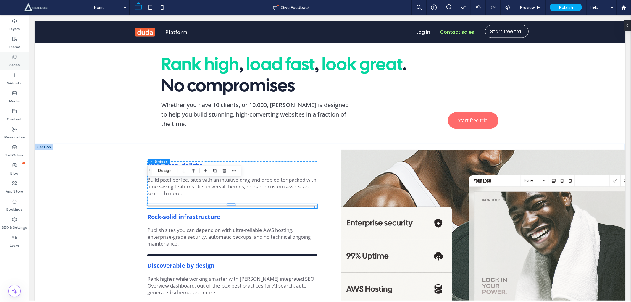
click at [10, 63] on label "Pages" at bounding box center [14, 63] width 11 height 8
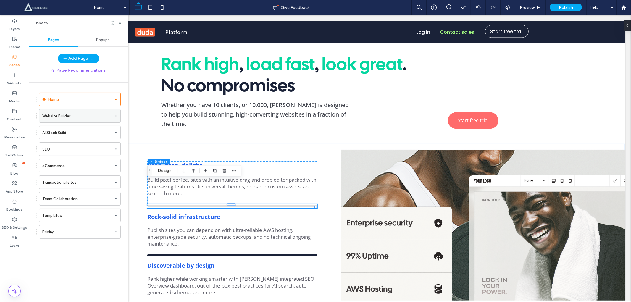
click at [61, 122] on div "Website Builder" at bounding box center [76, 115] width 68 height 13
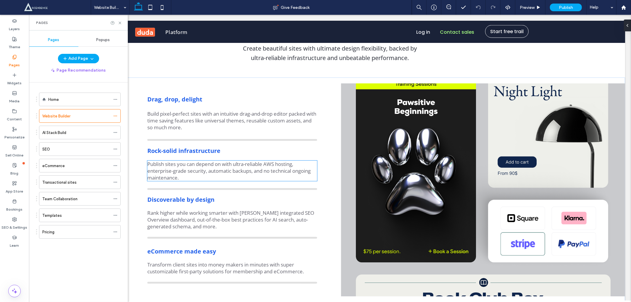
scroll to position [526, 0]
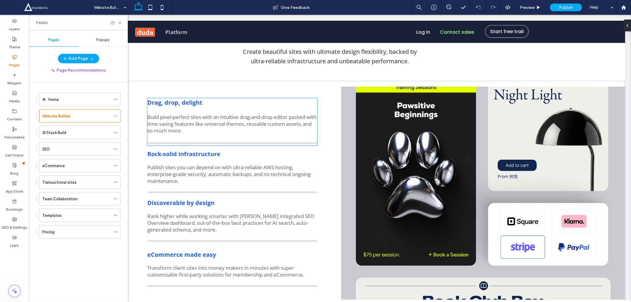
click at [207, 143] on div at bounding box center [232, 143] width 170 height 2
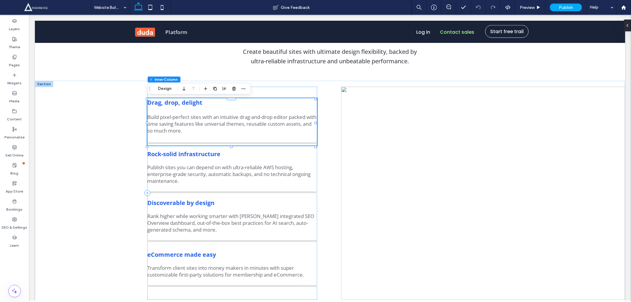
click at [205, 142] on div at bounding box center [232, 143] width 170 height 2
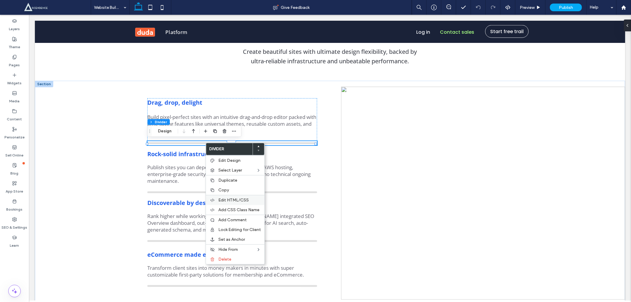
click at [229, 198] on span "Edit HTML/CSS" at bounding box center [233, 200] width 30 height 5
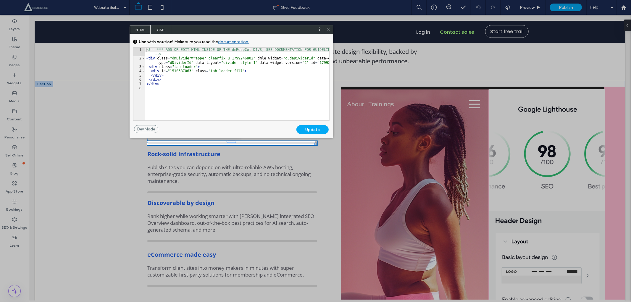
click at [149, 66] on div "<!-- *** ADD OR EDIT HTML INSIDE OF THE dmRespCol DIVS, SEE DOCUMENTATION FOR G…" at bounding box center [237, 90] width 184 height 85
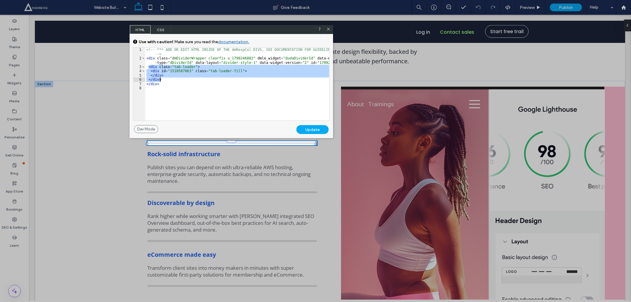
click at [166, 78] on div "<!-- *** ADD OR EDIT HTML INSIDE OF THE dmRespCol DIVS, SEE DOCUMENTATION FOR G…" at bounding box center [237, 90] width 184 height 85
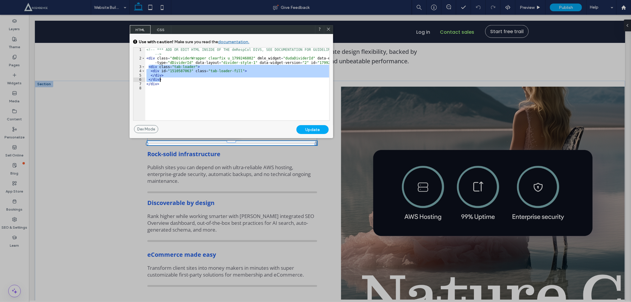
paste textarea
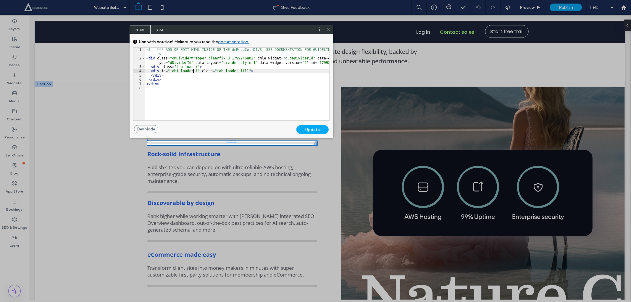
click at [193, 70] on div "<!-- *** ADD OR EDIT HTML INSIDE OF THE dmRespCol DIVS, SEE DOCUMENTATION FOR G…" at bounding box center [237, 90] width 184 height 85
type textarea "**"
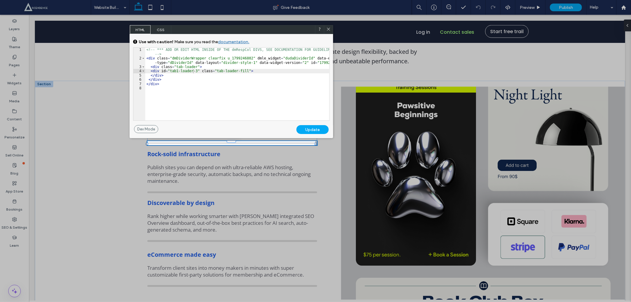
click at [317, 127] on div "Update" at bounding box center [312, 129] width 32 height 9
click at [327, 31] on icon at bounding box center [328, 29] width 4 height 4
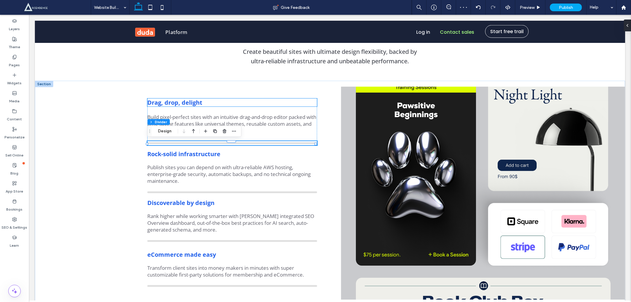
click at [190, 101] on strong "Drag, drop, delight" at bounding box center [174, 102] width 55 height 8
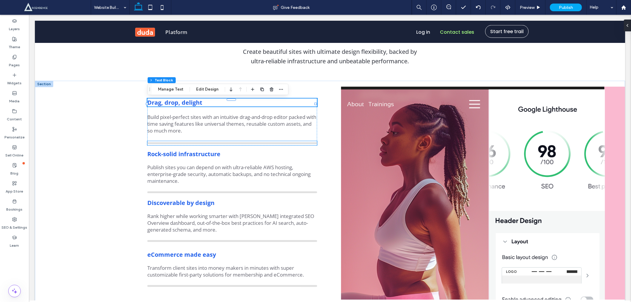
click at [172, 143] on div at bounding box center [232, 143] width 170 height 4
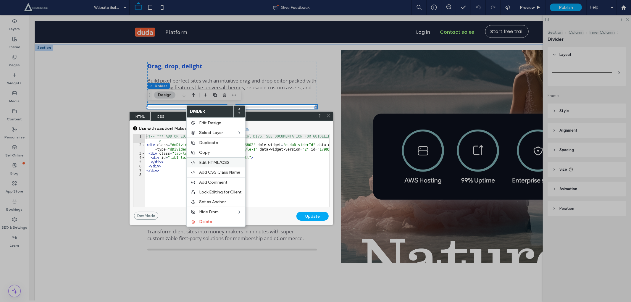
click at [224, 163] on span "Edit HTML/CSS" at bounding box center [214, 162] width 30 height 5
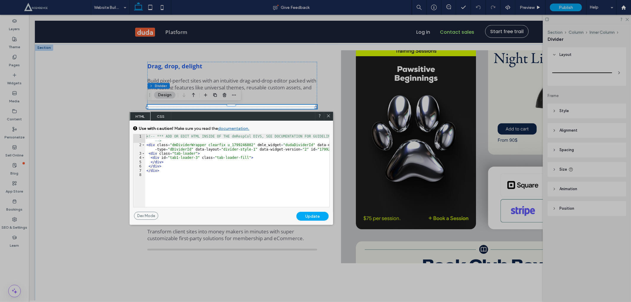
click at [148, 153] on div "<!-- *** ADD OR EDIT HTML INSIDE OF THE dmRespCol DIVS, SEE DOCUMENTATION FOR G…" at bounding box center [237, 176] width 184 height 85
click at [162, 164] on div "<!-- *** ADD OR EDIT HTML INSIDE OF THE dmRespCol DIVS, SEE DOCUMENTATION FOR G…" at bounding box center [237, 176] width 184 height 85
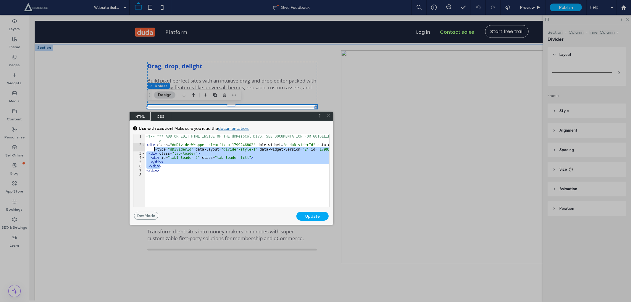
click at [149, 151] on div "<!-- *** ADD OR EDIT HTML INSIDE OF THE dmRespCol DIVS, SEE DOCUMENTATION FOR G…" at bounding box center [237, 176] width 184 height 85
click at [149, 152] on div "<!-- *** ADD OR EDIT HTML INSIDE OF THE dmRespCol DIVS, SEE DOCUMENTATION FOR G…" at bounding box center [237, 170] width 184 height 73
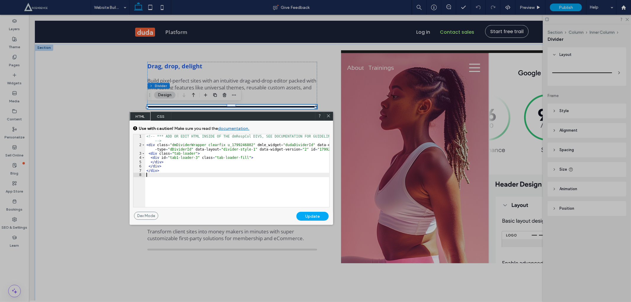
click at [297, 201] on div "<!-- *** ADD OR EDIT HTML INSIDE OF THE dmRespCol DIVS, SEE DOCUMENTATION FOR G…" at bounding box center [237, 176] width 184 height 85
click at [303, 214] on div "Update" at bounding box center [312, 216] width 32 height 9
click at [329, 114] on icon at bounding box center [328, 116] width 4 height 4
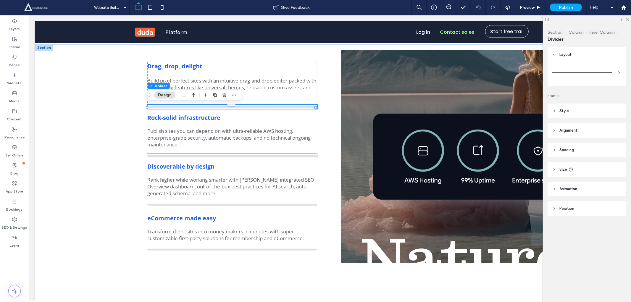
click at [188, 155] on div at bounding box center [232, 156] width 170 height 2
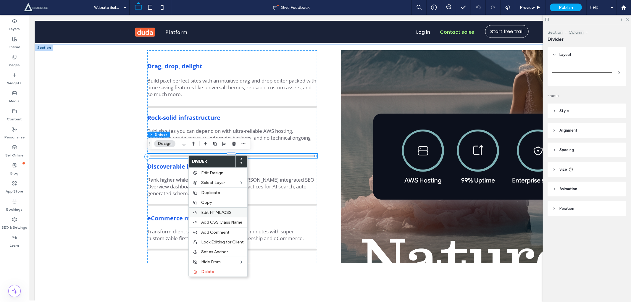
click at [211, 209] on div "Edit HTML/CSS" at bounding box center [218, 212] width 59 height 10
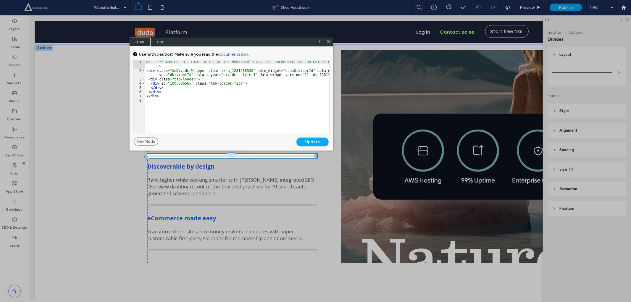
click at [148, 79] on div "<!-- *** ADD OR EDIT HTML INSIDE OF THE dmRespCol DIVS, SEE DOCUMENTATION FOR G…" at bounding box center [237, 102] width 184 height 85
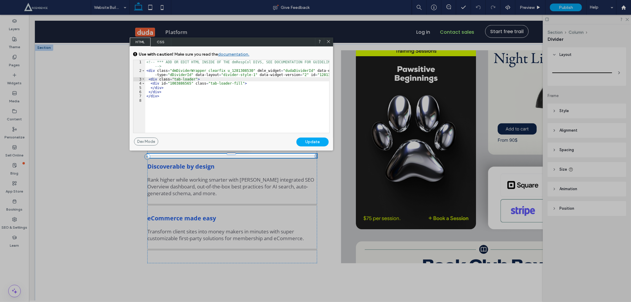
click at [170, 93] on div "<!-- *** ADD OR EDIT HTML INSIDE OF THE dmRespCol DIVS, SEE DOCUMENTATION FOR G…" at bounding box center [237, 102] width 184 height 85
click at [321, 141] on div "Update" at bounding box center [312, 142] width 32 height 9
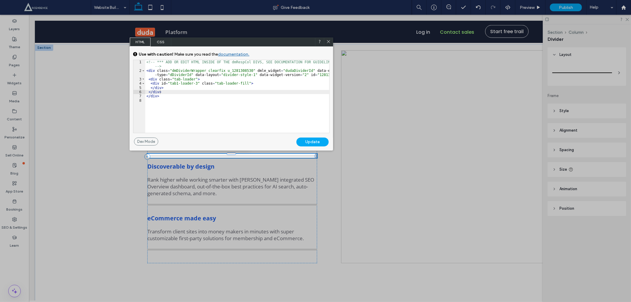
click at [328, 42] on icon at bounding box center [328, 41] width 4 height 4
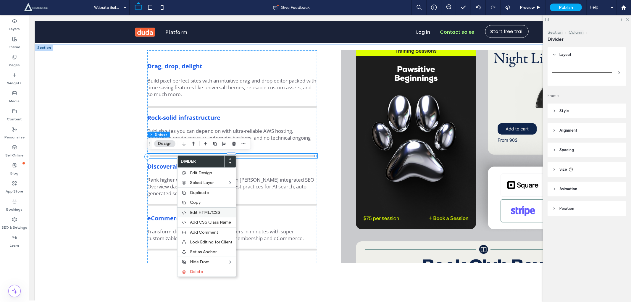
click at [193, 208] on div "Edit HTML/CSS" at bounding box center [206, 212] width 59 height 10
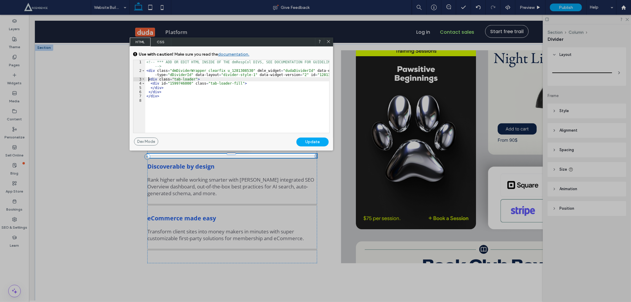
click at [149, 80] on div "<!-- *** ADD OR EDIT HTML INSIDE OF THE dmRespCol DIVS, SEE DOCUMENTATION FOR G…" at bounding box center [237, 102] width 184 height 85
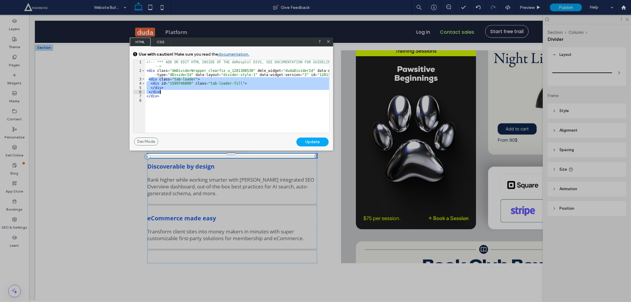
click at [169, 92] on div "<!-- *** ADD OR EDIT HTML INSIDE OF THE dmRespCol DIVS, SEE DOCUMENTATION FOR G…" at bounding box center [237, 102] width 184 height 85
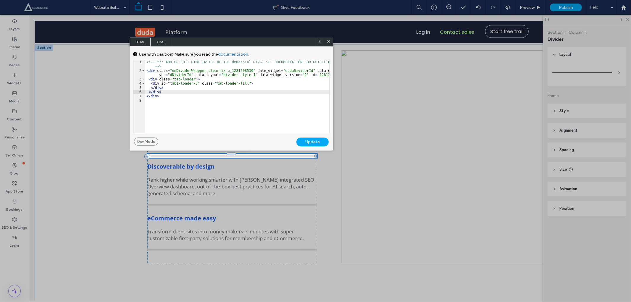
click at [309, 145] on div "Update" at bounding box center [312, 142] width 32 height 9
click at [312, 143] on div "Update" at bounding box center [312, 142] width 32 height 9
click at [315, 140] on div "Update" at bounding box center [312, 142] width 32 height 9
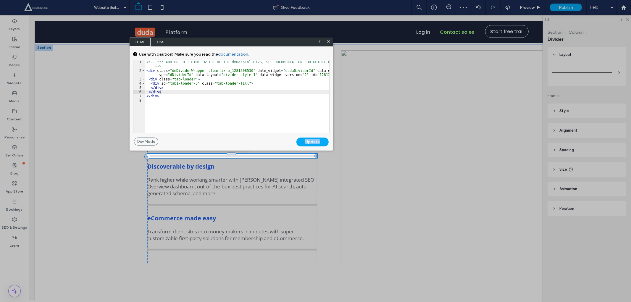
click at [329, 39] on div at bounding box center [328, 42] width 9 height 9
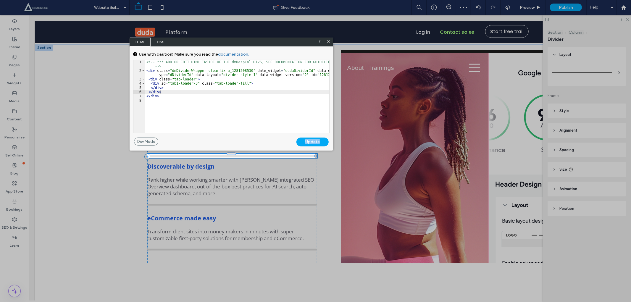
click at [329, 40] on icon at bounding box center [328, 41] width 4 height 4
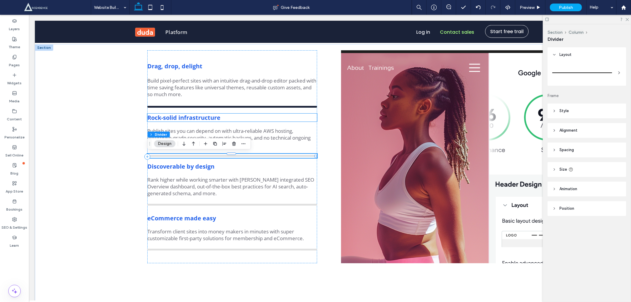
click at [195, 120] on strong "Rock-solid infrastructure" at bounding box center [183, 117] width 73 height 8
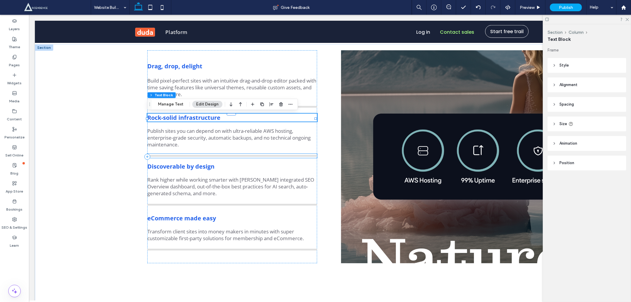
click at [187, 156] on div at bounding box center [232, 156] width 170 height 2
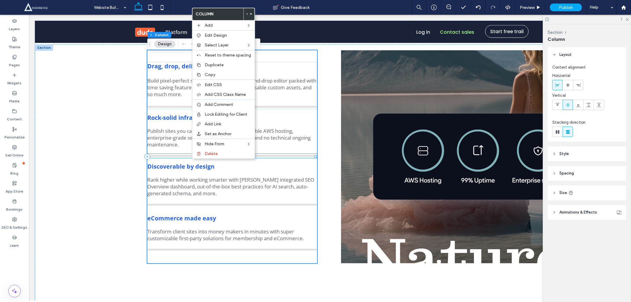
click at [182, 156] on div at bounding box center [232, 156] width 170 height 2
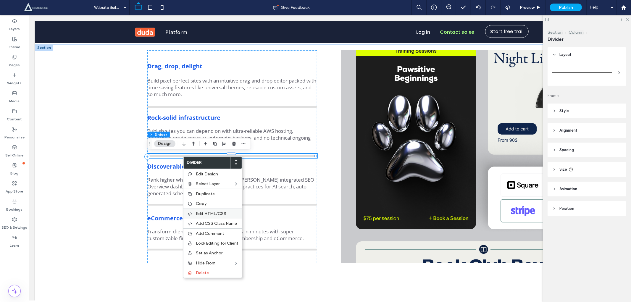
click at [198, 209] on div "Edit HTML/CSS" at bounding box center [212, 214] width 59 height 10
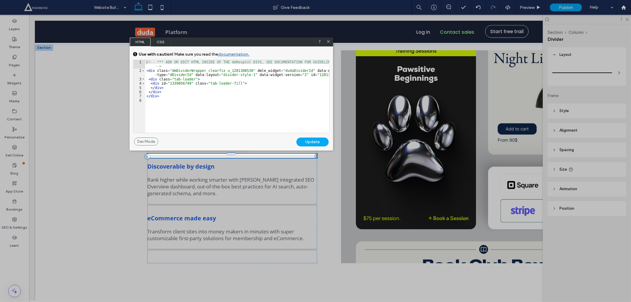
click at [148, 78] on div "<!-- *** ADD OR EDIT HTML INSIDE OF THE dmRespCol DIVS, SEE DOCUMENTATION FOR G…" at bounding box center [237, 102] width 184 height 85
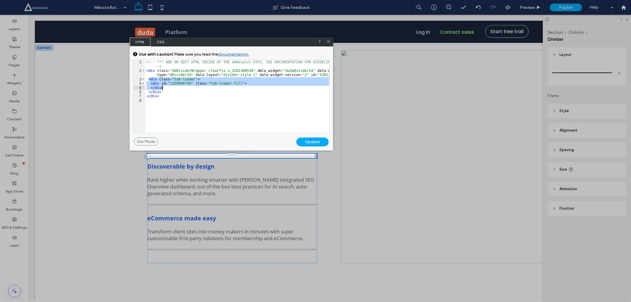
click at [162, 89] on div "<!-- *** ADD OR EDIT HTML INSIDE OF THE dmRespCol DIVS, SEE DOCUMENTATION FOR G…" at bounding box center [237, 102] width 184 height 85
click at [165, 94] on div "<!-- *** ADD OR EDIT HTML INSIDE OF THE dmRespCol DIVS, SEE DOCUMENTATION FOR G…" at bounding box center [237, 102] width 184 height 85
click at [165, 94] on div "<!-- *** ADD OR EDIT HTML INSIDE OF THE dmRespCol DIVS, SEE DOCUMENTATION FOR G…" at bounding box center [237, 96] width 184 height 73
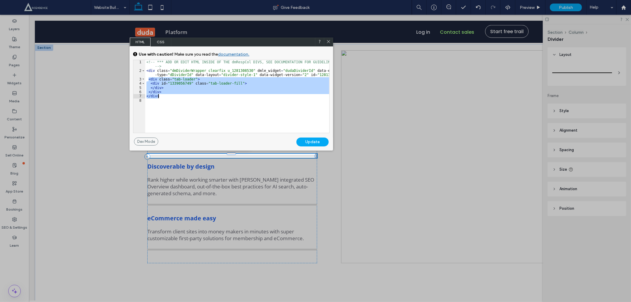
click at [166, 92] on div "<!-- *** ADD OR EDIT HTML INSIDE OF THE dmRespCol DIVS, SEE DOCUMENTATION FOR G…" at bounding box center [237, 96] width 184 height 73
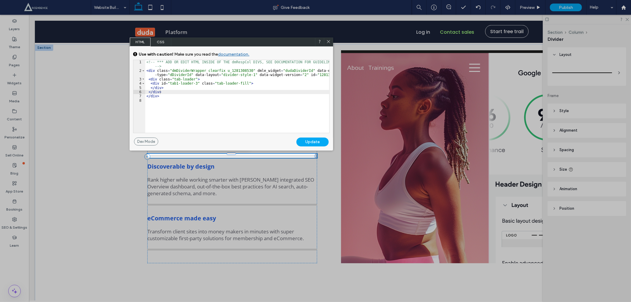
click at [309, 143] on div "Update" at bounding box center [312, 142] width 32 height 9
click at [311, 143] on div "Update" at bounding box center [312, 142] width 32 height 9
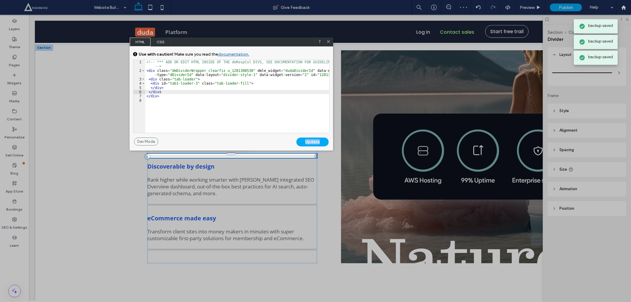
click at [330, 40] on icon at bounding box center [328, 41] width 4 height 4
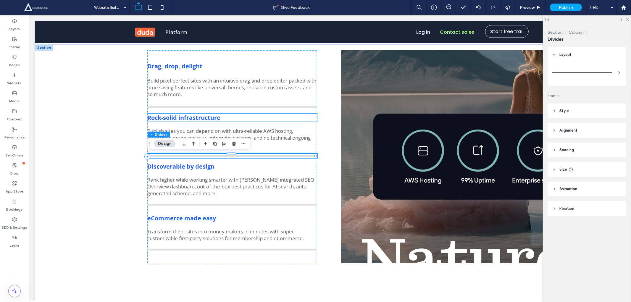
click at [185, 116] on strong "Rock-solid infrastructure" at bounding box center [183, 117] width 73 height 8
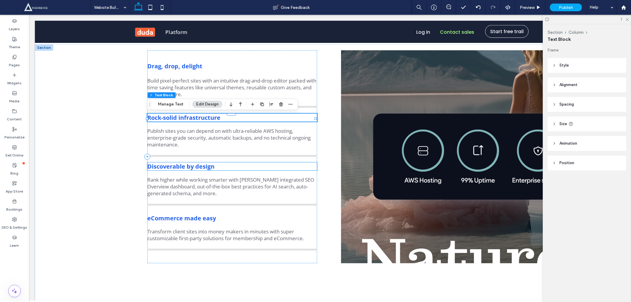
click at [188, 164] on strong "Discoverable by design" at bounding box center [180, 166] width 67 height 8
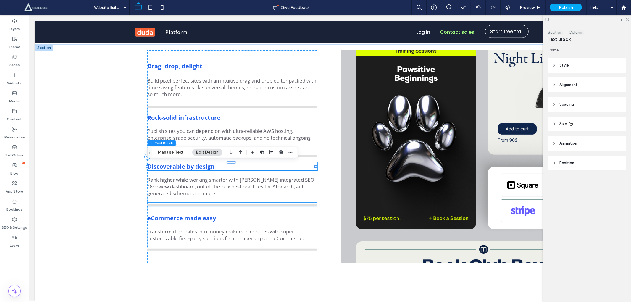
click at [195, 204] on div at bounding box center [232, 205] width 170 height 2
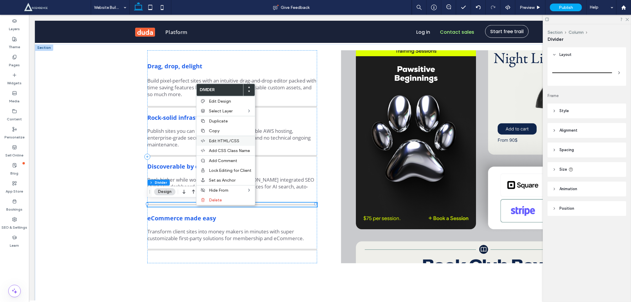
click at [213, 141] on span "Edit HTML/CSS" at bounding box center [224, 140] width 30 height 5
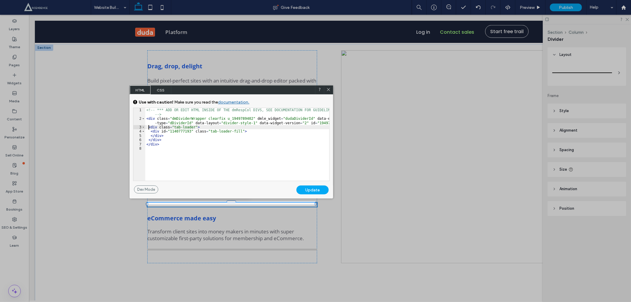
click at [149, 125] on div "<!-- *** ADD OR EDIT HTML INSIDE OF THE dmRespCol DIVS, SEE DOCUMENTATION FOR G…" at bounding box center [237, 150] width 184 height 85
click at [170, 138] on div "<!-- *** ADD OR EDIT HTML INSIDE OF THE dmRespCol DIVS, SEE DOCUMENTATION FOR G…" at bounding box center [237, 150] width 184 height 85
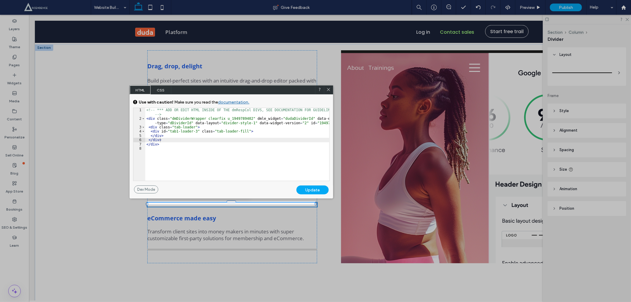
click at [305, 189] on div "Update" at bounding box center [312, 189] width 32 height 9
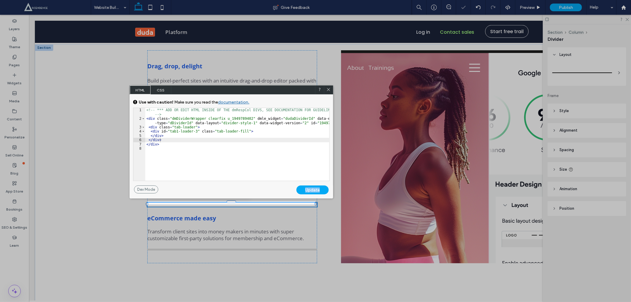
click at [305, 189] on div "Update" at bounding box center [312, 189] width 32 height 9
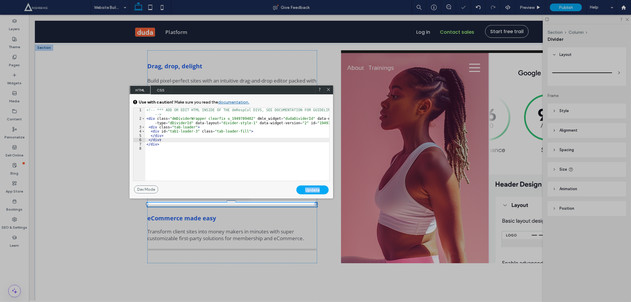
click at [305, 189] on div "Update" at bounding box center [312, 189] width 32 height 9
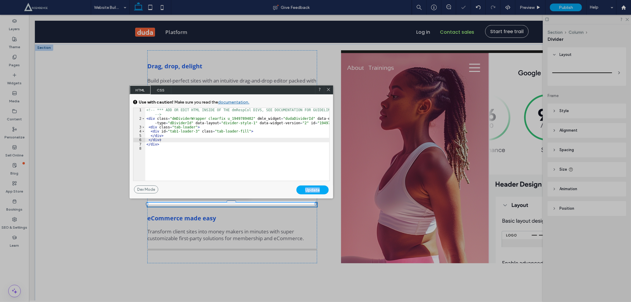
click at [305, 189] on div "Update" at bounding box center [312, 189] width 32 height 9
click at [327, 88] on icon at bounding box center [328, 89] width 4 height 4
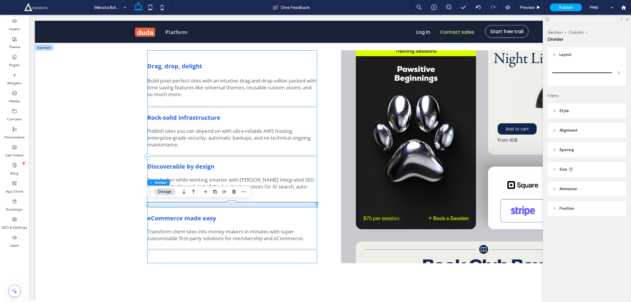
click at [212, 212] on div "Drag, drop, delight Build pixel-perfect sites with an intuitive drag-and-drop e…" at bounding box center [232, 156] width 170 height 213
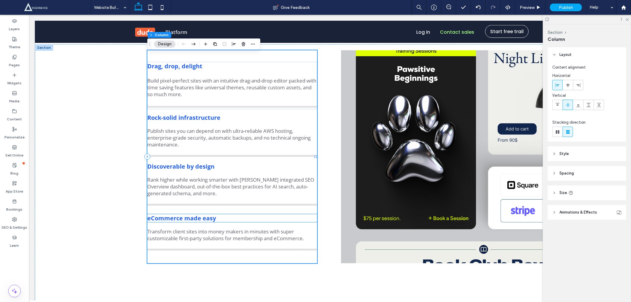
click at [208, 214] on strong "eCommerce made easy" at bounding box center [181, 218] width 69 height 8
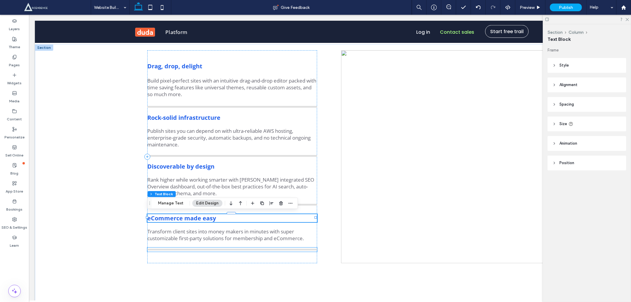
click at [198, 248] on div at bounding box center [232, 249] width 170 height 2
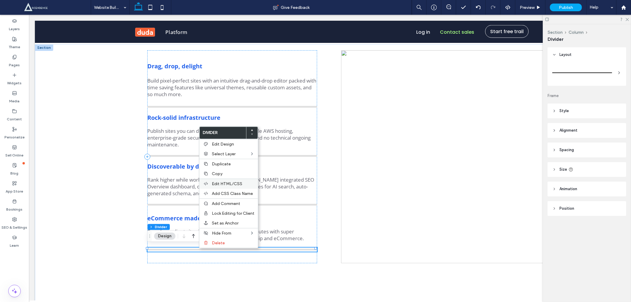
click at [227, 182] on span "Edit HTML/CSS" at bounding box center [227, 183] width 30 height 5
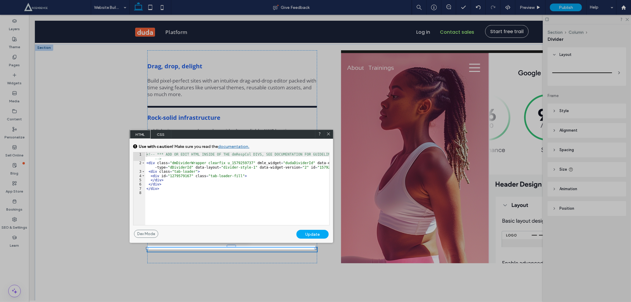
click at [149, 169] on div "<!-- *** ADD OR EDIT HTML INSIDE OF THE dmRespCol DIVS, SEE DOCUMENTATION FOR G…" at bounding box center [237, 194] width 184 height 85
click at [147, 171] on div "<!-- *** ADD OR EDIT HTML INSIDE OF THE dmRespCol DIVS, SEE DOCUMENTATION FOR G…" at bounding box center [237, 194] width 184 height 85
click at [166, 182] on div "<!-- *** ADD OR EDIT HTML INSIDE OF THE dmRespCol DIVS, SEE DOCUMENTATION FOR G…" at bounding box center [237, 194] width 184 height 85
click at [149, 170] on div "<!-- *** ADD OR EDIT HTML INSIDE OF THE dmRespCol DIVS, SEE DOCUMENTATION FOR G…" at bounding box center [237, 194] width 184 height 85
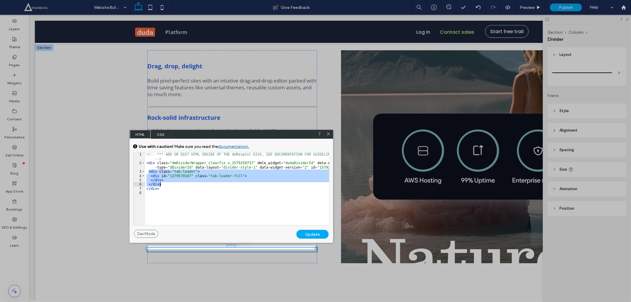
click at [164, 185] on div "<!-- *** ADD OR EDIT HTML INSIDE OF THE dmRespCol DIVS, SEE DOCUMENTATION FOR G…" at bounding box center [237, 194] width 184 height 85
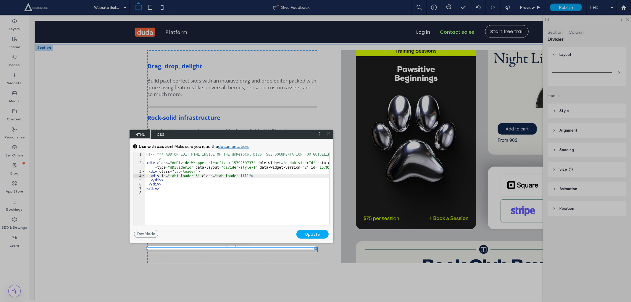
click at [174, 176] on div "<!-- *** ADD OR EDIT HTML INSIDE OF THE dmRespCol DIVS, SEE DOCUMENTATION FOR G…" at bounding box center [237, 194] width 184 height 85
click at [303, 235] on div "Update" at bounding box center [312, 234] width 32 height 9
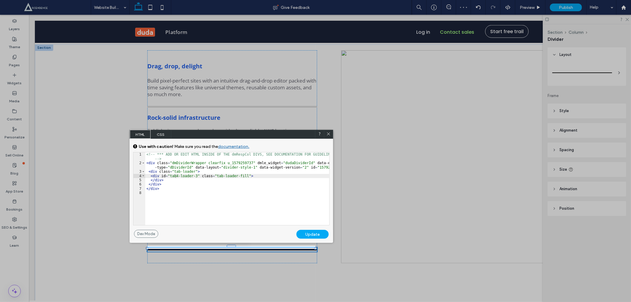
click at [332, 134] on div at bounding box center [328, 134] width 9 height 9
click at [328, 133] on use at bounding box center [328, 133] width 3 height 3
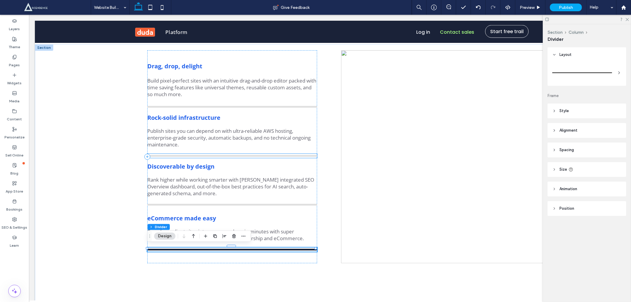
click at [204, 155] on div at bounding box center [232, 156] width 170 height 2
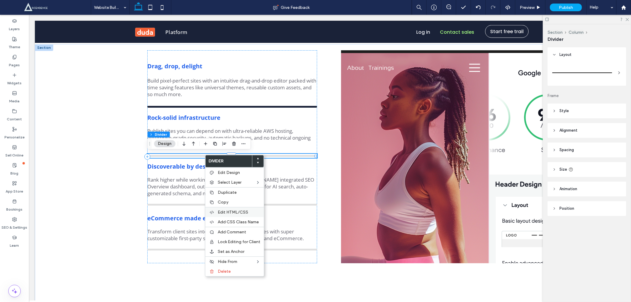
click at [221, 215] on div "Edit HTML/CSS" at bounding box center [234, 212] width 59 height 10
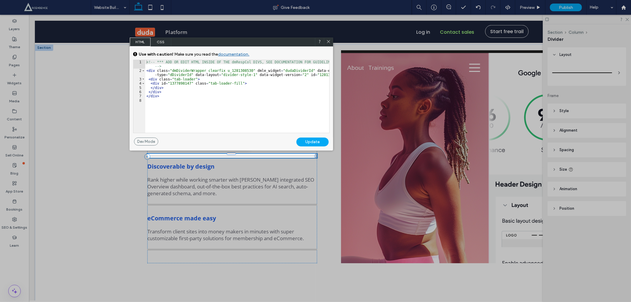
click at [147, 78] on div "<!-- *** ADD OR EDIT HTML INSIDE OF THE dmRespCol DIVS, SEE DOCUMENTATION FOR G…" at bounding box center [237, 102] width 184 height 85
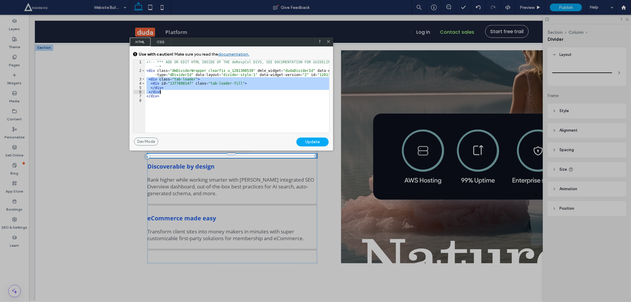
click at [170, 92] on div "<!-- *** ADD OR EDIT HTML INSIDE OF THE dmRespCol DIVS, SEE DOCUMENTATION FOR G…" at bounding box center [237, 102] width 184 height 85
paste textarea
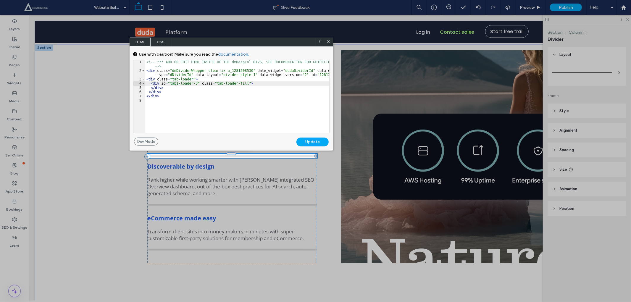
click at [176, 84] on div "<!-- *** ADD OR EDIT HTML INSIDE OF THE dmRespCol DIVS, SEE DOCUMENTATION FOR G…" at bounding box center [237, 102] width 184 height 85
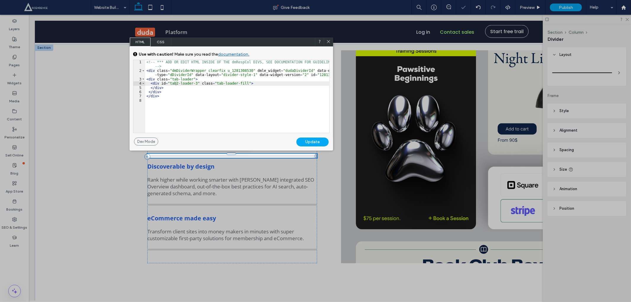
click at [313, 142] on div "Update" at bounding box center [312, 142] width 32 height 9
click at [326, 42] on icon at bounding box center [328, 41] width 4 height 4
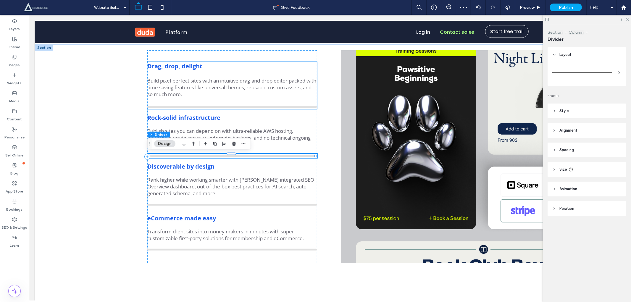
click at [185, 65] on strong "Drag, drop, delight" at bounding box center [174, 66] width 55 height 8
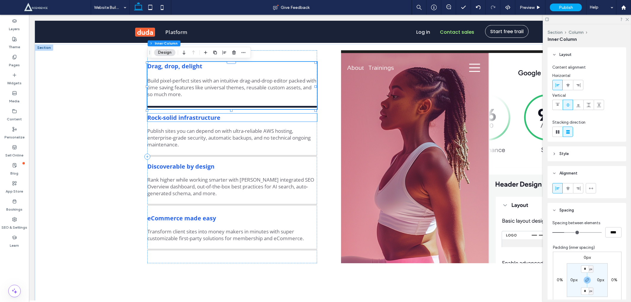
click at [175, 114] on strong "Rock-solid infrastructure" at bounding box center [183, 117] width 73 height 8
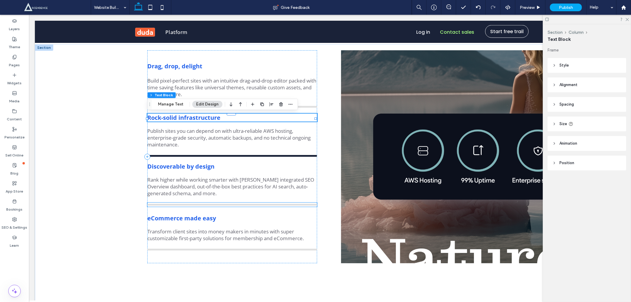
click at [183, 202] on div at bounding box center [232, 204] width 170 height 4
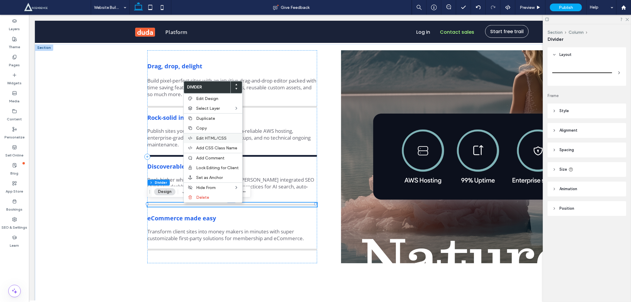
click at [209, 135] on div "Edit HTML/CSS" at bounding box center [213, 138] width 59 height 10
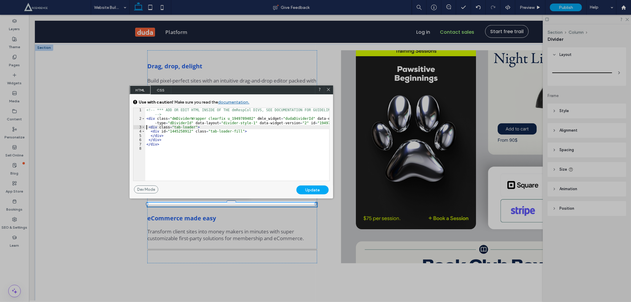
click at [147, 128] on div "<!-- *** ADD OR EDIT HTML INSIDE OF THE dmRespCol DIVS, SEE DOCUMENTATION FOR G…" at bounding box center [237, 150] width 184 height 85
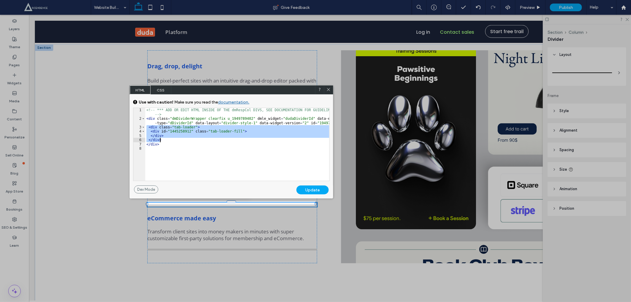
click at [161, 140] on div "<!-- *** ADD OR EDIT HTML INSIDE OF THE dmRespCol DIVS, SEE DOCUMENTATION FOR G…" at bounding box center [237, 150] width 184 height 85
paste textarea
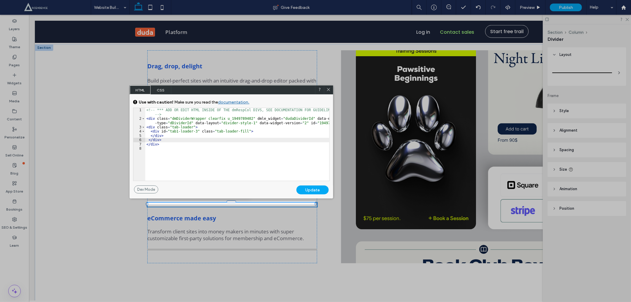
click at [175, 130] on div "<!-- *** ADD OR EDIT HTML INSIDE OF THE dmRespCol DIVS, SEE DOCUMENTATION FOR G…" at bounding box center [237, 150] width 184 height 85
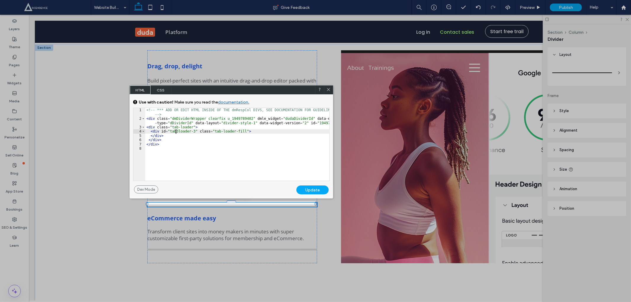
type textarea "**"
click at [317, 187] on div "Update" at bounding box center [312, 189] width 32 height 9
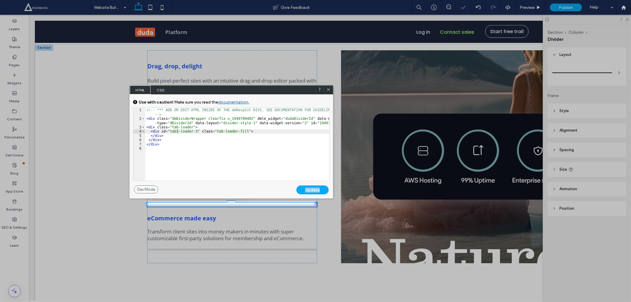
click at [330, 89] on icon at bounding box center [328, 89] width 4 height 4
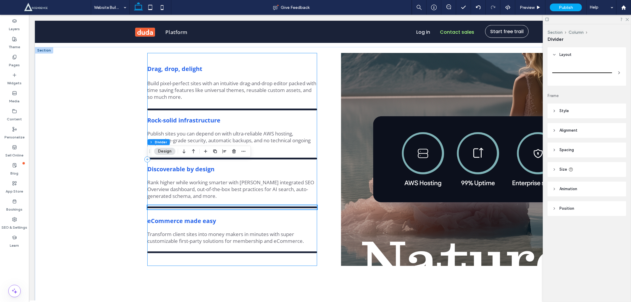
scroll to position [474, 0]
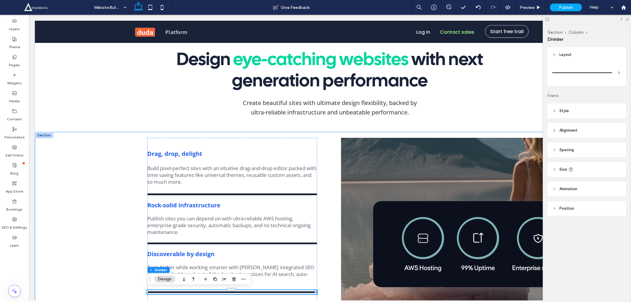
click at [95, 146] on div "Drag, drop, delight Build pixel-perfect sites with an intuitive drag-and-drop e…" at bounding box center [330, 263] width 590 height 263
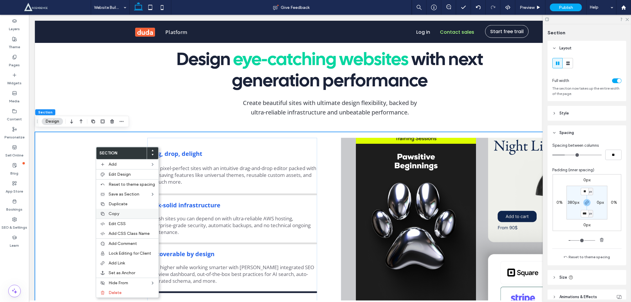
click at [119, 214] on span "Copy" at bounding box center [114, 213] width 11 height 5
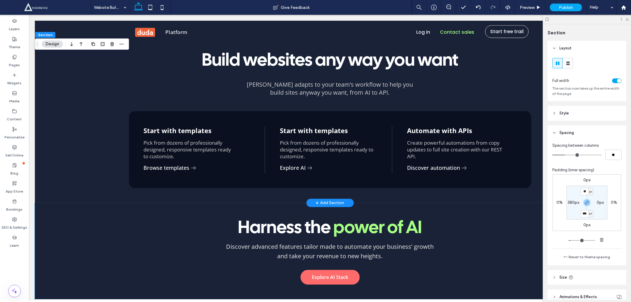
scroll to position [1439, 0]
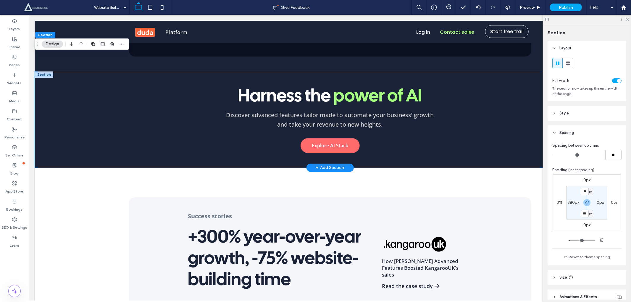
click at [109, 154] on div "Harness the power of AI Discover advanced features tailor made to automate your…" at bounding box center [330, 119] width 590 height 96
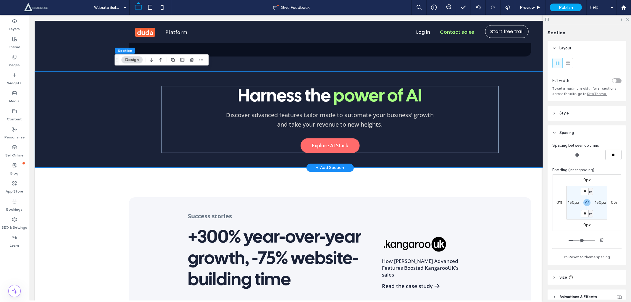
click at [74, 149] on div "Harness the power of AI Discover advanced features tailor made to automate your…" at bounding box center [330, 119] width 590 height 96
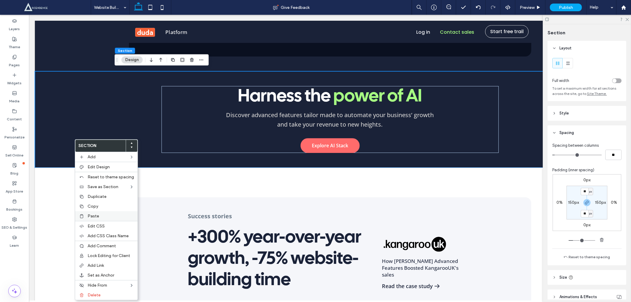
click at [114, 217] on label "Paste" at bounding box center [111, 216] width 46 height 5
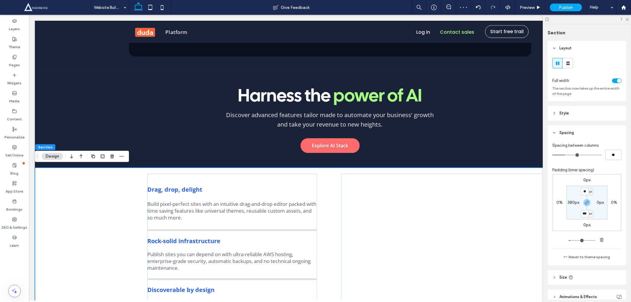
click at [88, 196] on div "Drag, drop, delight Build pixel-perfect sites with an intuitive drag-and-drop e…" at bounding box center [330, 298] width 590 height 263
click at [53, 221] on div "Drag, drop, delight Build pixel-perfect sites with an intuitive drag-and-drop e…" at bounding box center [330, 298] width 590 height 263
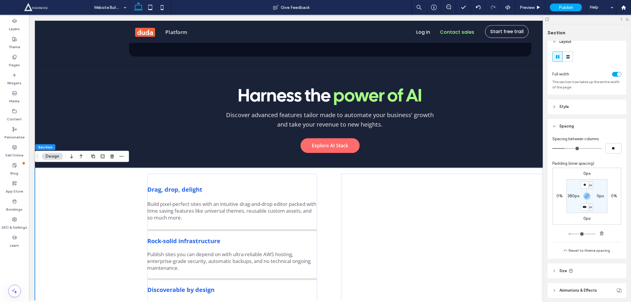
scroll to position [0, 0]
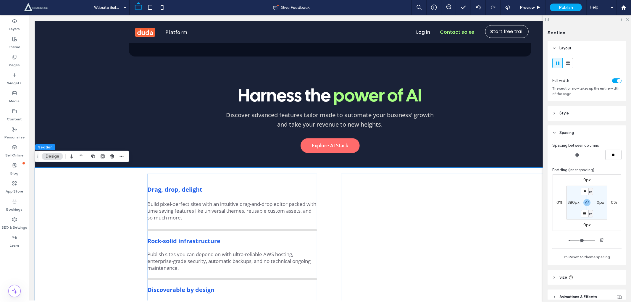
click at [570, 112] on header "Style" at bounding box center [587, 113] width 79 height 15
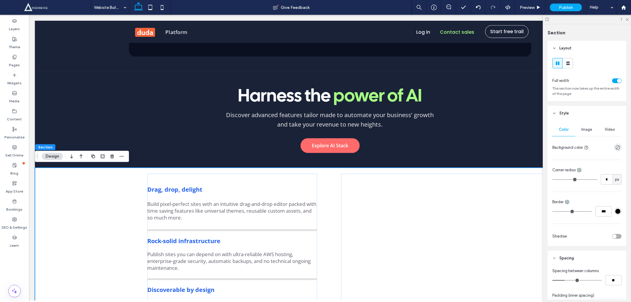
click at [614, 144] on div "rgba(0, 0, 0, 0)" at bounding box center [617, 147] width 7 height 7
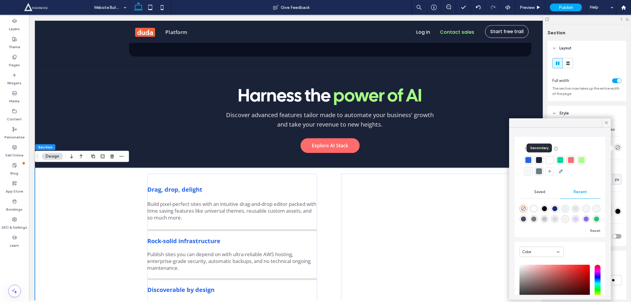
click at [539, 163] on div at bounding box center [539, 160] width 6 height 6
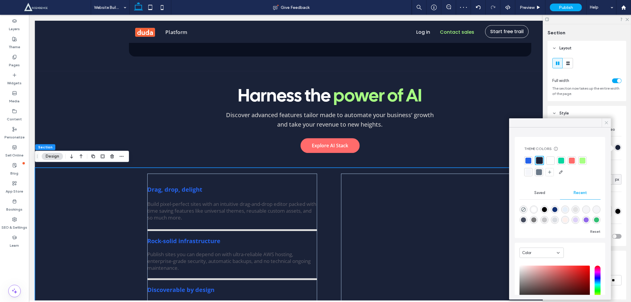
click at [607, 121] on icon at bounding box center [606, 122] width 5 height 5
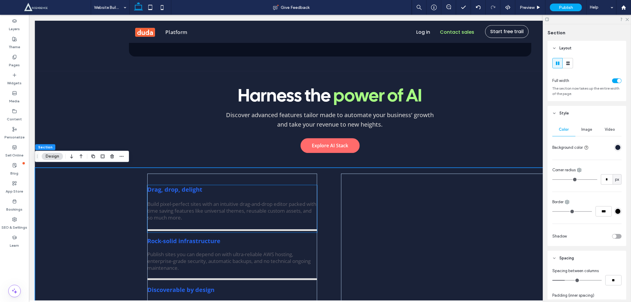
click at [275, 189] on p "Drag, drop, delight" at bounding box center [232, 189] width 170 height 8
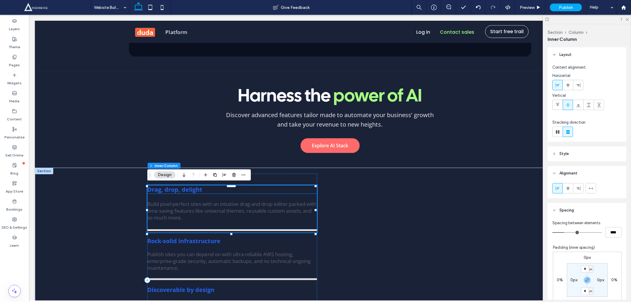
click at [200, 190] on strong "Drag, drop, delight" at bounding box center [174, 189] width 55 height 8
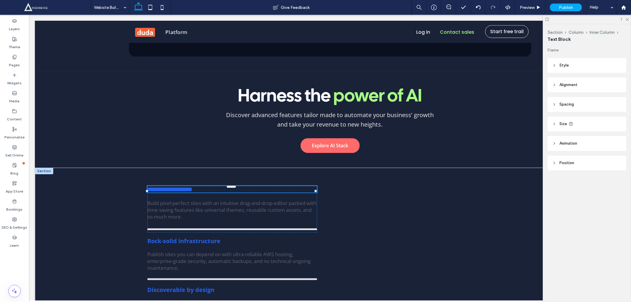
click at [192, 190] on strong "**********" at bounding box center [169, 189] width 45 height 6
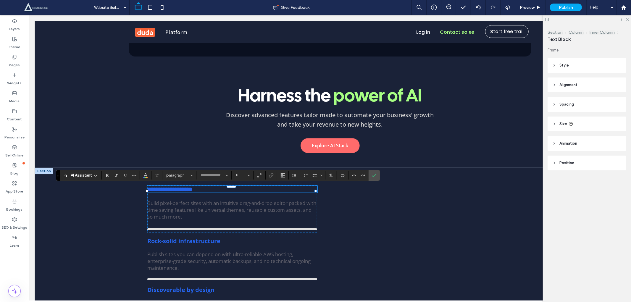
click at [192, 190] on strong "**********" at bounding box center [169, 189] width 45 height 6
type input "*********"
type input "**"
click at [192, 190] on strong "**********" at bounding box center [169, 189] width 45 height 6
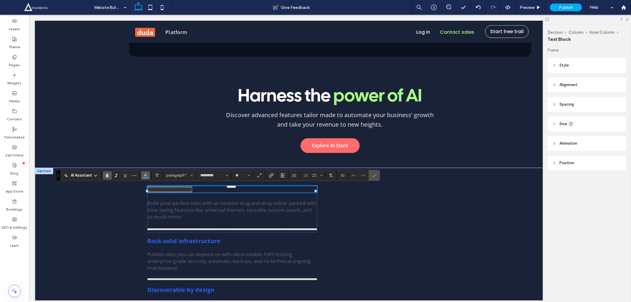
click at [145, 177] on span "Color" at bounding box center [145, 175] width 5 height 8
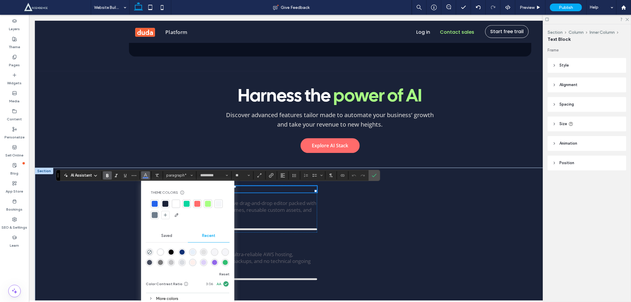
click at [177, 206] on div at bounding box center [176, 204] width 6 height 6
click at [252, 205] on span "Build pixel-perfect sites with an intuitive drag-and-drop editor packed with ti…" at bounding box center [231, 209] width 169 height 20
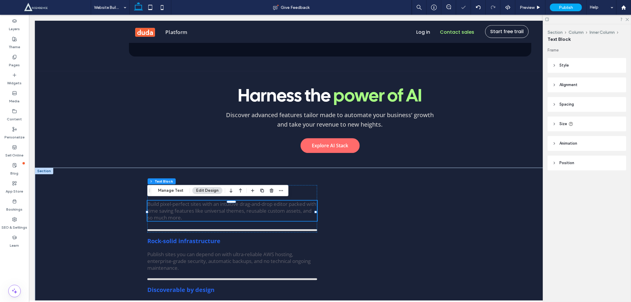
click at [252, 205] on div "Build pixel-perfect sites with an intuitive drag-and-drop editor packed with ti…" at bounding box center [232, 210] width 170 height 20
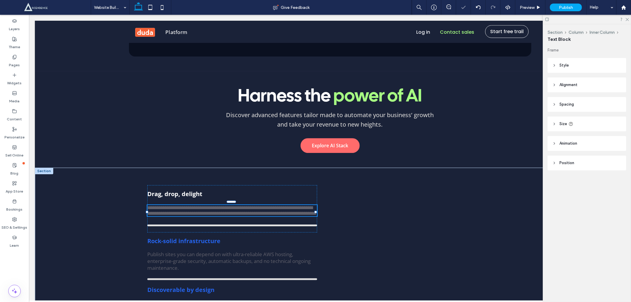
click at [252, 205] on span "**********" at bounding box center [231, 210] width 169 height 11
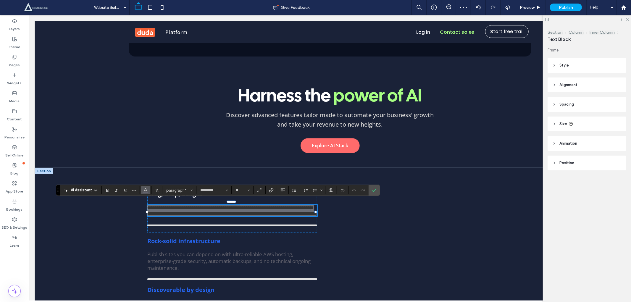
click at [144, 193] on span "Color" at bounding box center [145, 190] width 5 height 8
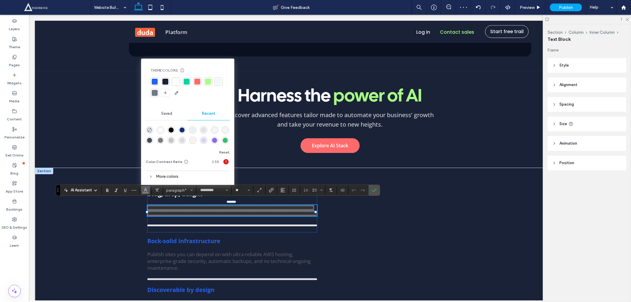
click at [179, 81] on div at bounding box center [176, 82] width 8 height 8
click at [131, 225] on div "**********" at bounding box center [330, 298] width 590 height 263
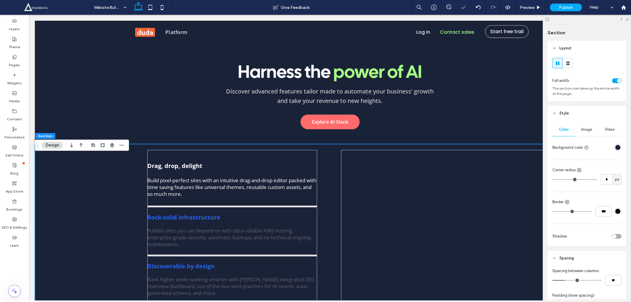
scroll to position [1482, 0]
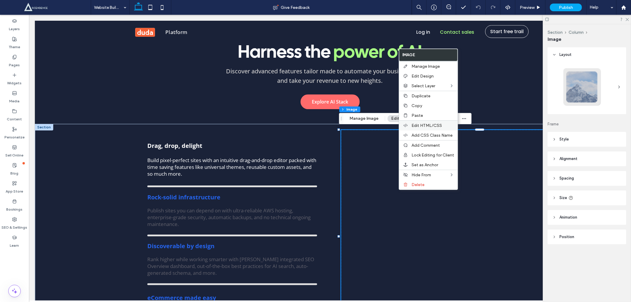
click at [426, 124] on span "Edit HTML/CSS" at bounding box center [426, 125] width 30 height 5
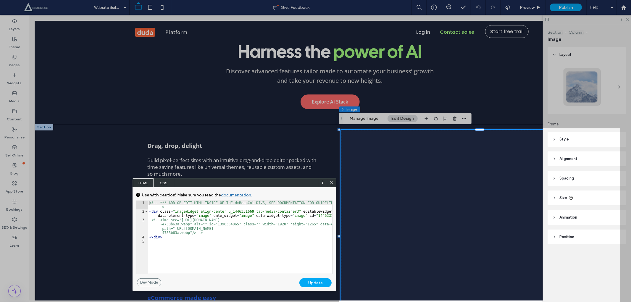
click at [285, 212] on div "<!-- *** ADD OR EDIT HTML INSIDE OF THE dmRespCol DIVS, SEE DOCUMENTATION FOR G…" at bounding box center [240, 243] width 184 height 85
click at [84, 244] on div at bounding box center [169, 151] width 339 height 302
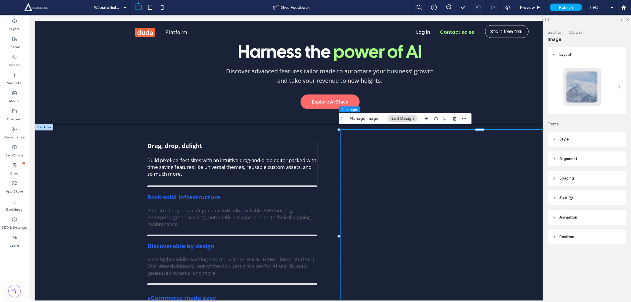
click at [173, 147] on strong "Drag, drop, delight" at bounding box center [174, 145] width 55 height 8
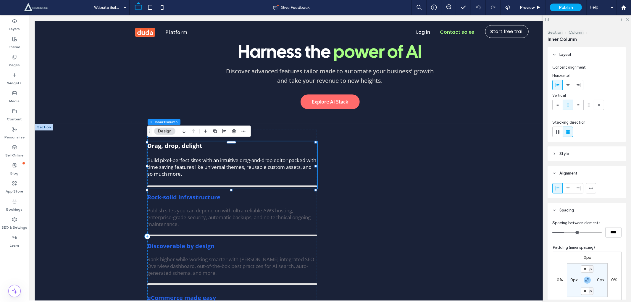
click at [173, 147] on strong "Drag, drop, delight" at bounding box center [174, 145] width 55 height 8
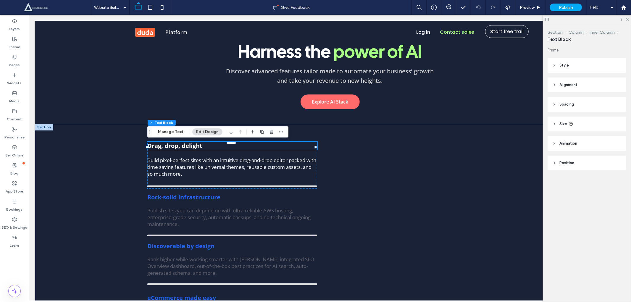
click at [184, 146] on strong "Drag, drop, delight" at bounding box center [174, 145] width 55 height 8
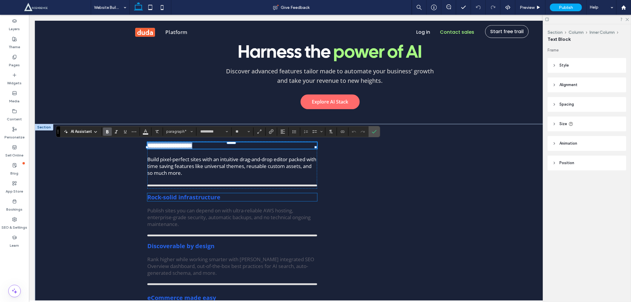
click at [183, 195] on strong "Rock-solid infrastructure" at bounding box center [183, 197] width 73 height 8
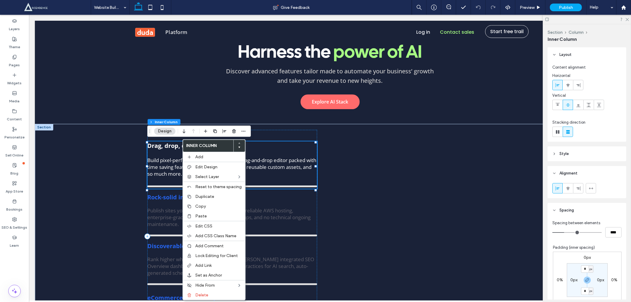
click at [171, 148] on strong "Drag, drop, delight" at bounding box center [174, 145] width 55 height 8
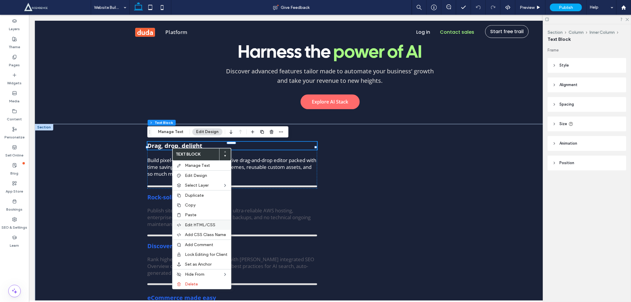
click at [198, 222] on span "Edit HTML/CSS" at bounding box center [200, 224] width 30 height 5
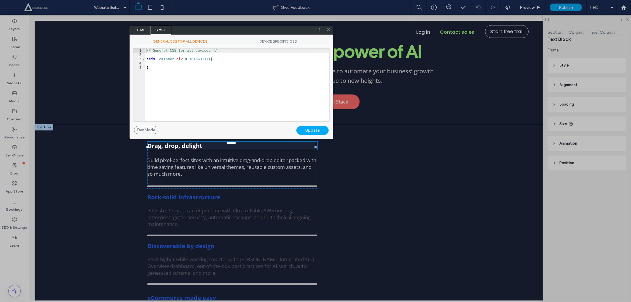
click at [135, 28] on span "HTML" at bounding box center [140, 30] width 21 height 9
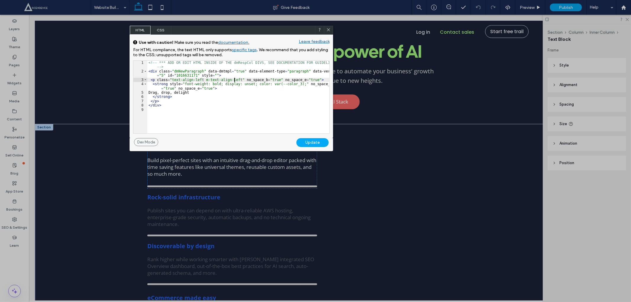
click at [234, 80] on div "<!-- *** ADD OR EDIT HTML INSIDE OF THE dmRespCol DIVS, SEE DOCUMENTATION FOR G…" at bounding box center [238, 103] width 182 height 85
type textarea "**"
click at [307, 142] on div "Update" at bounding box center [312, 142] width 32 height 9
click at [328, 28] on icon at bounding box center [328, 30] width 4 height 4
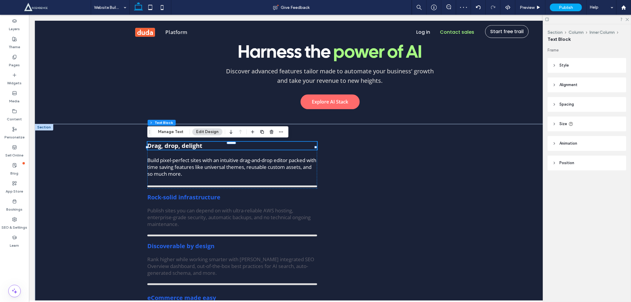
click at [201, 143] on strong "Drag, drop, delight" at bounding box center [174, 145] width 55 height 8
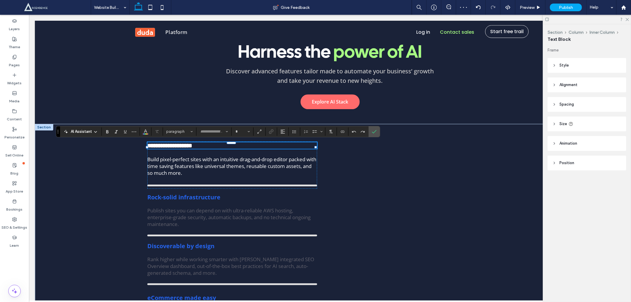
type input "*********"
type input "**"
click at [194, 161] on span "Build pixel-perfect sites with an intuitive drag-and-drop editor packed with ti…" at bounding box center [231, 166] width 169 height 20
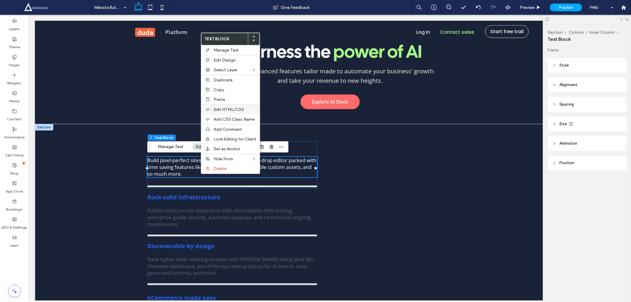
click at [214, 108] on span "Edit HTML/CSS" at bounding box center [229, 109] width 30 height 5
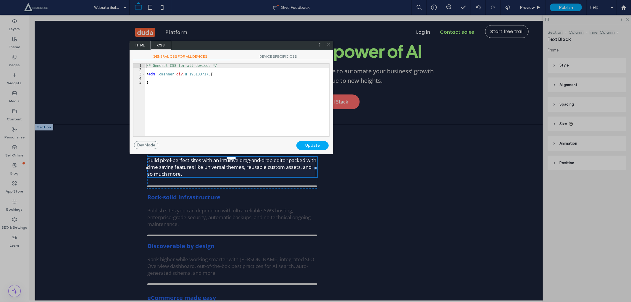
click at [144, 43] on span "HTML" at bounding box center [140, 45] width 21 height 9
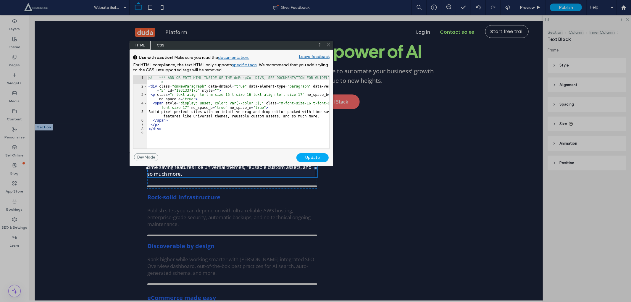
click at [289, 94] on div "<!-- *** ADD OR EDIT HTML INSIDE OF THE dmRespCol DIVS, SEE DOCUMENTATION FOR G…" at bounding box center [238, 118] width 182 height 85
click at [305, 157] on div "Update" at bounding box center [312, 157] width 32 height 9
click at [307, 158] on div "Update" at bounding box center [312, 157] width 32 height 9
click at [329, 47] on span at bounding box center [328, 45] width 4 height 5
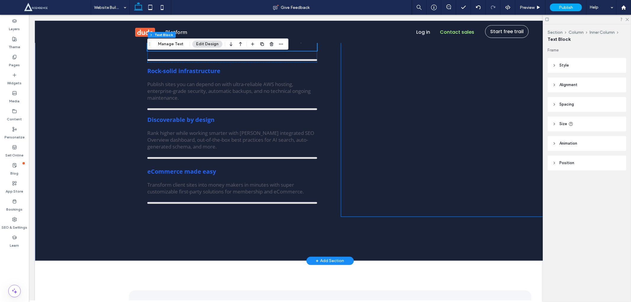
scroll to position [1614, 0]
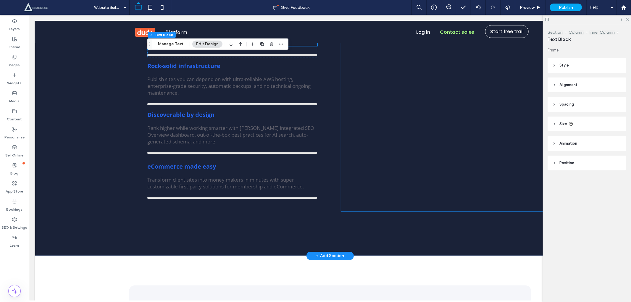
click at [374, 127] on div at bounding box center [483, 104] width 284 height 213
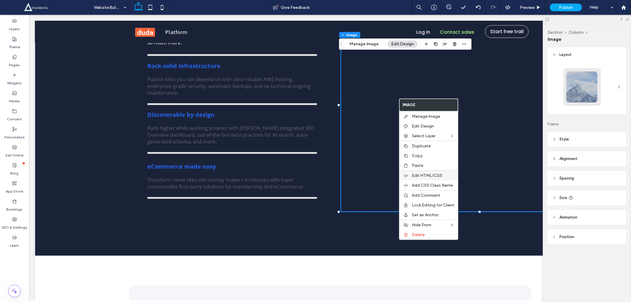
click at [425, 170] on div "Edit HTML/CSS" at bounding box center [428, 175] width 59 height 10
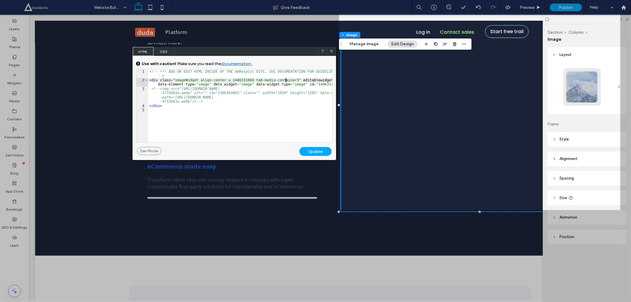
click at [285, 80] on div "<!-- *** ADD OR EDIT HTML INSIDE OF THE dmRespCol DIVS, SEE DOCUMENTATION FOR G…" at bounding box center [240, 112] width 184 height 85
click at [320, 151] on div "Update" at bounding box center [315, 151] width 32 height 9
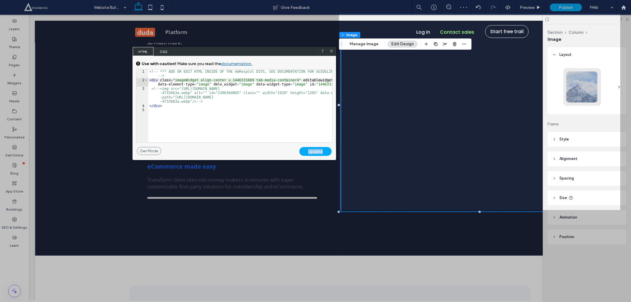
click at [331, 54] on span at bounding box center [331, 51] width 4 height 5
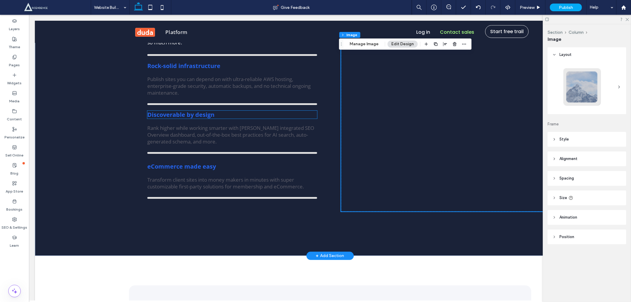
scroll to position [1482, 0]
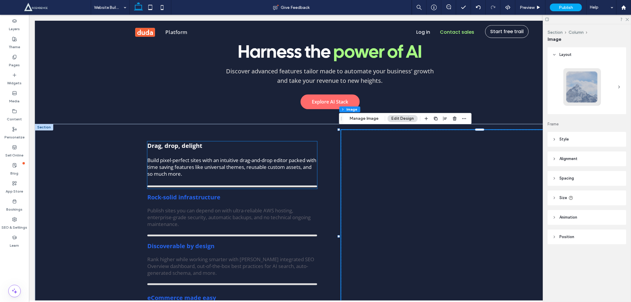
click at [186, 144] on strong "Drag, drop, delight" at bounding box center [174, 145] width 55 height 8
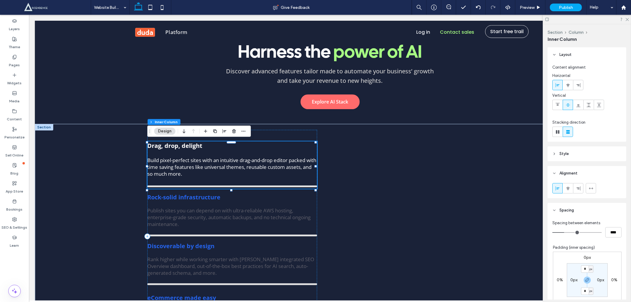
click at [184, 148] on strong "Drag, drop, delight" at bounding box center [174, 145] width 55 height 8
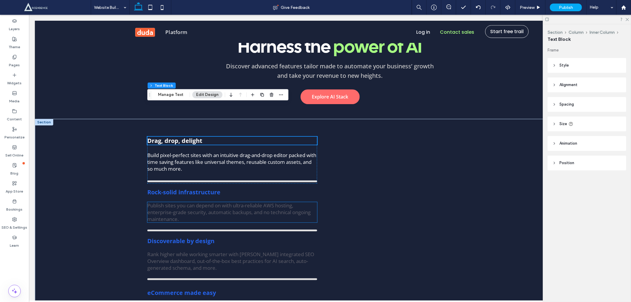
scroll to position [1526, 0]
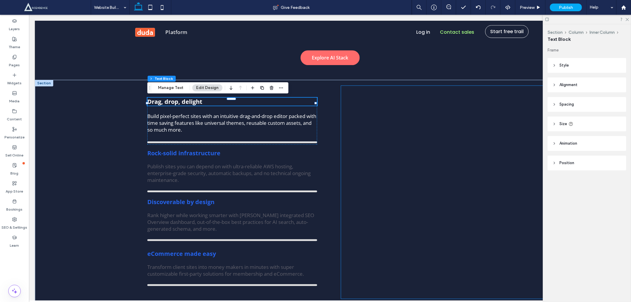
click at [375, 181] on div at bounding box center [483, 191] width 284 height 213
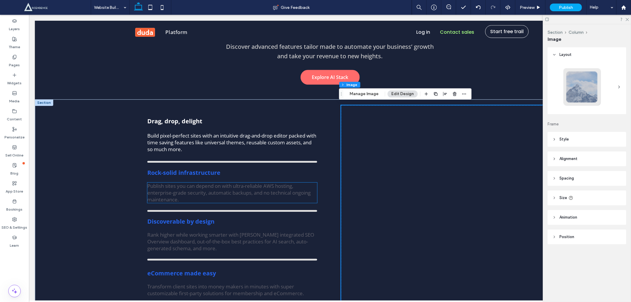
scroll to position [1482, 0]
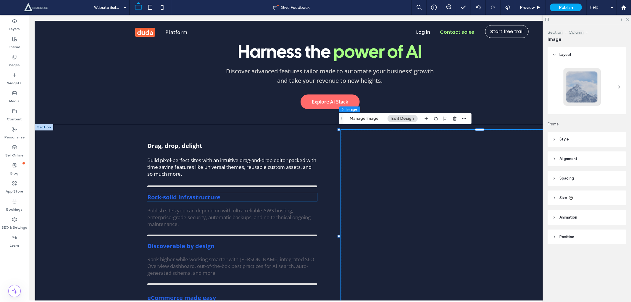
click at [182, 200] on strong "Rock-solid infrastructure" at bounding box center [183, 197] width 73 height 8
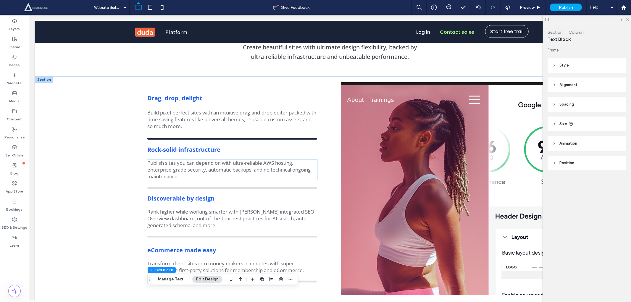
scroll to position [518, 0]
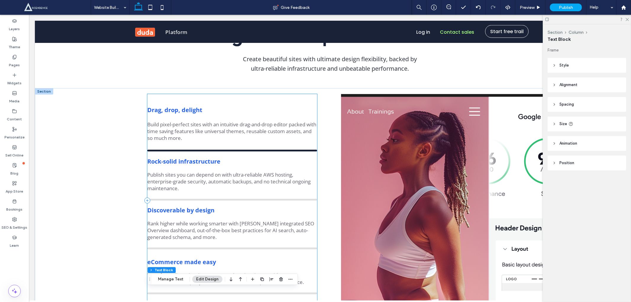
click at [227, 99] on div "Drag, drop, delight Build pixel-perfect sites with an intuitive drag-and-drop e…" at bounding box center [232, 200] width 170 height 213
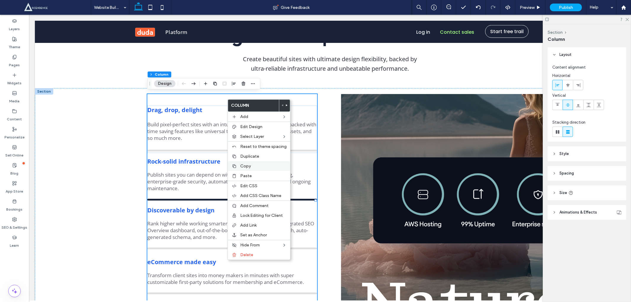
click at [240, 164] on span "Copy" at bounding box center [245, 166] width 11 height 5
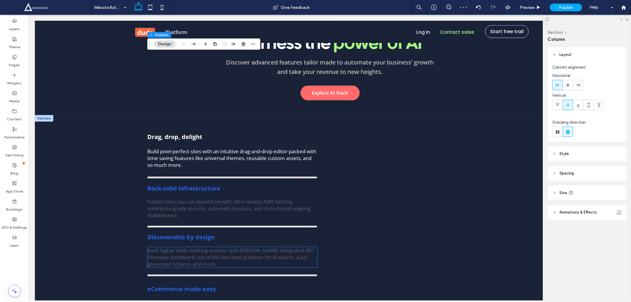
scroll to position [1439, 0]
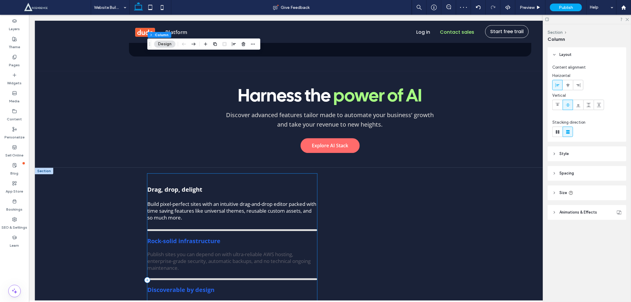
click at [220, 177] on div "Drag, drop, delight Build pixel-perfect sites with an intuitive drag-and-drop e…" at bounding box center [232, 279] width 170 height 213
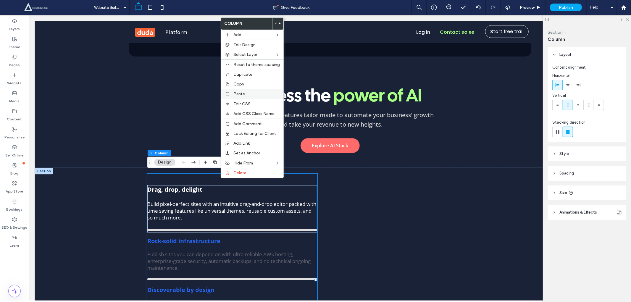
click at [243, 96] on div "Paste" at bounding box center [252, 94] width 62 height 10
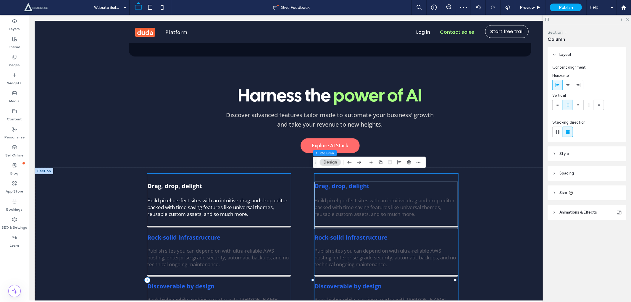
click at [259, 175] on div "Drag, drop, delight Build pixel-perfect sites with an intuitive drag-and-drop e…" at bounding box center [218, 279] width 143 height 213
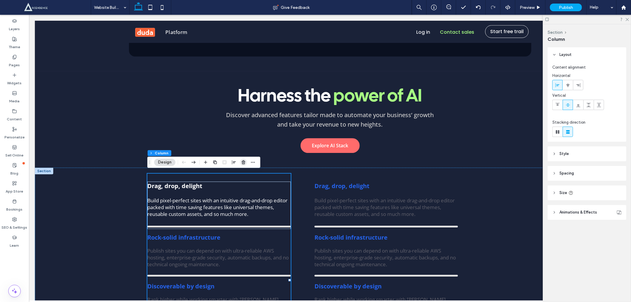
click at [245, 161] on icon "button" at bounding box center [243, 162] width 5 height 5
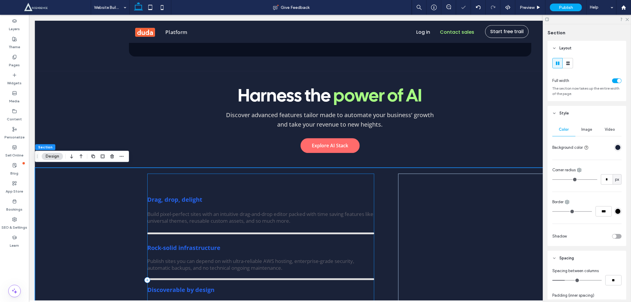
click at [246, 190] on div "Drag, drop, delight Build pixel-perfect sites with an intuitive drag-and-drop e…" at bounding box center [260, 279] width 227 height 213
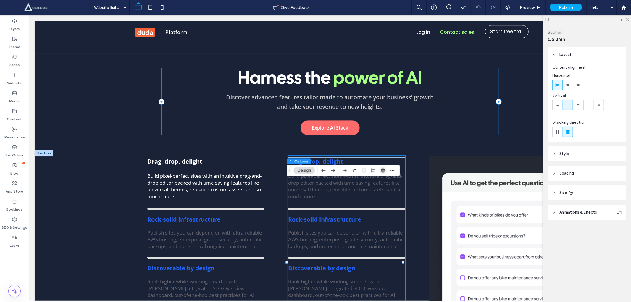
scroll to position [1430, 0]
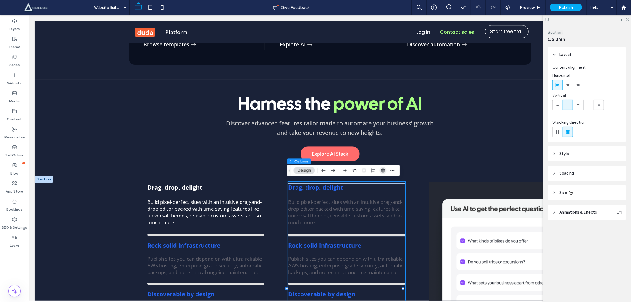
click at [385, 170] on use "button" at bounding box center [383, 171] width 4 height 4
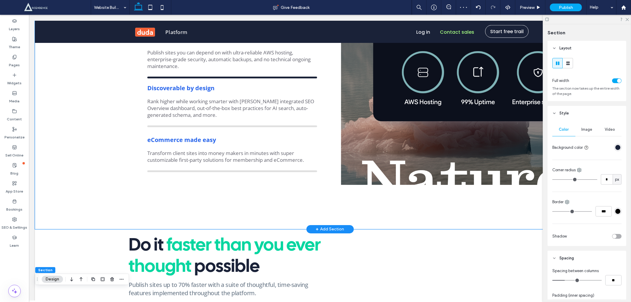
scroll to position [685, 0]
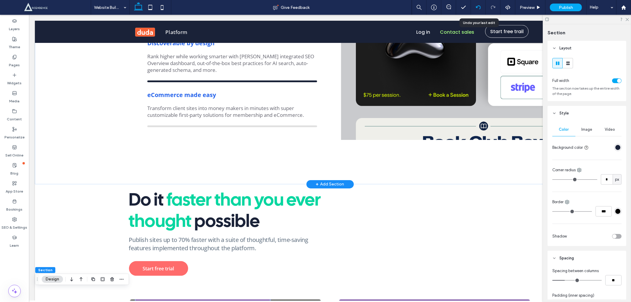
click at [476, 8] on icon at bounding box center [478, 7] width 5 height 5
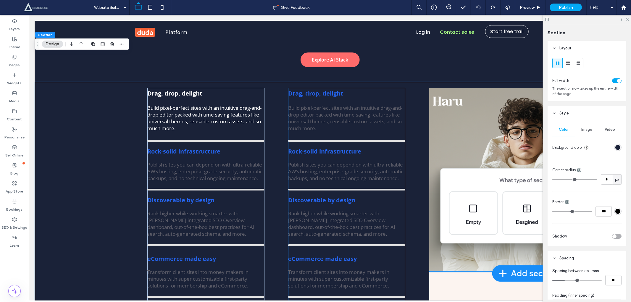
scroll to position [1493, 0]
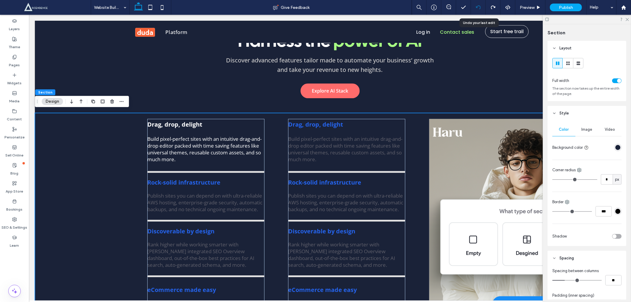
click at [476, 8] on icon at bounding box center [478, 7] width 5 height 5
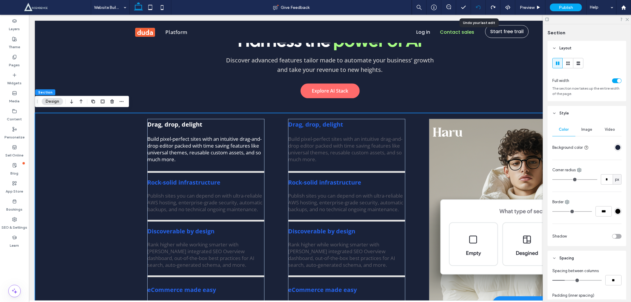
click at [476, 8] on icon at bounding box center [478, 7] width 5 height 5
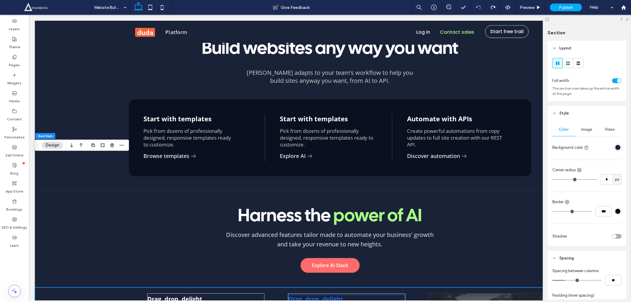
scroll to position [1450, 0]
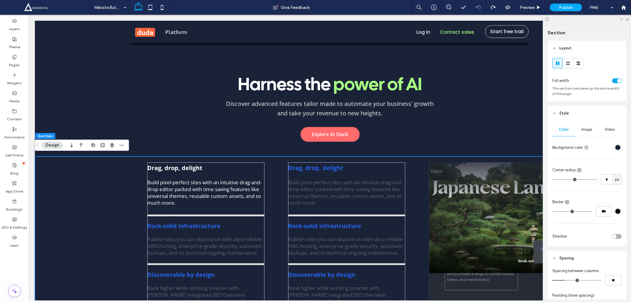
click at [108, 182] on div "Drag, drop, delight Build pixel-perfect sites with an intuitive drag-and-drop e…" at bounding box center [330, 287] width 590 height 263
click at [111, 144] on use "button" at bounding box center [112, 145] width 4 height 4
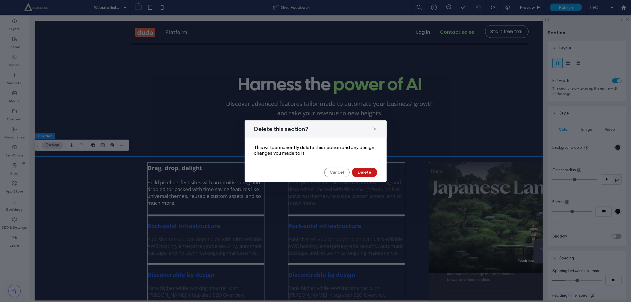
click at [370, 170] on button "Delete" at bounding box center [364, 172] width 25 height 9
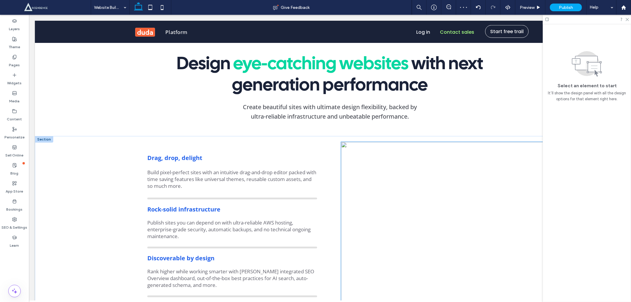
scroll to position [398, 0]
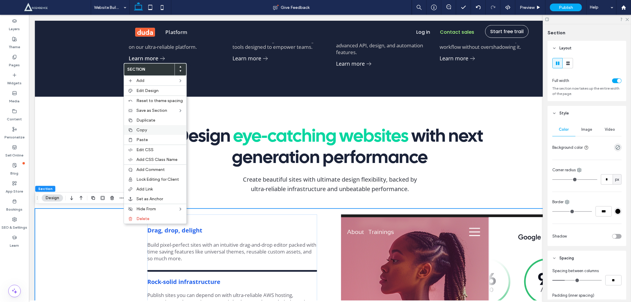
click at [150, 130] on label "Copy" at bounding box center [159, 129] width 46 height 5
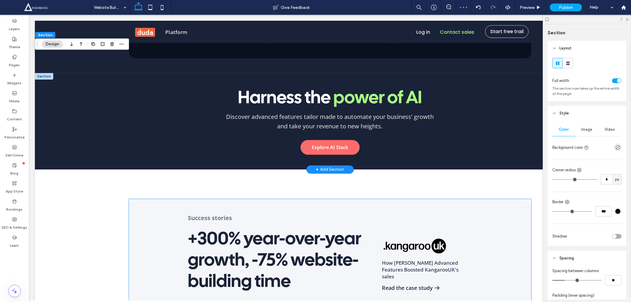
scroll to position [1493, 0]
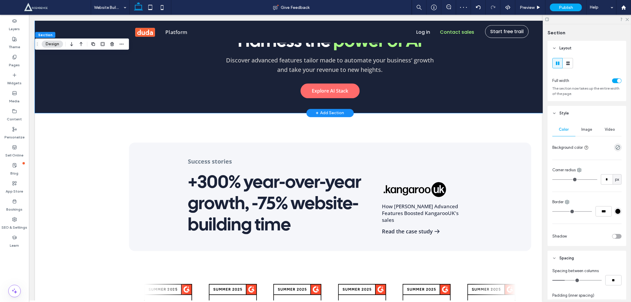
click at [219, 99] on div "Harness the power of AI Discover advanced features tailor made to automate your…" at bounding box center [330, 64] width 426 height 96
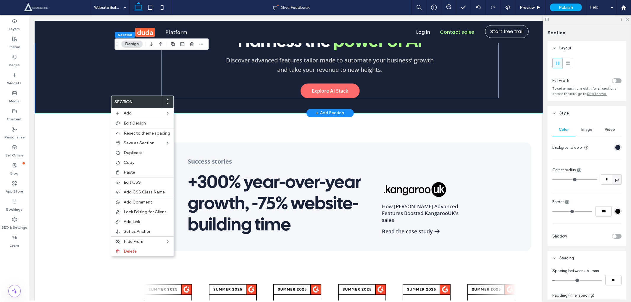
click at [85, 92] on div "Harness the power of AI Discover advanced features tailor made to automate your…" at bounding box center [330, 64] width 590 height 96
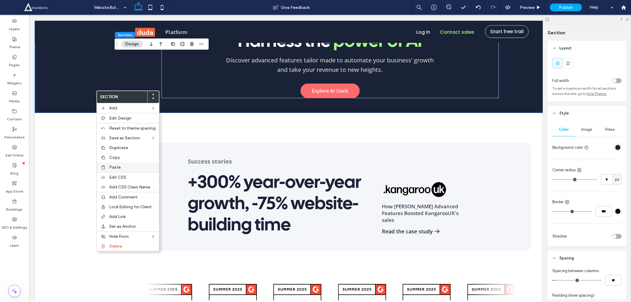
click at [114, 165] on span "Paste" at bounding box center [115, 167] width 12 height 5
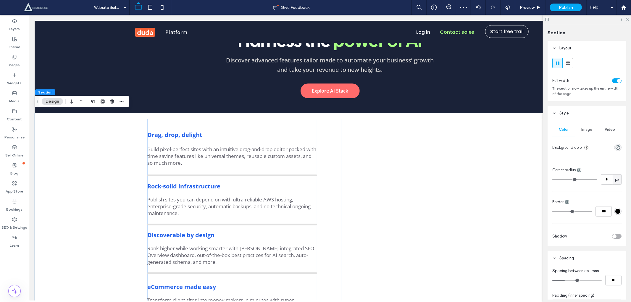
click at [58, 148] on div "Drag, drop, delight Build pixel-perfect sites with an intuitive drag-and-drop e…" at bounding box center [330, 244] width 590 height 263
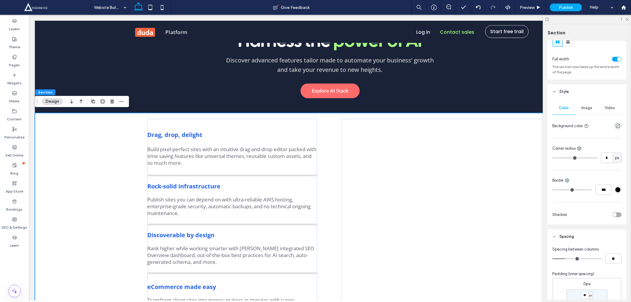
scroll to position [0, 0]
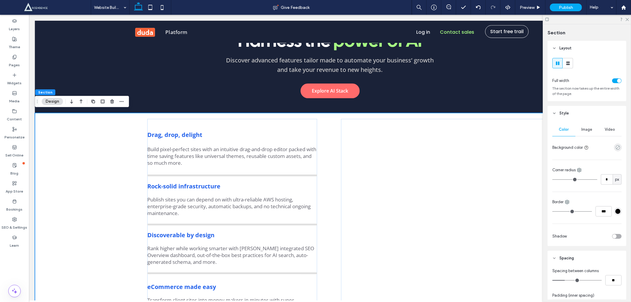
click at [615, 148] on icon "rgba(0, 0, 0, 0)" at bounding box center [617, 147] width 5 height 5
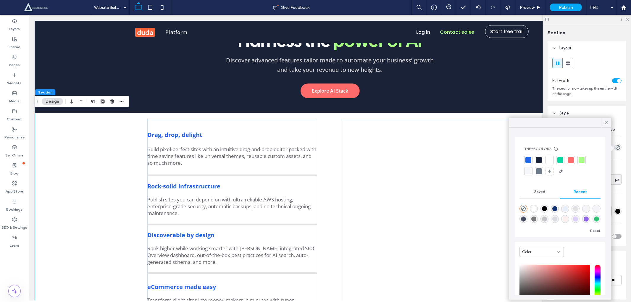
click at [536, 157] on div at bounding box center [539, 160] width 6 height 6
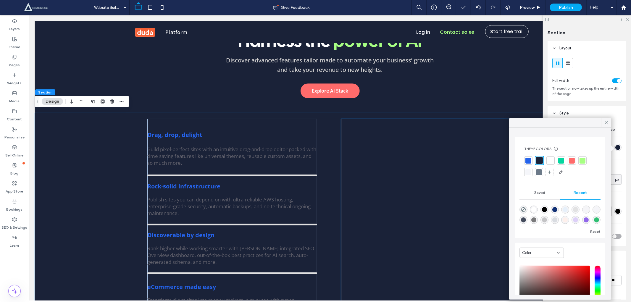
click at [388, 135] on div at bounding box center [483, 225] width 284 height 213
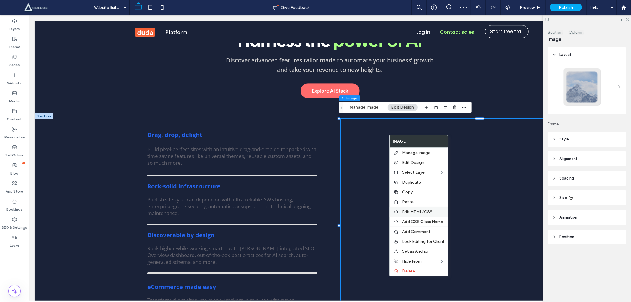
click at [414, 207] on div "Edit HTML/CSS" at bounding box center [419, 212] width 59 height 10
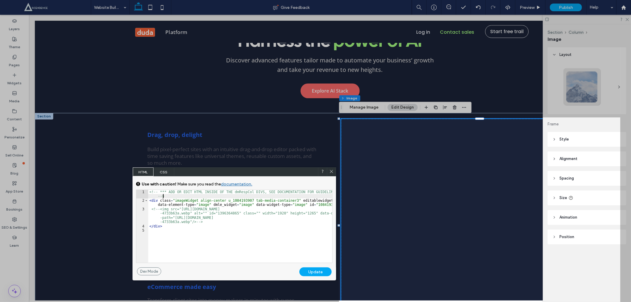
click at [286, 198] on div "<!-- *** ADD OR EDIT HTML INSIDE OF THE dmRespCol DIVS, SEE DOCUMENTATION FOR G…" at bounding box center [240, 232] width 184 height 85
click at [287, 202] on div "<!-- *** ADD OR EDIT HTML INSIDE OF THE dmRespCol DIVS, SEE DOCUMENTATION FOR G…" at bounding box center [240, 232] width 184 height 85
type textarea "**"
click at [318, 271] on div "Update" at bounding box center [315, 271] width 32 height 9
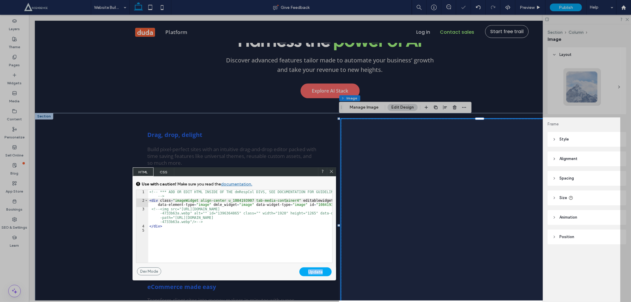
click at [318, 271] on div "Update" at bounding box center [315, 271] width 32 height 9
click at [319, 271] on div "Update" at bounding box center [315, 271] width 32 height 9
click at [333, 172] on icon at bounding box center [331, 171] width 4 height 4
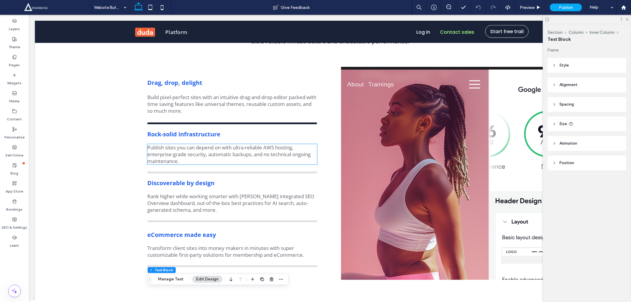
scroll to position [518, 0]
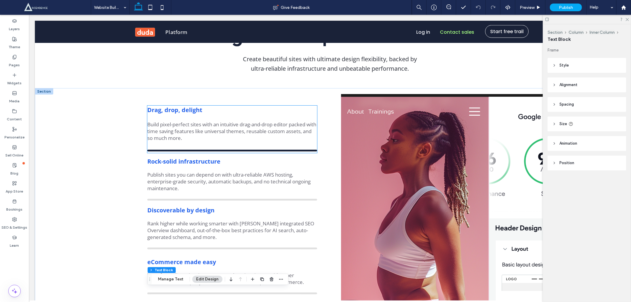
click at [186, 112] on strong "Drag, drop, delight" at bounding box center [174, 110] width 55 height 8
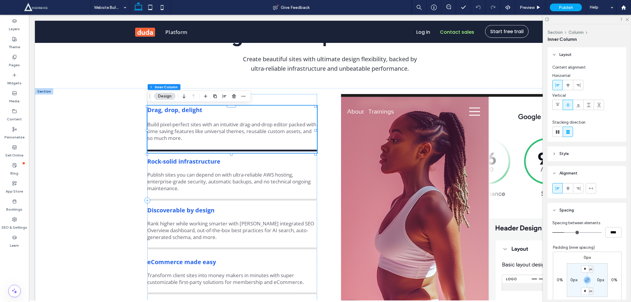
click at [186, 112] on strong "Drag, drop, delight" at bounding box center [174, 110] width 55 height 8
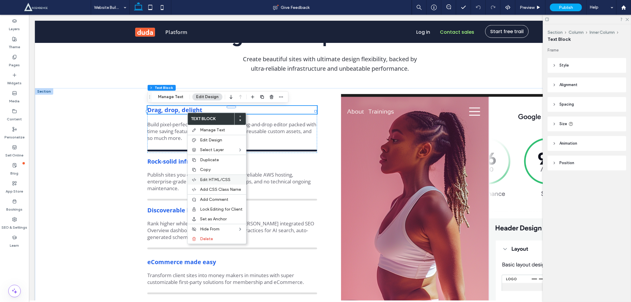
click at [219, 180] on span "Edit HTML/CSS" at bounding box center [215, 179] width 30 height 5
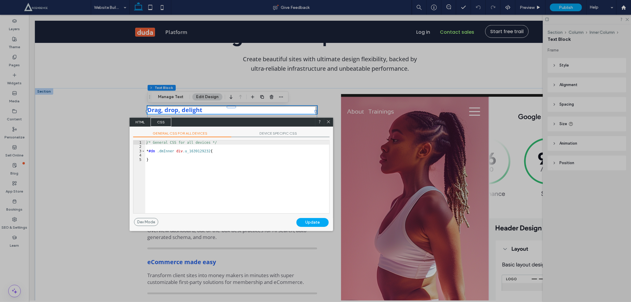
click at [137, 123] on span "HTML" at bounding box center [140, 122] width 21 height 9
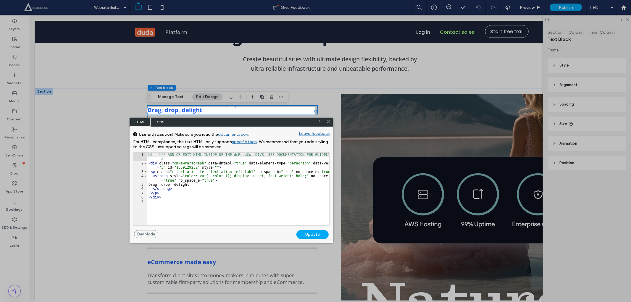
click at [327, 123] on icon at bounding box center [328, 122] width 4 height 4
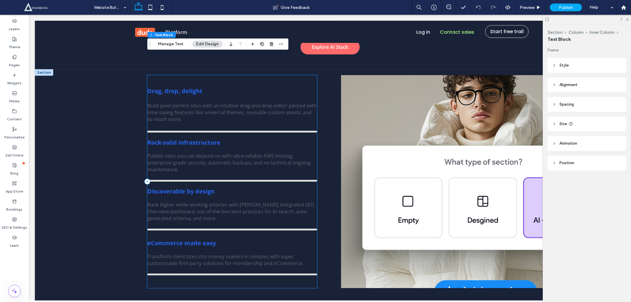
scroll to position [1482, 0]
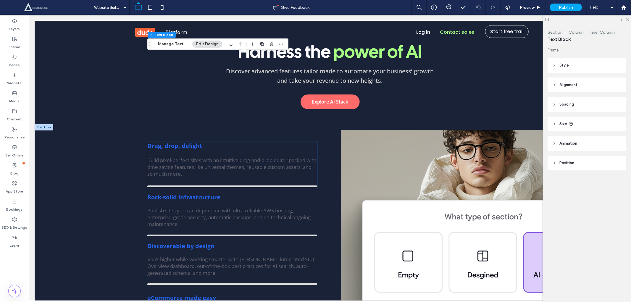
click at [192, 150] on div "Drag, drop, delight Build pixel-perfect sites with an intuitive drag-and-drop e…" at bounding box center [232, 164] width 170 height 47
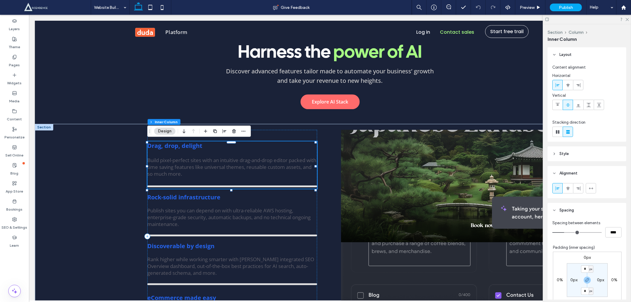
click at [185, 149] on div "Drag, drop, delight Build pixel-perfect sites with an intuitive drag-and-drop e…" at bounding box center [232, 164] width 170 height 47
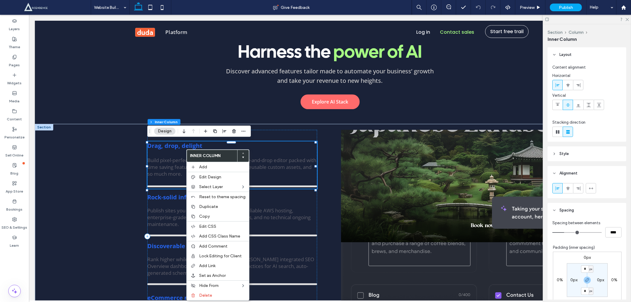
click at [185, 149] on div "Drag, drop, delight Build pixel-perfect sites with an intuitive drag-and-drop e…" at bounding box center [232, 164] width 170 height 47
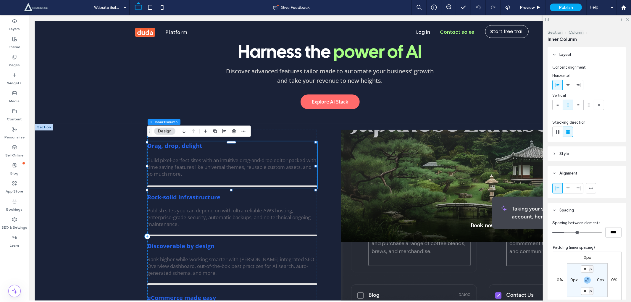
click at [185, 149] on div "Drag, drop, delight Build pixel-perfect sites with an intuitive drag-and-drop e…" at bounding box center [232, 164] width 170 height 47
click at [212, 144] on p "Drag, drop, delight" at bounding box center [232, 145] width 170 height 8
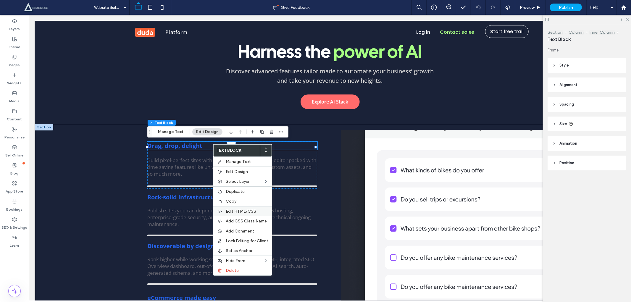
click at [237, 210] on span "Edit HTML/CSS" at bounding box center [241, 211] width 30 height 5
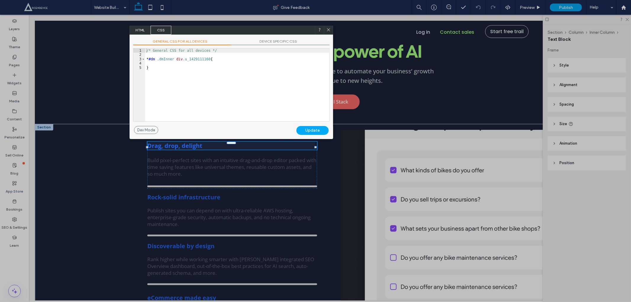
click at [137, 31] on span "HTML" at bounding box center [140, 30] width 21 height 9
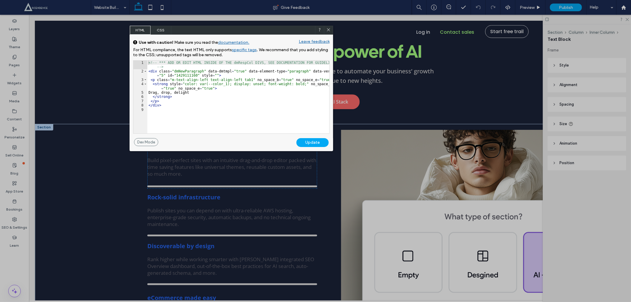
click at [317, 143] on div "Update" at bounding box center [312, 142] width 32 height 9
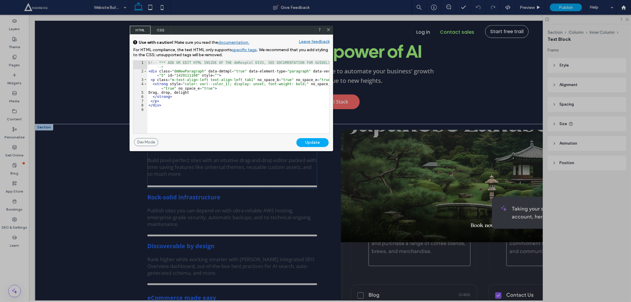
click at [328, 32] on span at bounding box center [328, 30] width 4 height 5
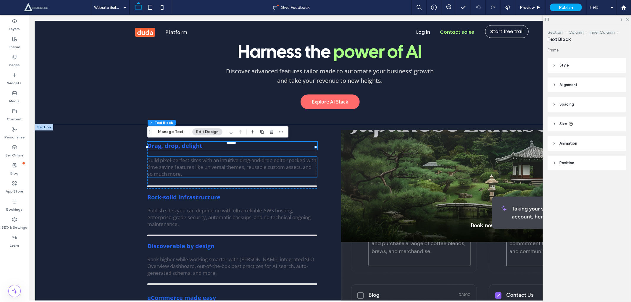
click at [193, 157] on span "Build pixel-perfect sites with an intuitive drag-and-drop editor packed with ti…" at bounding box center [231, 166] width 169 height 20
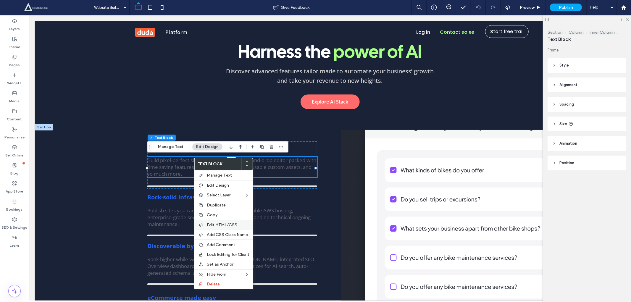
click at [233, 227] on div "Edit HTML/CSS" at bounding box center [223, 225] width 59 height 10
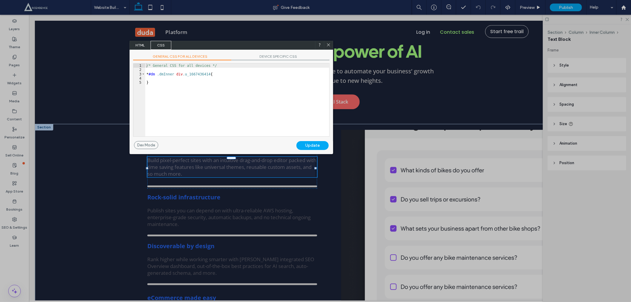
click at [134, 41] on span "HTML" at bounding box center [140, 45] width 21 height 9
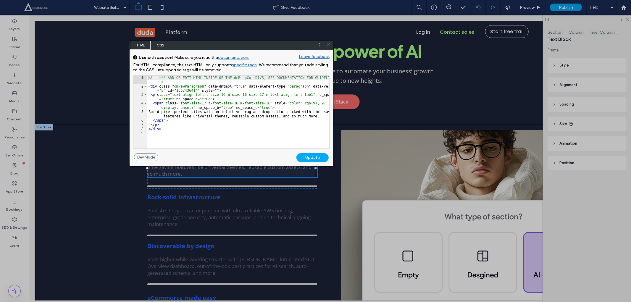
click at [315, 155] on div "Update" at bounding box center [312, 157] width 32 height 9
click at [330, 46] on icon at bounding box center [328, 45] width 4 height 4
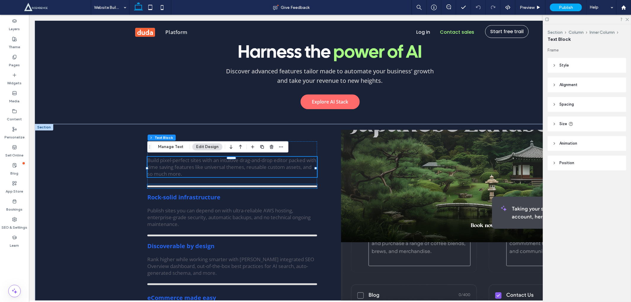
click at [224, 186] on div at bounding box center [232, 186] width 170 height 4
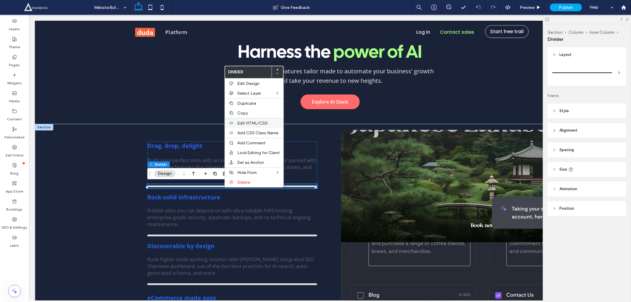
click at [254, 123] on span "Edit HTML/CSS" at bounding box center [252, 123] width 30 height 5
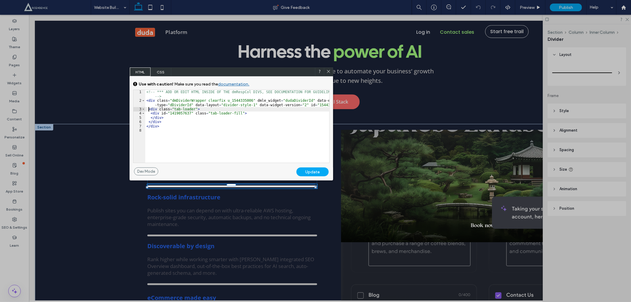
click at [149, 109] on div "<!-- *** ADD OR EDIT HTML INSIDE OF THE dmRespCol DIVS, SEE DOCUMENTATION FOR G…" at bounding box center [237, 132] width 184 height 85
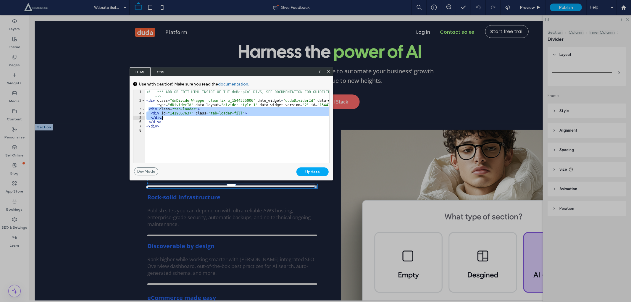
click at [175, 117] on div "<!-- *** ADD OR EDIT HTML INSIDE OF THE dmRespCol DIVS, SEE DOCUMENTATION FOR G…" at bounding box center [237, 132] width 184 height 85
click at [173, 122] on div "<!-- *** ADD OR EDIT HTML INSIDE OF THE dmRespCol DIVS, SEE DOCUMENTATION FOR G…" at bounding box center [237, 132] width 184 height 85
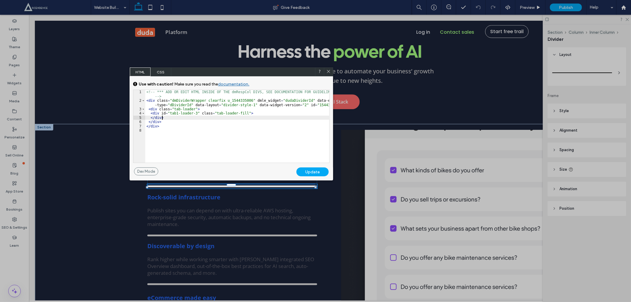
click at [193, 116] on div "<!-- *** ADD OR EDIT HTML INSIDE OF THE dmRespCol DIVS, SEE DOCUMENTATION FOR G…" at bounding box center [237, 132] width 184 height 85
click at [193, 111] on div "<!-- *** ADD OR EDIT HTML INSIDE OF THE dmRespCol DIVS, SEE DOCUMENTATION FOR G…" at bounding box center [237, 132] width 184 height 85
click at [193, 112] on div "<!-- *** ADD OR EDIT HTML INSIDE OF THE dmRespCol DIVS, SEE DOCUMENTATION FOR G…" at bounding box center [237, 132] width 184 height 85
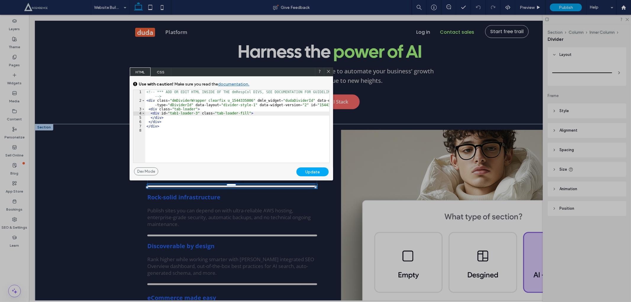
type textarea "**"
click at [314, 164] on div "GENERAL CSS FOR ALL DEVICES DEVICE SPECIFIC CSS Use with caution! Make sure you…" at bounding box center [232, 121] width 204 height 91
click at [313, 171] on div "Update" at bounding box center [312, 171] width 32 height 9
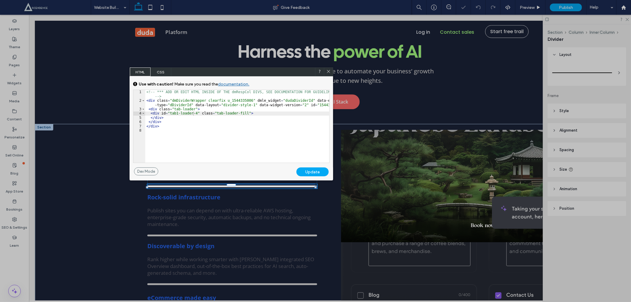
click at [313, 171] on div "Update" at bounding box center [312, 171] width 32 height 9
click at [330, 71] on icon at bounding box center [328, 71] width 4 height 4
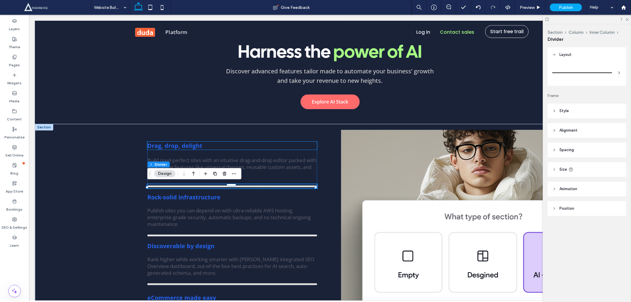
click at [172, 149] on strong "Drag, drop, delight" at bounding box center [174, 145] width 55 height 8
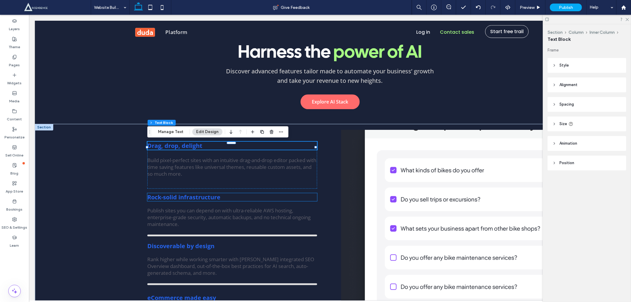
click at [214, 196] on strong "Rock-solid infrastructure" at bounding box center [183, 197] width 73 height 8
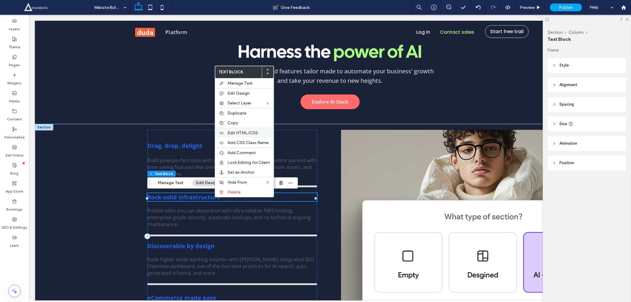
click at [225, 133] on div "Edit HTML/CSS" at bounding box center [244, 133] width 59 height 10
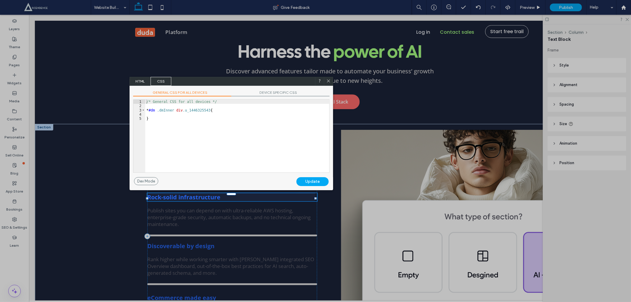
click at [141, 81] on span "HTML" at bounding box center [140, 81] width 21 height 9
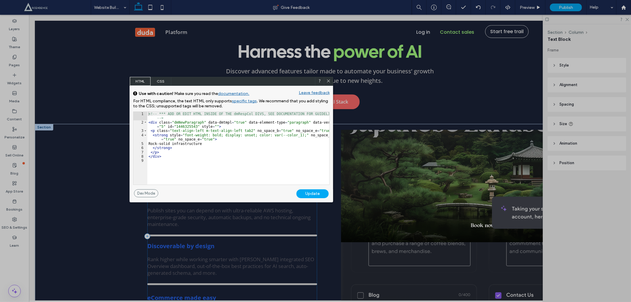
click at [312, 193] on div "Update" at bounding box center [312, 193] width 32 height 9
click at [327, 83] on icon at bounding box center [328, 81] width 4 height 4
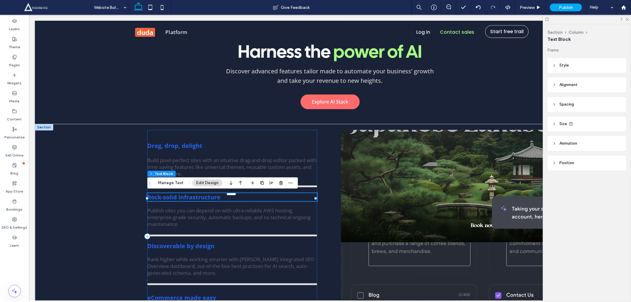
click at [195, 196] on strong "Rock-solid infrastructure" at bounding box center [183, 197] width 73 height 8
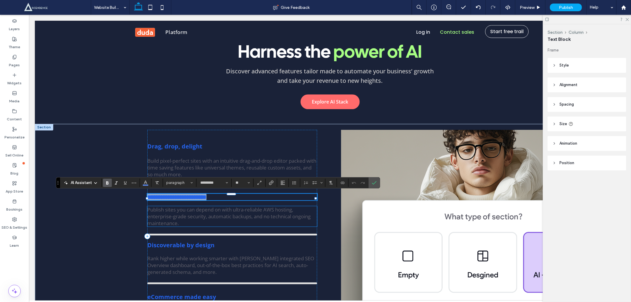
click at [193, 220] on p "Publish sites you can depend on with ultra-reliable AWS hosting, enterprise-gra…" at bounding box center [232, 216] width 170 height 20
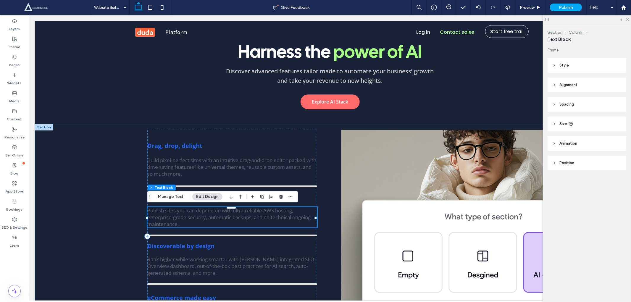
click at [188, 214] on span "Publish sites you can depend on with ultra-reliable AWS hosting, enterprise-gra…" at bounding box center [228, 217] width 163 height 20
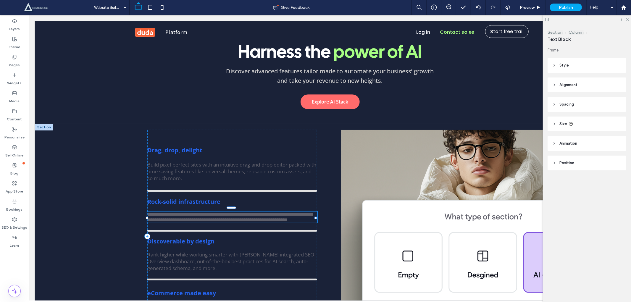
type input "*********"
type input "**"
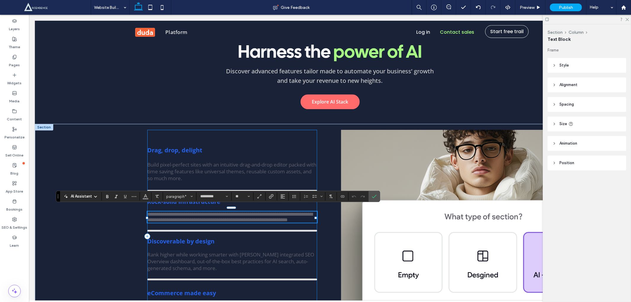
click at [196, 229] on div "**********" at bounding box center [232, 236] width 170 height 213
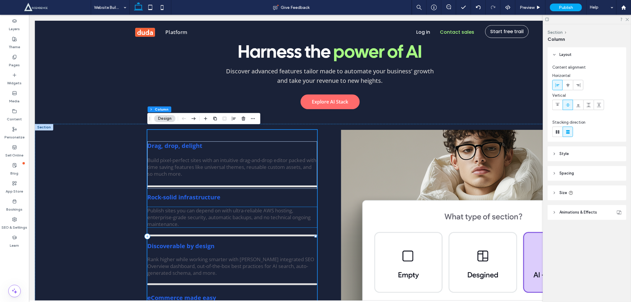
click at [194, 212] on span "Publish sites you can depend on with ultra-reliable AWS hosting, enterprise-gra…" at bounding box center [228, 217] width 163 height 20
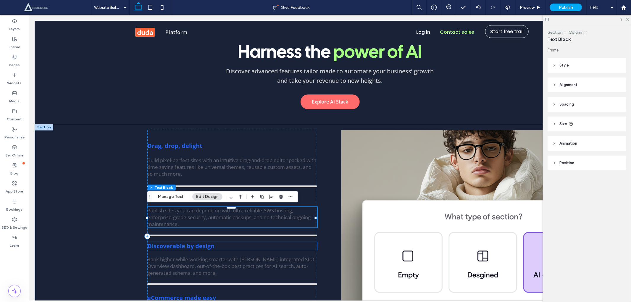
click at [190, 242] on strong "Discoverable by design" at bounding box center [180, 246] width 67 height 8
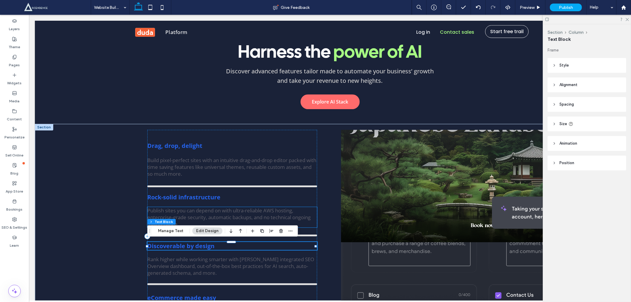
click at [188, 215] on span "Publish sites you can depend on with ultra-reliable AWS hosting, enterprise-gra…" at bounding box center [228, 217] width 163 height 20
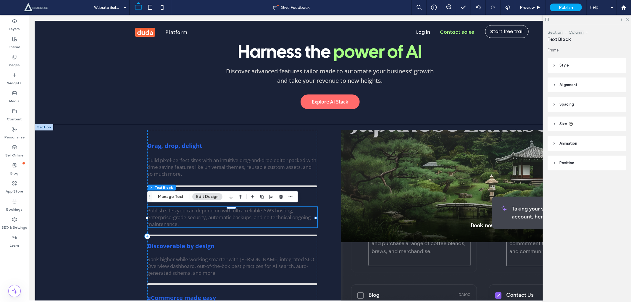
click at [188, 215] on span "Publish sites you can depend on with ultra-reliable AWS hosting, enterprise-gra…" at bounding box center [228, 217] width 163 height 20
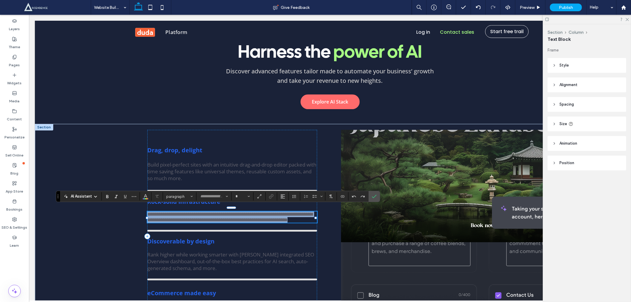
type input "*********"
type input "**"
click at [193, 233] on div at bounding box center [232, 230] width 170 height 4
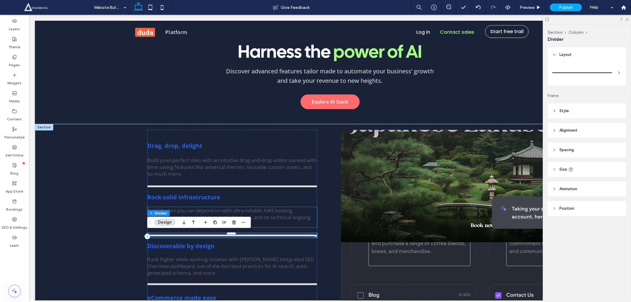
click at [186, 210] on span "Publish sites you can depend on with ultra-reliable AWS hosting, enterprise-gra…" at bounding box center [228, 217] width 163 height 20
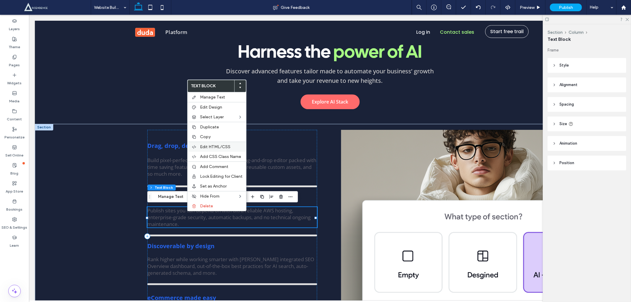
click at [219, 145] on span "Edit HTML/CSS" at bounding box center [215, 146] width 30 height 5
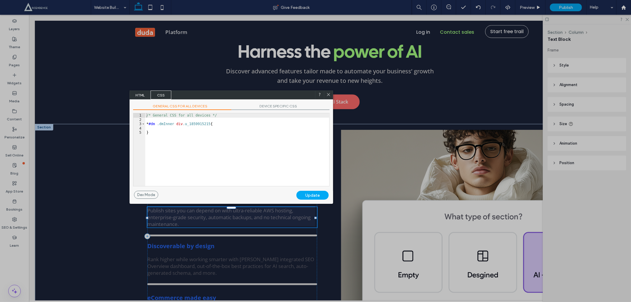
click at [143, 99] on span "HTML" at bounding box center [140, 95] width 21 height 9
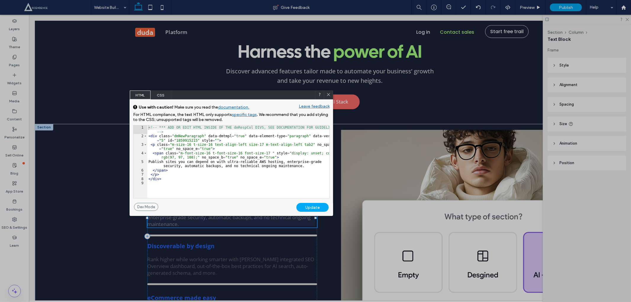
click at [311, 207] on div "Update" at bounding box center [312, 207] width 32 height 9
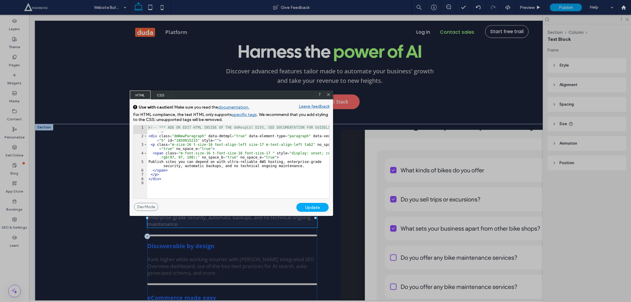
click at [326, 95] on icon at bounding box center [328, 94] width 4 height 4
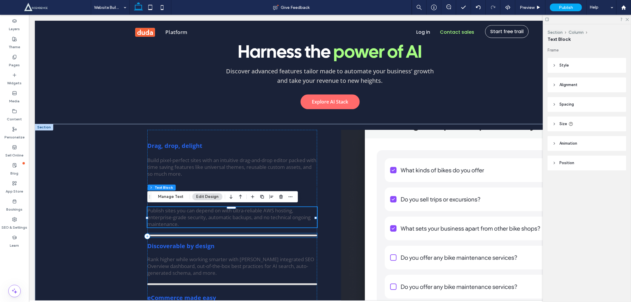
click at [211, 234] on div at bounding box center [232, 235] width 170 height 2
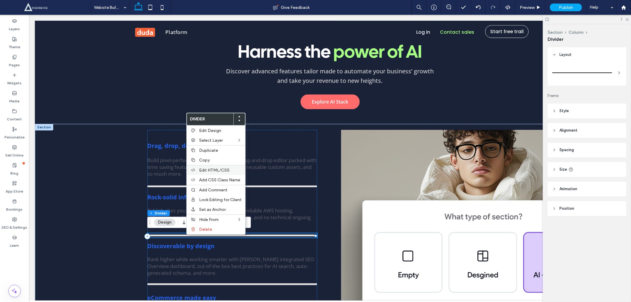
click at [212, 166] on div "Edit HTML/CSS" at bounding box center [216, 170] width 59 height 10
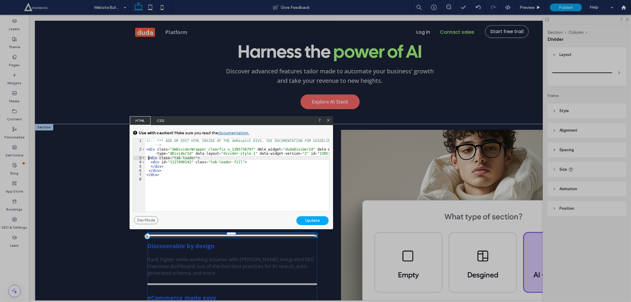
click at [148, 159] on div "<!-- *** ADD OR EDIT HTML INSIDE OF THE dmRespCol DIVS, SEE DOCUMENTATION FOR G…" at bounding box center [237, 181] width 184 height 85
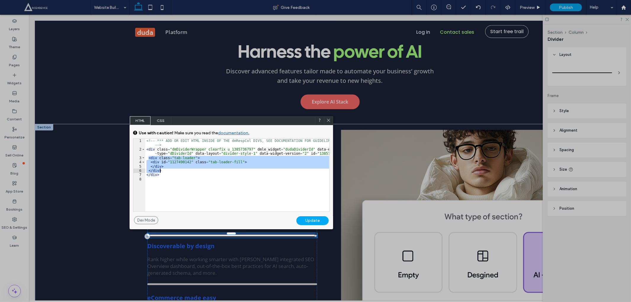
click at [164, 170] on div "<!-- *** ADD OR EDIT HTML INSIDE OF THE dmRespCol DIVS, SEE DOCUMENTATION FOR G…" at bounding box center [237, 181] width 184 height 85
paste textarea
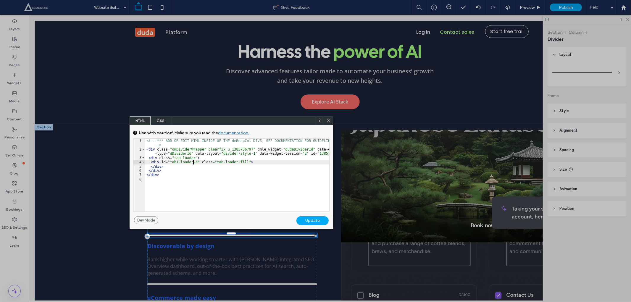
click at [194, 163] on div "<!-- *** ADD OR EDIT HTML INSIDE OF THE dmRespCol DIVS, SEE DOCUMENTATION FOR G…" at bounding box center [237, 181] width 184 height 85
type textarea "**"
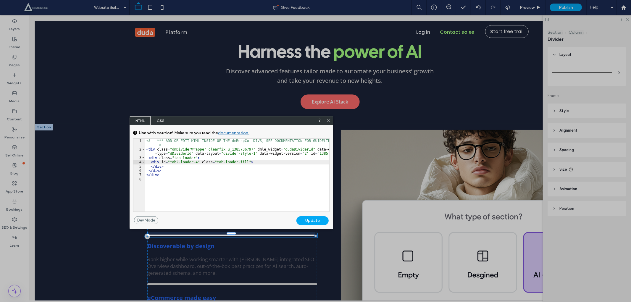
click at [305, 218] on div "Update" at bounding box center [312, 220] width 32 height 9
click at [314, 219] on div "Update" at bounding box center [312, 220] width 32 height 9
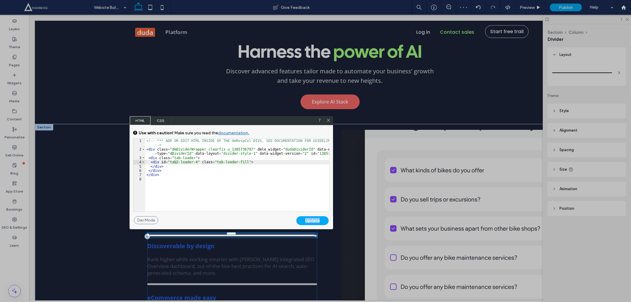
click at [330, 120] on icon at bounding box center [328, 120] width 4 height 4
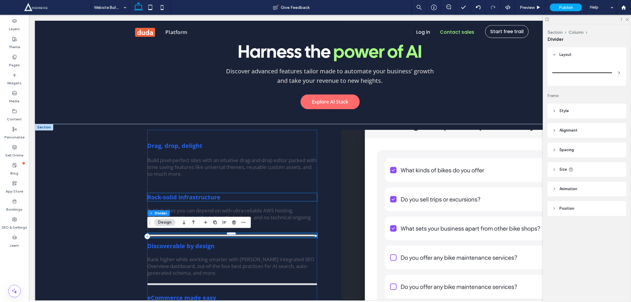
click at [210, 196] on strong "Rock-solid infrastructure" at bounding box center [183, 197] width 73 height 8
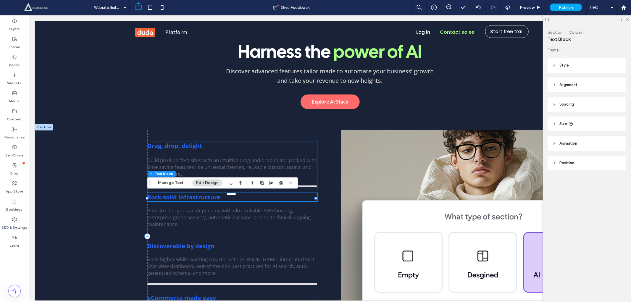
click at [197, 147] on strong "Drag, drop, delight" at bounding box center [174, 145] width 55 height 8
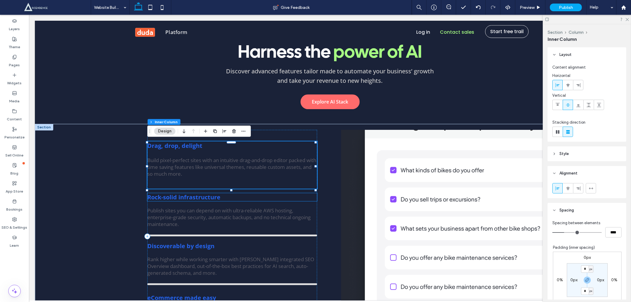
click at [189, 197] on strong "Rock-solid infrastructure" at bounding box center [183, 197] width 73 height 8
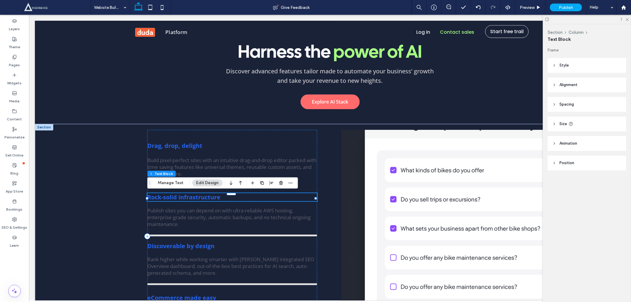
click at [189, 197] on strong "Rock-solid infrastructure" at bounding box center [183, 197] width 73 height 8
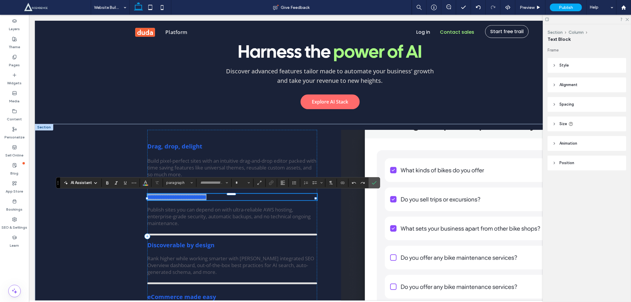
type input "*********"
type input "**"
click at [220, 203] on div "**********" at bounding box center [232, 236] width 170 height 213
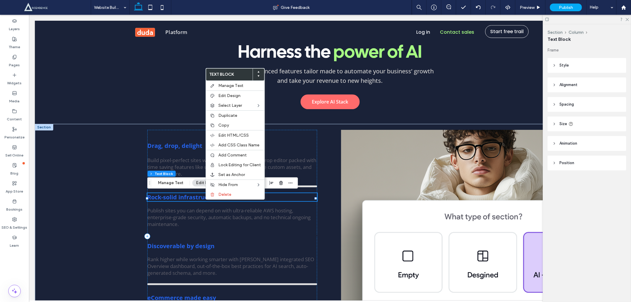
click at [195, 199] on strong "Rock-solid infrastructure" at bounding box center [183, 197] width 73 height 8
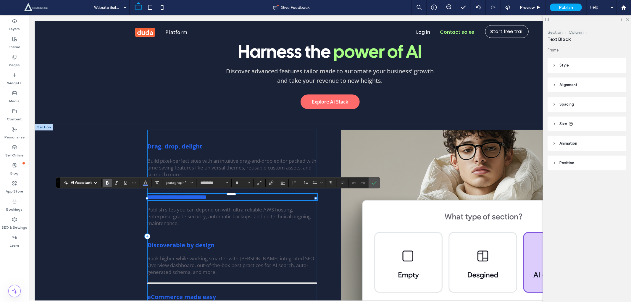
drag, startPoint x: 195, startPoint y: 199, endPoint x: 202, endPoint y: 205, distance: 8.6
click at [202, 205] on div "**********" at bounding box center [232, 236] width 170 height 213
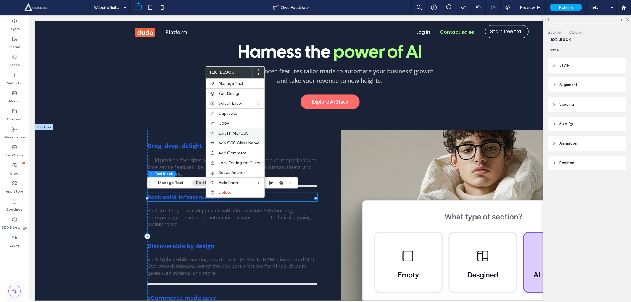
click at [232, 132] on span "Edit HTML/CSS" at bounding box center [233, 133] width 30 height 5
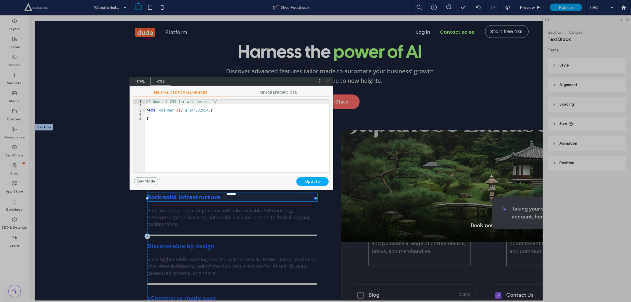
click at [144, 81] on span "HTML" at bounding box center [140, 81] width 21 height 9
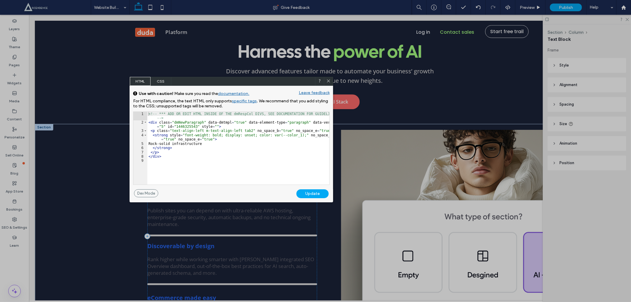
click at [307, 190] on div "Update" at bounding box center [312, 193] width 32 height 9
click at [310, 191] on div "Update" at bounding box center [312, 193] width 32 height 9
click at [327, 81] on icon at bounding box center [328, 81] width 4 height 4
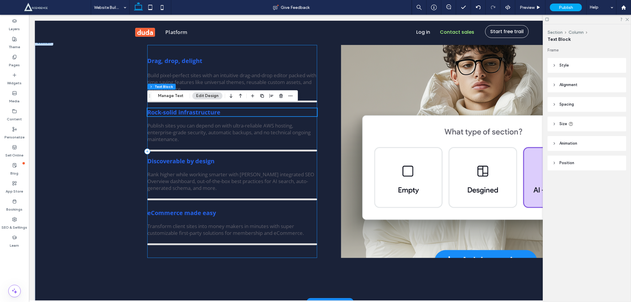
scroll to position [1570, 0]
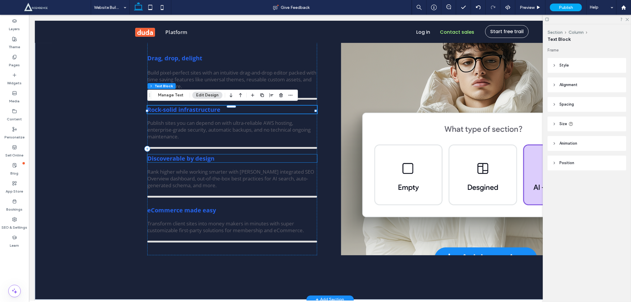
click at [197, 157] on strong "Discoverable by design" at bounding box center [180, 158] width 67 height 8
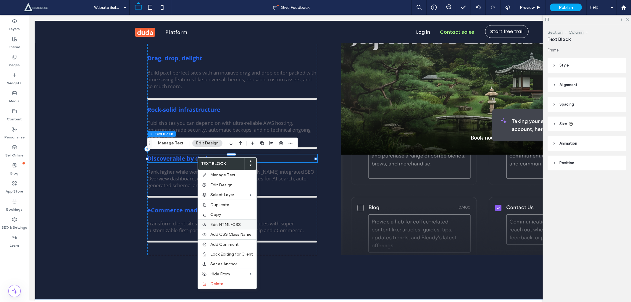
click at [219, 223] on span "Edit HTML/CSS" at bounding box center [225, 224] width 30 height 5
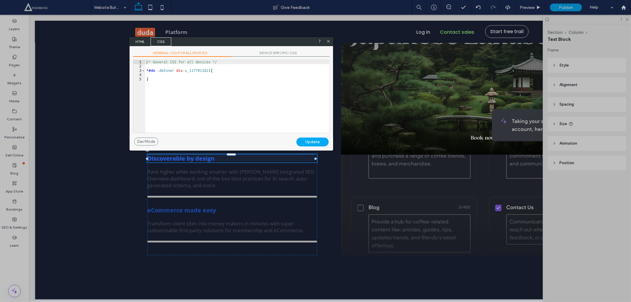
click at [138, 36] on div at bounding box center [73, 151] width 147 height 302
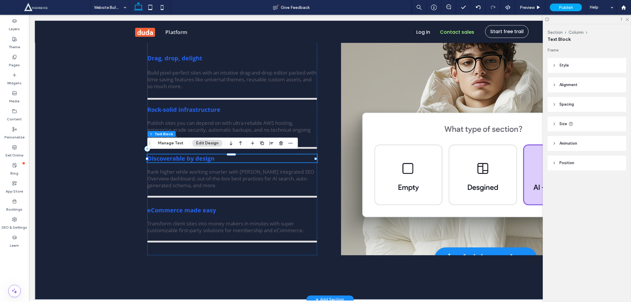
click at [185, 158] on strong "Discoverable by design" at bounding box center [180, 158] width 67 height 8
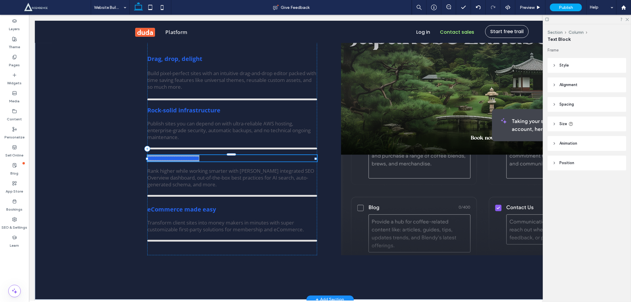
type input "*********"
type input "**"
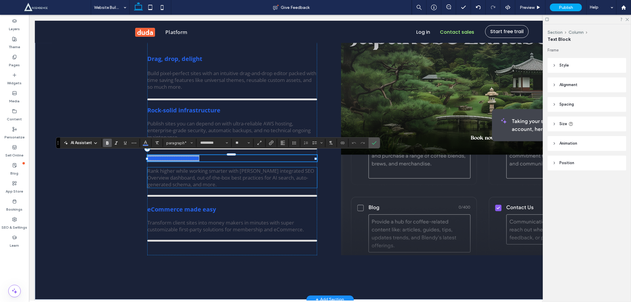
drag, startPoint x: 185, startPoint y: 158, endPoint x: 246, endPoint y: 170, distance: 62.1
click at [246, 170] on span "Rank higher while working smarter with Duda’s integrated SEO Overview dashboard…" at bounding box center [230, 177] width 167 height 20
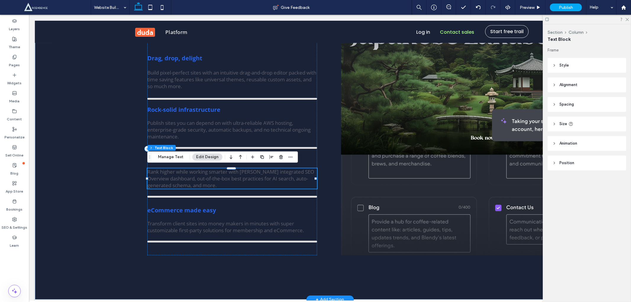
click at [216, 178] on span "Rank higher while working smarter with Duda’s integrated SEO Overview dashboard…" at bounding box center [230, 178] width 167 height 20
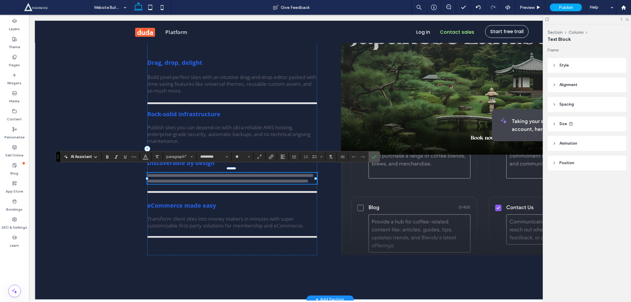
drag, startPoint x: 216, startPoint y: 178, endPoint x: 229, endPoint y: 200, distance: 25.3
click at [229, 200] on div "**********" at bounding box center [232, 148] width 170 height 213
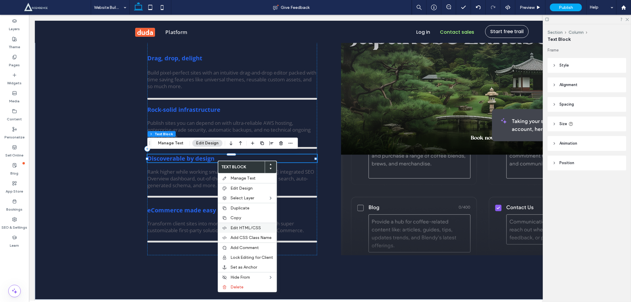
click at [235, 227] on span "Edit HTML/CSS" at bounding box center [245, 227] width 30 height 5
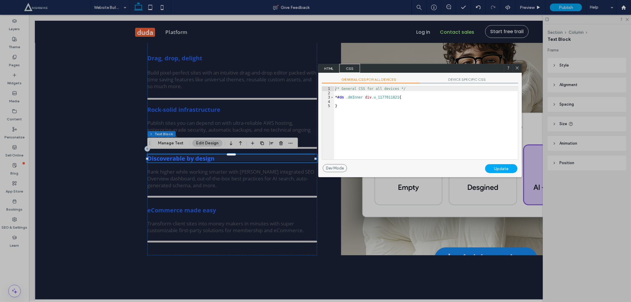
click at [335, 68] on span "HTML" at bounding box center [329, 68] width 21 height 9
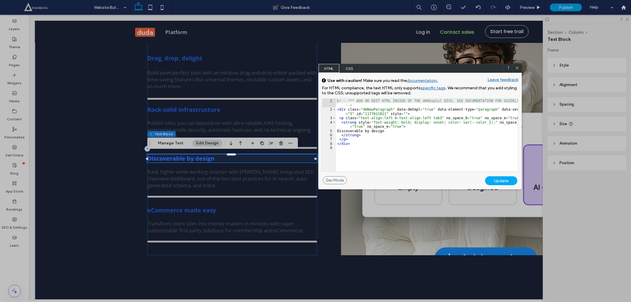
click at [519, 69] on icon at bounding box center [517, 68] width 4 height 4
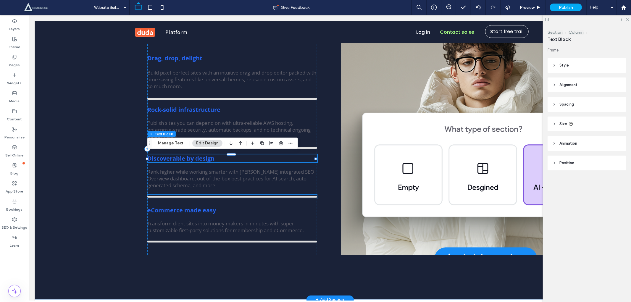
click at [263, 196] on div at bounding box center [232, 197] width 170 height 2
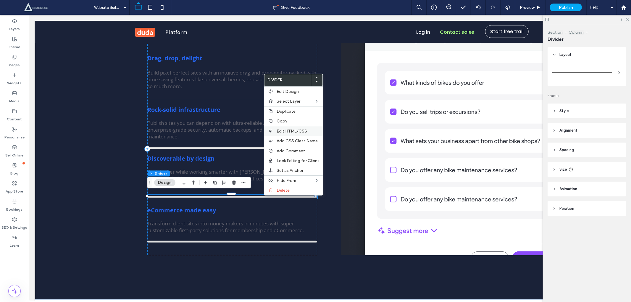
click at [284, 130] on span "Edit HTML/CSS" at bounding box center [292, 131] width 30 height 5
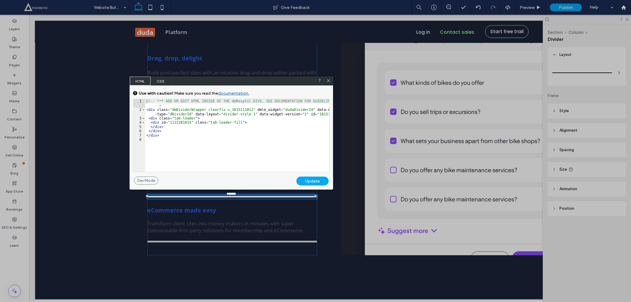
click at [147, 120] on div "<!-- *** ADD OR EDIT HTML INSIDE OF THE dmRespCol DIVS, SEE DOCUMENTATION FOR G…" at bounding box center [237, 141] width 184 height 85
click at [149, 119] on div "<!-- *** ADD OR EDIT HTML INSIDE OF THE dmRespCol DIVS, SEE DOCUMENTATION FOR G…" at bounding box center [237, 141] width 184 height 85
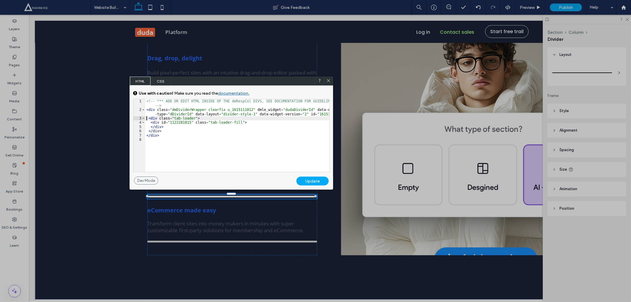
click at [147, 116] on div "<!-- *** ADD OR EDIT HTML INSIDE OF THE dmRespCol DIVS, SEE DOCUMENTATION FOR G…" at bounding box center [237, 141] width 184 height 85
click at [164, 128] on div "<!-- *** ADD OR EDIT HTML INSIDE OF THE dmRespCol DIVS, SEE DOCUMENTATION FOR G…" at bounding box center [237, 141] width 184 height 85
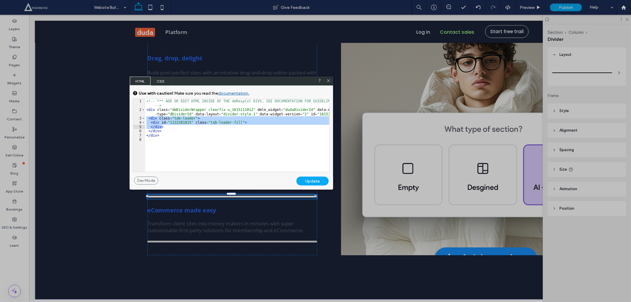
click at [167, 131] on div "<!-- *** ADD OR EDIT HTML INSIDE OF THE dmRespCol DIVS, SEE DOCUMENTATION FOR G…" at bounding box center [237, 141] width 184 height 85
paste textarea
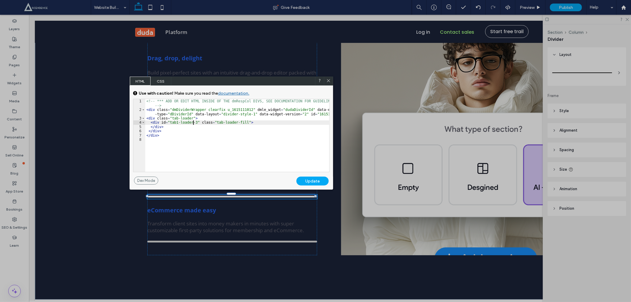
click at [192, 120] on div "<!-- *** ADD OR EDIT HTML INSIDE OF THE dmRespCol DIVS, SEE DOCUMENTATION FOR G…" at bounding box center [237, 141] width 184 height 85
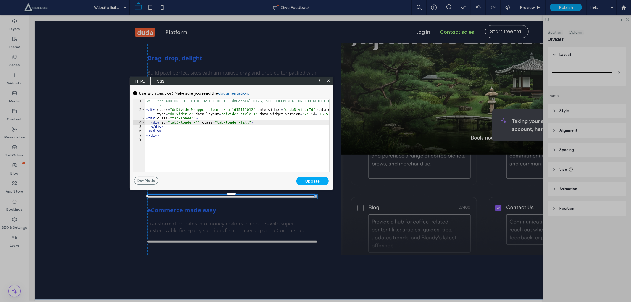
click at [319, 180] on div "Update" at bounding box center [312, 181] width 32 height 9
click at [318, 180] on div "Update" at bounding box center [312, 181] width 32 height 9
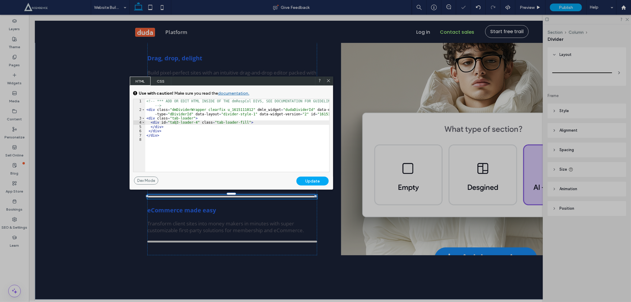
click at [314, 182] on div "Update" at bounding box center [312, 181] width 32 height 9
click at [327, 81] on icon at bounding box center [328, 80] width 4 height 4
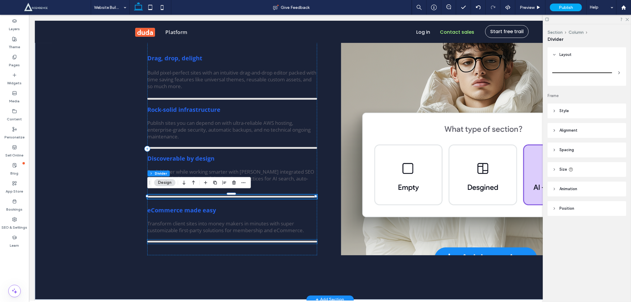
click at [216, 240] on div at bounding box center [232, 241] width 170 height 4
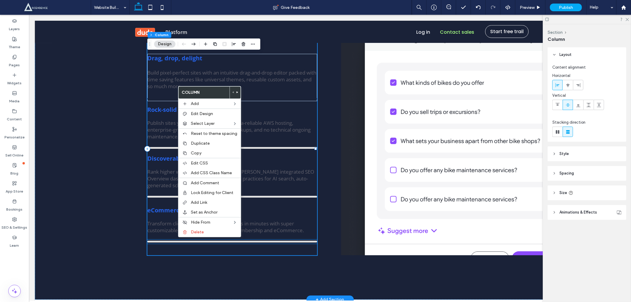
click at [172, 239] on div at bounding box center [232, 241] width 170 height 4
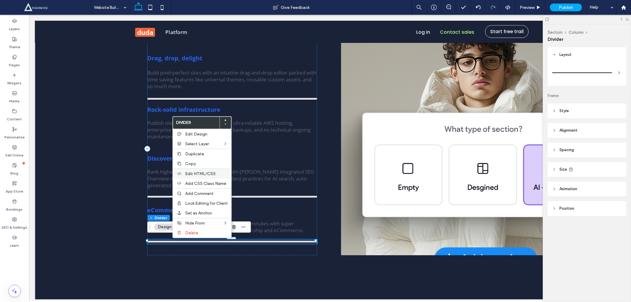
click at [201, 170] on div "Edit HTML/CSS" at bounding box center [202, 174] width 59 height 10
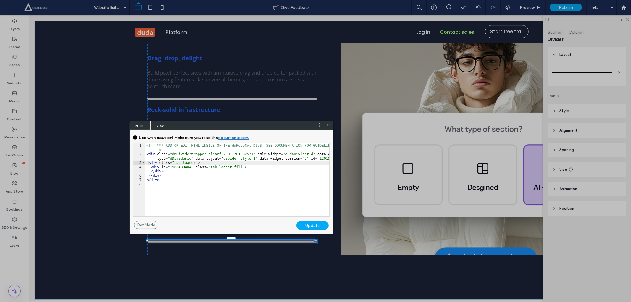
click at [149, 164] on div "<!-- *** ADD OR EDIT HTML INSIDE OF THE dmRespCol DIVS, SEE DOCUMENTATION FOR G…" at bounding box center [237, 185] width 184 height 85
click at [164, 173] on div "<!-- *** ADD OR EDIT HTML INSIDE OF THE dmRespCol DIVS, SEE DOCUMENTATION FOR G…" at bounding box center [237, 185] width 184 height 85
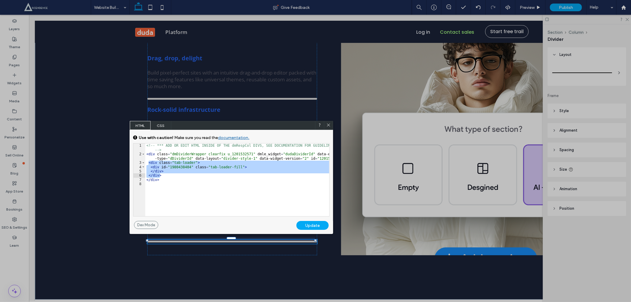
paste textarea
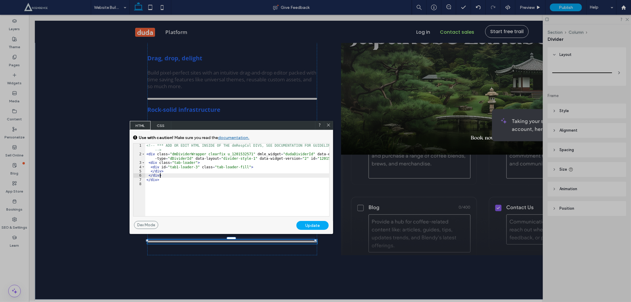
click at [192, 167] on div "<!-- *** ADD OR EDIT HTML INSIDE OF THE dmRespCol DIVS, SEE DOCUMENTATION FOR G…" at bounding box center [237, 185] width 184 height 85
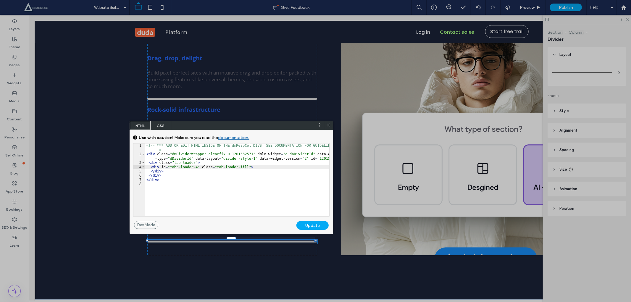
click at [308, 224] on div "Update" at bounding box center [312, 225] width 32 height 9
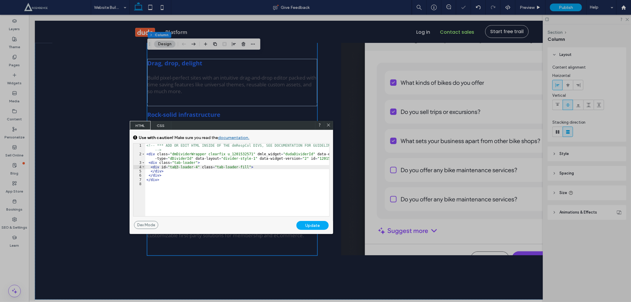
click at [175, 168] on div "<!-- *** ADD OR EDIT HTML INSIDE OF THE dmRespCol DIVS, SEE DOCUMENTATION FOR G…" at bounding box center [237, 185] width 184 height 85
click at [309, 222] on div "Update" at bounding box center [312, 225] width 32 height 9
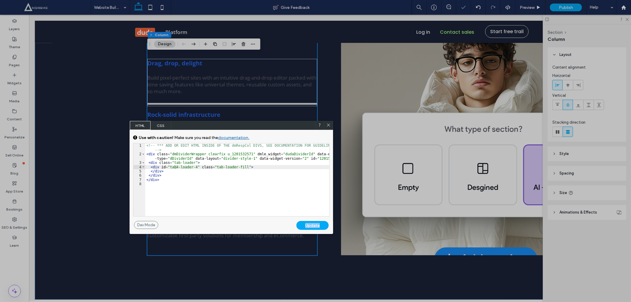
click at [329, 125] on use at bounding box center [328, 125] width 3 height 3
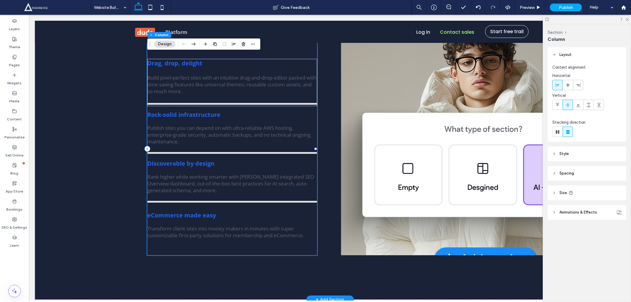
click at [200, 247] on div "Drag, drop, delight Build pixel-perfect sites with an intuitive drag-and-drop e…" at bounding box center [232, 148] width 170 height 213
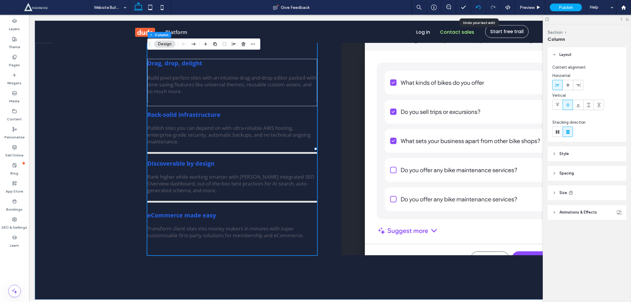
click at [481, 8] on div at bounding box center [478, 7] width 14 height 5
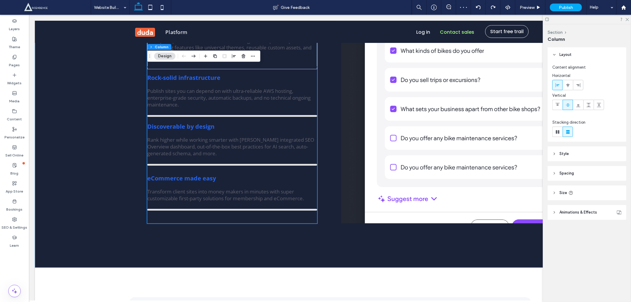
scroll to position [1629, 0]
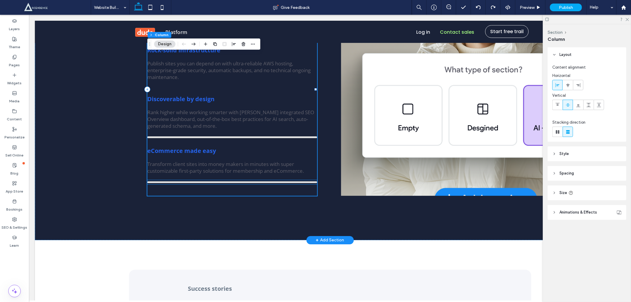
click at [229, 180] on div at bounding box center [232, 182] width 170 height 4
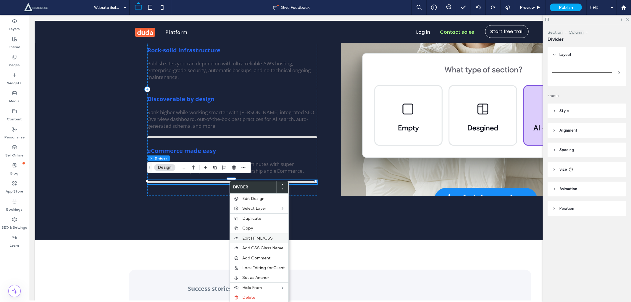
click at [249, 240] on span "Edit HTML/CSS" at bounding box center [257, 238] width 30 height 5
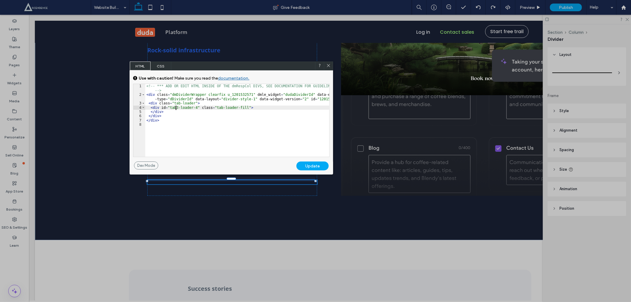
click at [176, 109] on div "<!-- *** ADD OR EDIT HTML INSIDE OF THE dmRespCol DIVS, SEE DOCUMENTATION FOR G…" at bounding box center [237, 126] width 184 height 85
click at [322, 164] on div "Update" at bounding box center [312, 166] width 32 height 9
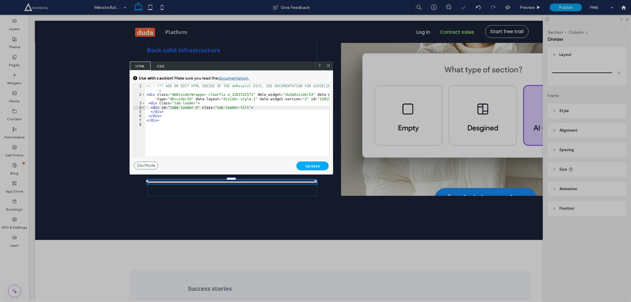
click at [328, 67] on icon at bounding box center [328, 65] width 4 height 4
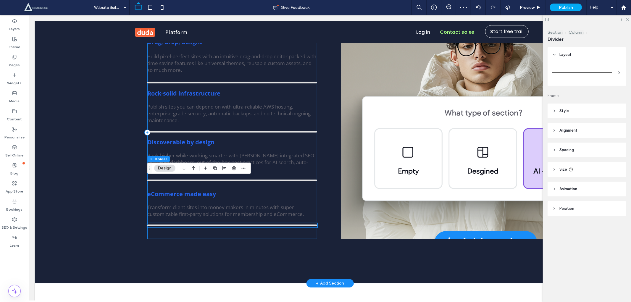
scroll to position [1542, 0]
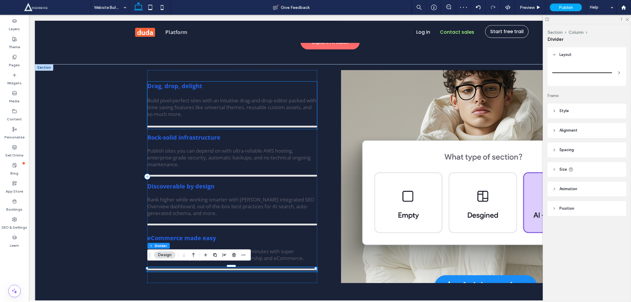
click at [179, 91] on div "Drag, drop, delight Build pixel-perfect sites with an intuitive drag-and-drop e…" at bounding box center [232, 104] width 170 height 47
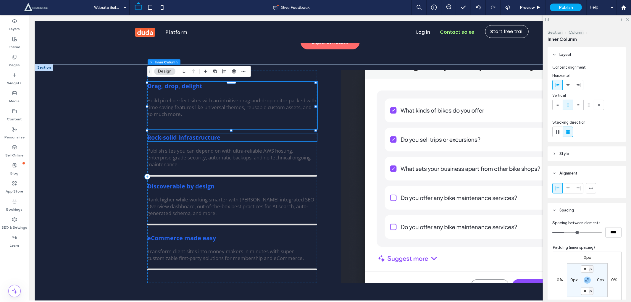
click at [185, 138] on strong "Rock-solid infrastructure" at bounding box center [183, 137] width 73 height 8
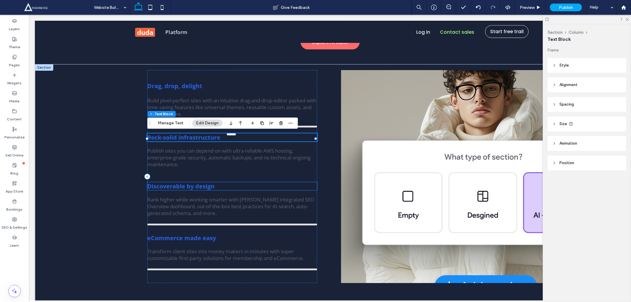
click at [176, 186] on strong "Discoverable by design" at bounding box center [180, 186] width 67 height 8
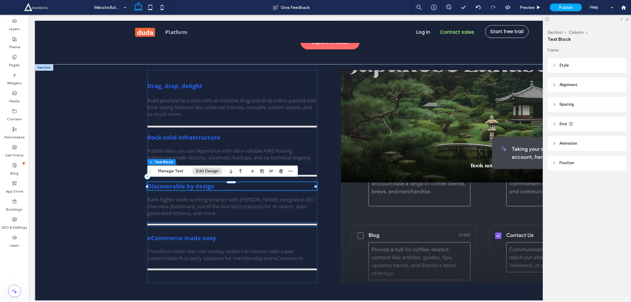
click at [185, 223] on div at bounding box center [232, 224] width 170 height 2
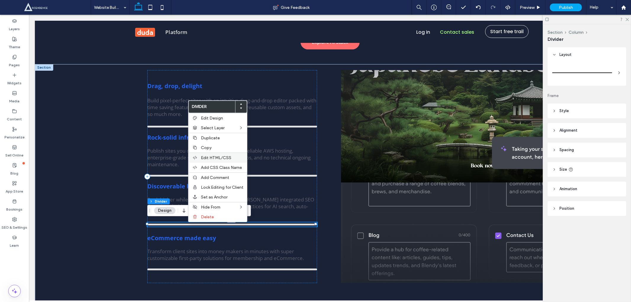
click at [209, 157] on span "Edit HTML/CSS" at bounding box center [216, 157] width 30 height 5
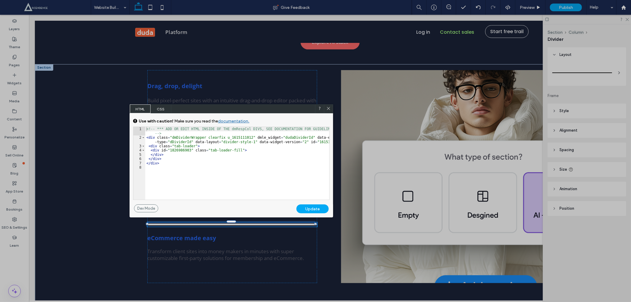
click at [148, 148] on div "<!-- *** ADD OR EDIT HTML INSIDE OF THE dmRespCol DIVS, SEE DOCUMENTATION FOR G…" at bounding box center [237, 169] width 184 height 85
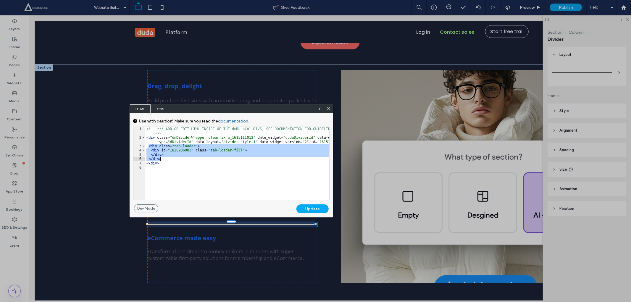
click at [164, 158] on div "<!-- *** ADD OR EDIT HTML INSIDE OF THE dmRespCol DIVS, SEE DOCUMENTATION FOR G…" at bounding box center [237, 169] width 184 height 85
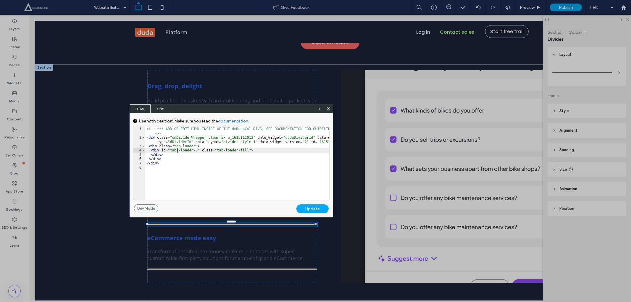
click at [177, 150] on div "<!-- *** ADD OR EDIT HTML INSIDE OF THE dmRespCol DIVS, SEE DOCUMENTATION FOR G…" at bounding box center [237, 169] width 184 height 85
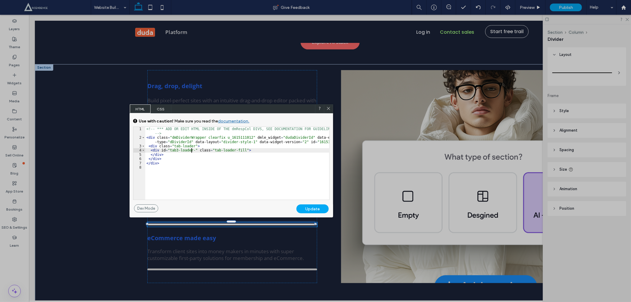
type textarea "**"
click at [306, 212] on div "Update" at bounding box center [312, 208] width 32 height 9
click at [308, 210] on div "Update" at bounding box center [312, 208] width 32 height 9
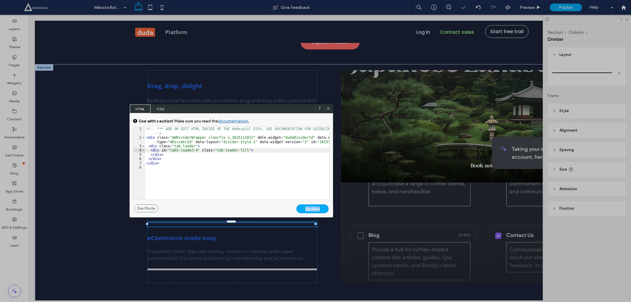
click at [308, 210] on div "Update" at bounding box center [312, 208] width 32 height 9
click at [329, 109] on icon at bounding box center [328, 108] width 4 height 4
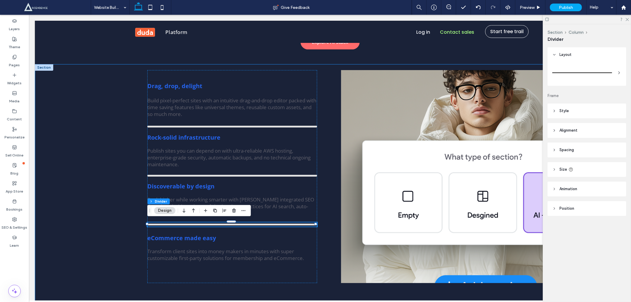
drag, startPoint x: 77, startPoint y: 156, endPoint x: 93, endPoint y: 198, distance: 45.3
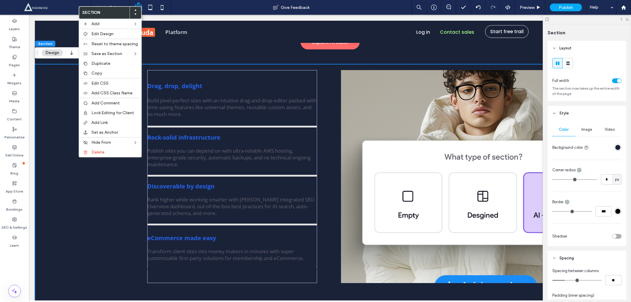
click at [114, 217] on div "Drag, drop, delight Build pixel-perfect sites with an intuitive drag-and-drop e…" at bounding box center [330, 195] width 590 height 263
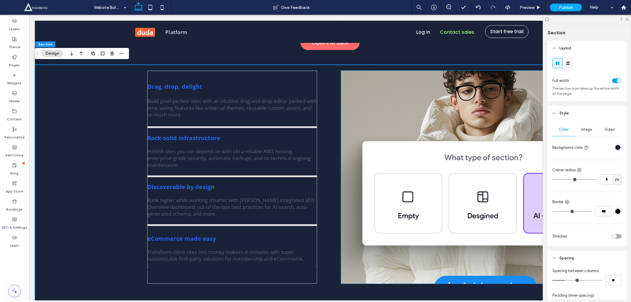
scroll to position [1454, 0]
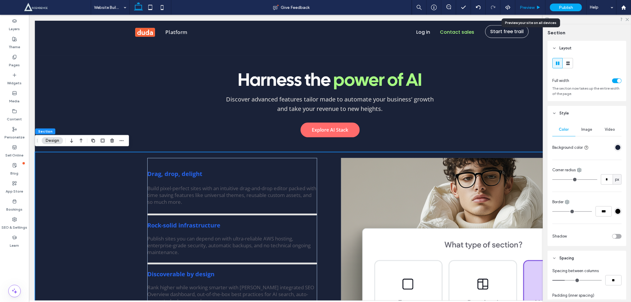
click at [524, 5] on span "Preview" at bounding box center [527, 7] width 15 height 5
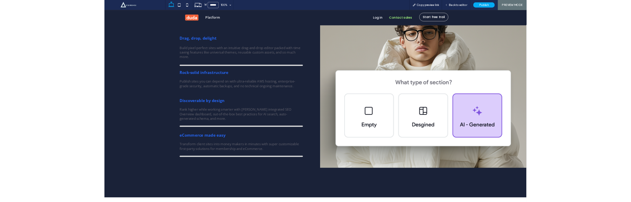
scroll to position [1484, 0]
